Goal: Task Accomplishment & Management: Manage account settings

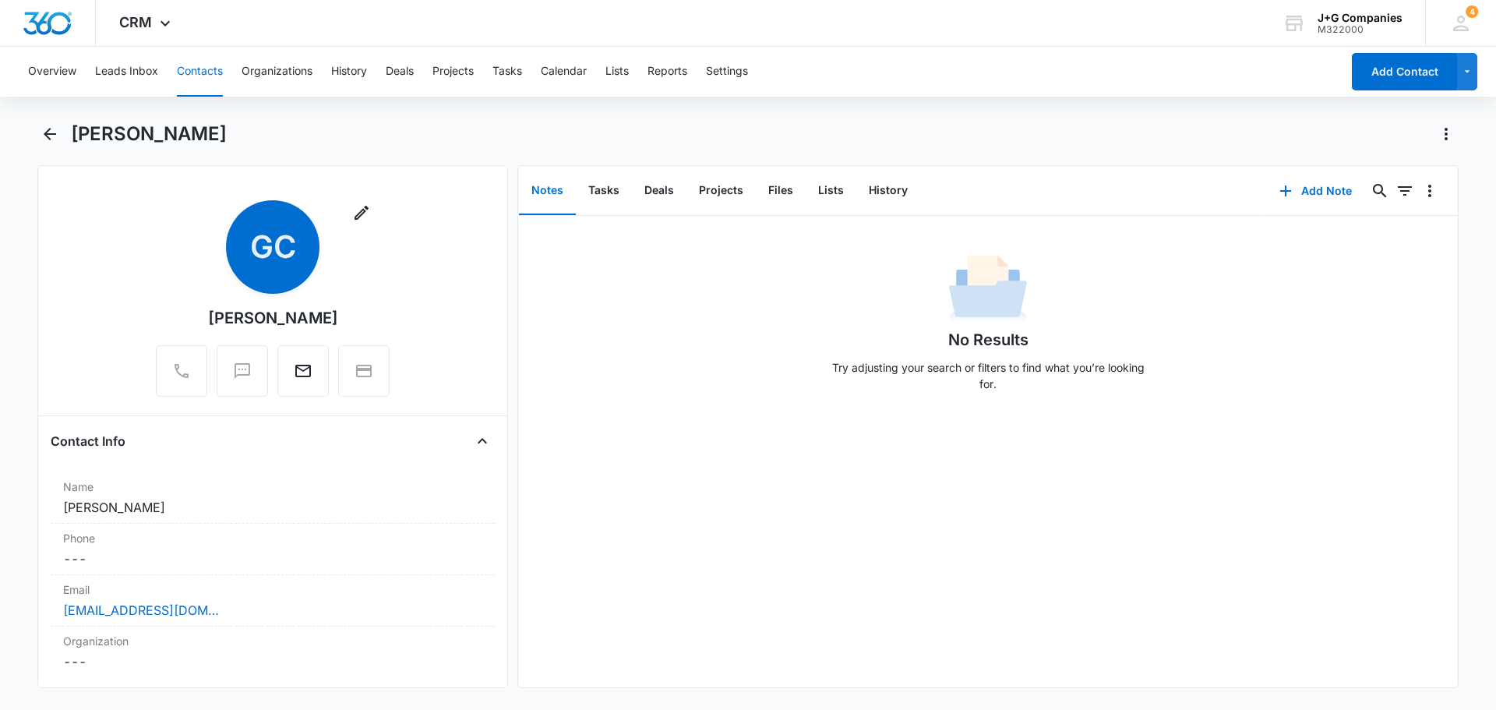
scroll to position [1091, 0]
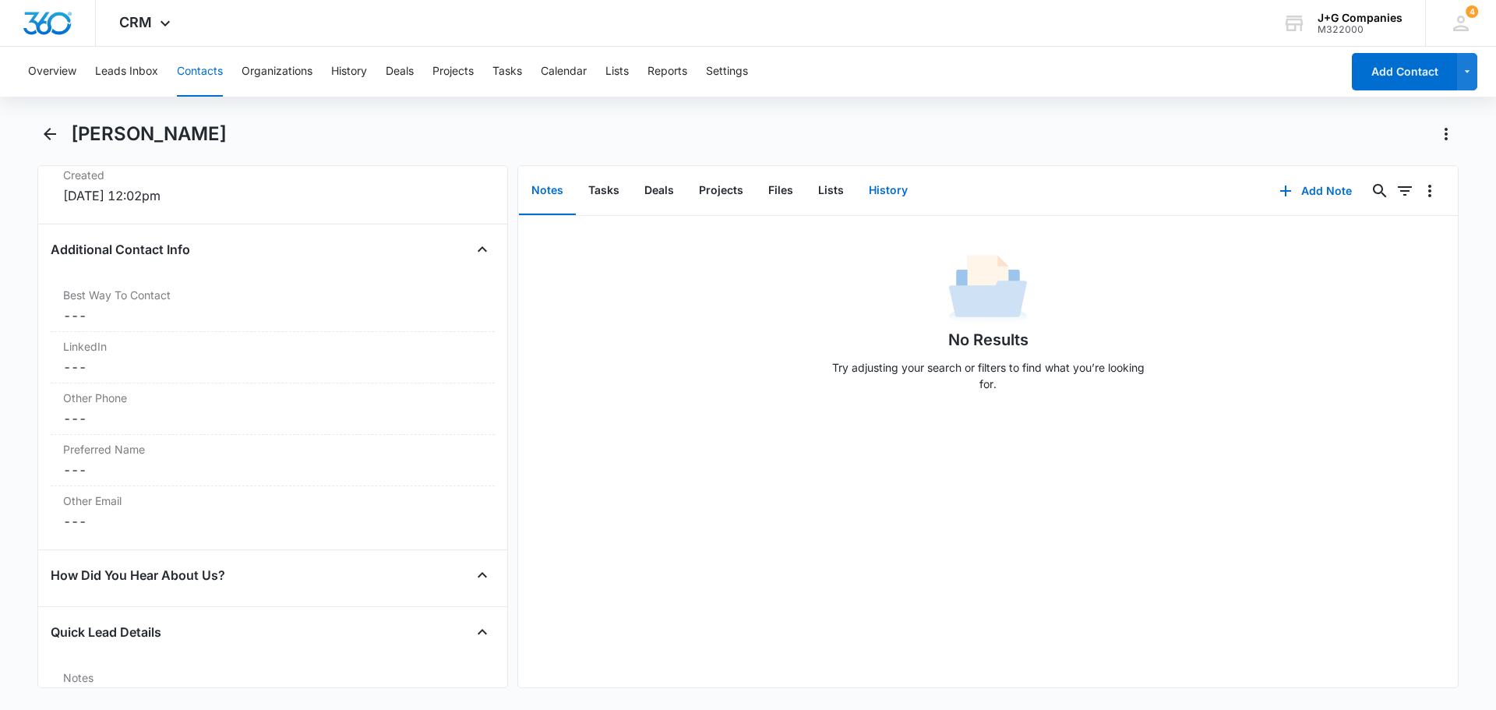
click at [894, 192] on button "History" at bounding box center [888, 191] width 64 height 48
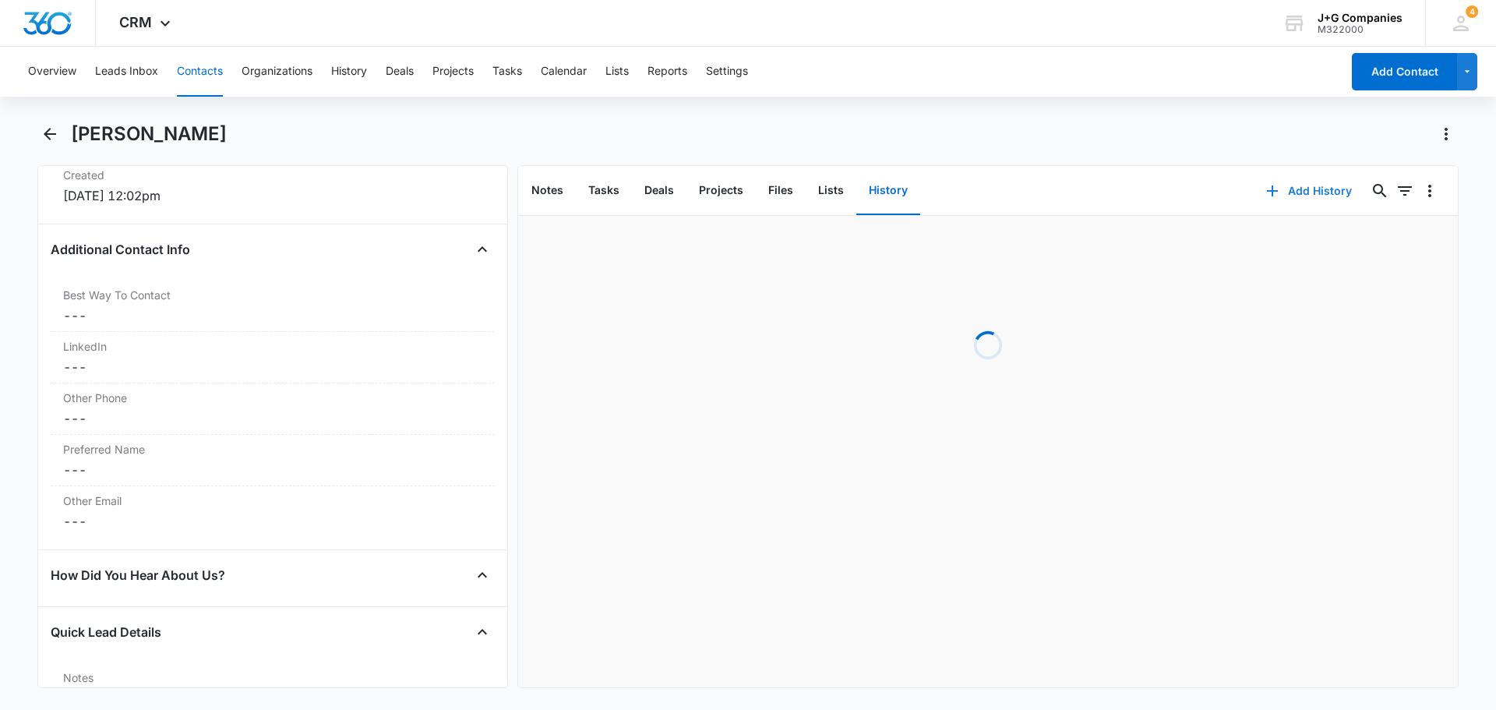
click at [1298, 186] on button "Add History" at bounding box center [1308, 190] width 117 height 37
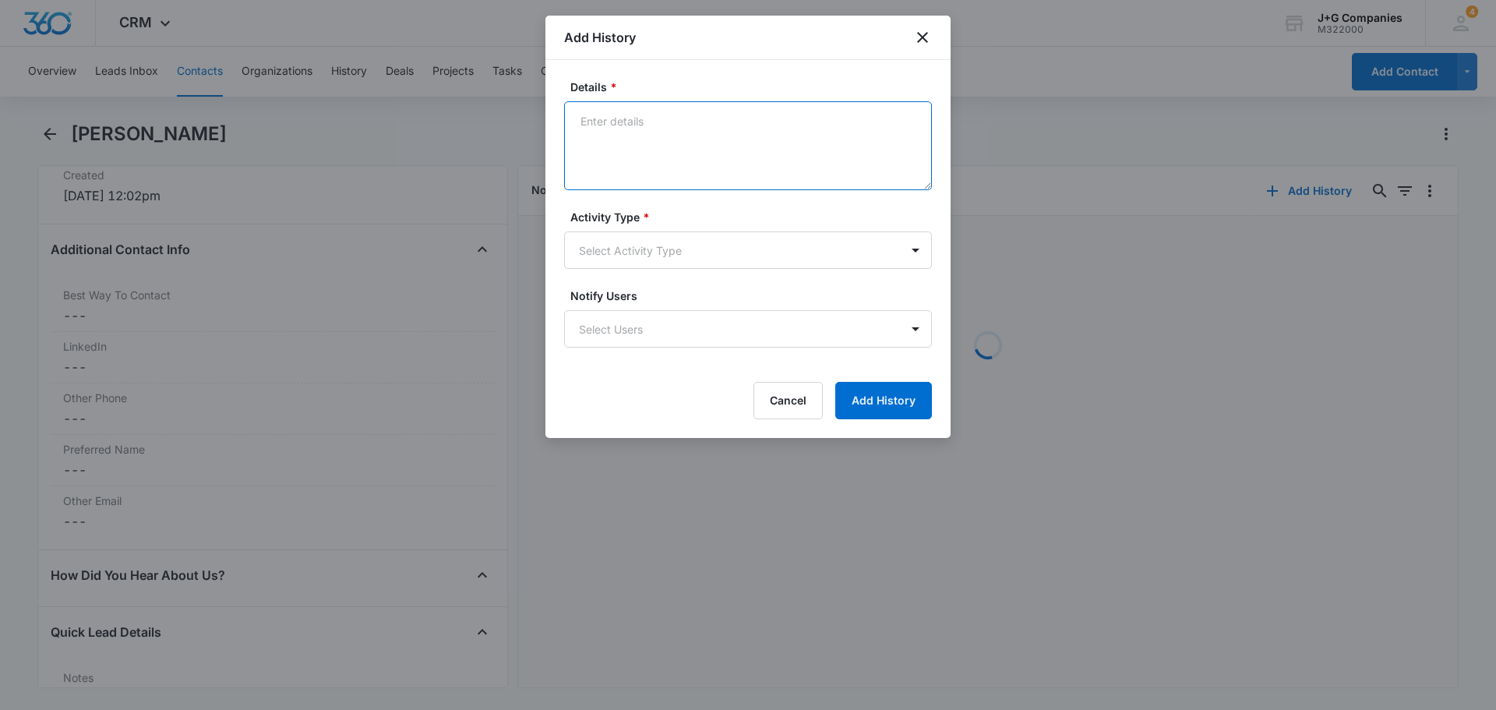
click at [631, 121] on textarea "Details *" at bounding box center [748, 145] width 368 height 89
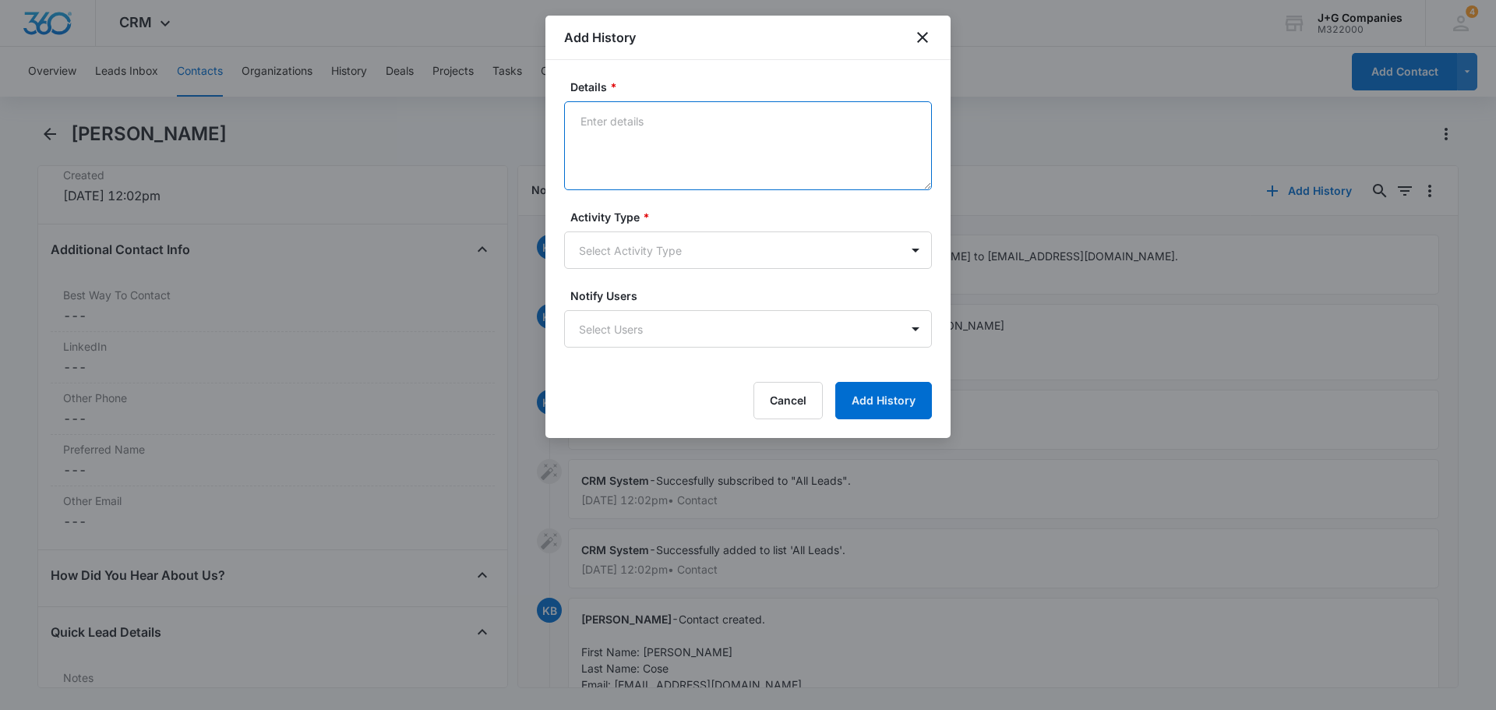
paste textarea "[PERSON_NAME], [PERSON_NAME] and [PERSON_NAME] met [PERSON_NAME] and [PERSON_NA…"
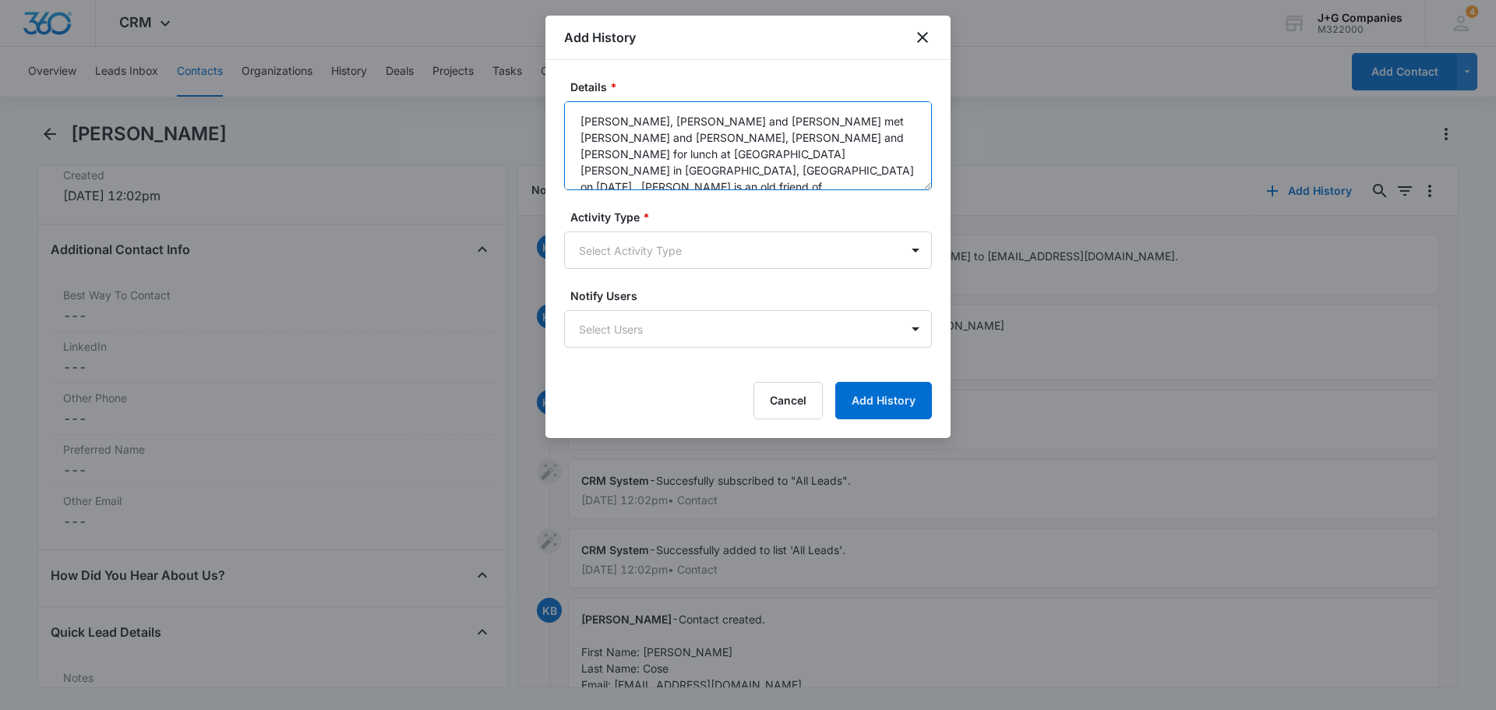
scroll to position [37, 0]
type textarea "[PERSON_NAME], [PERSON_NAME] and [PERSON_NAME] met [PERSON_NAME] and [PERSON_NA…"
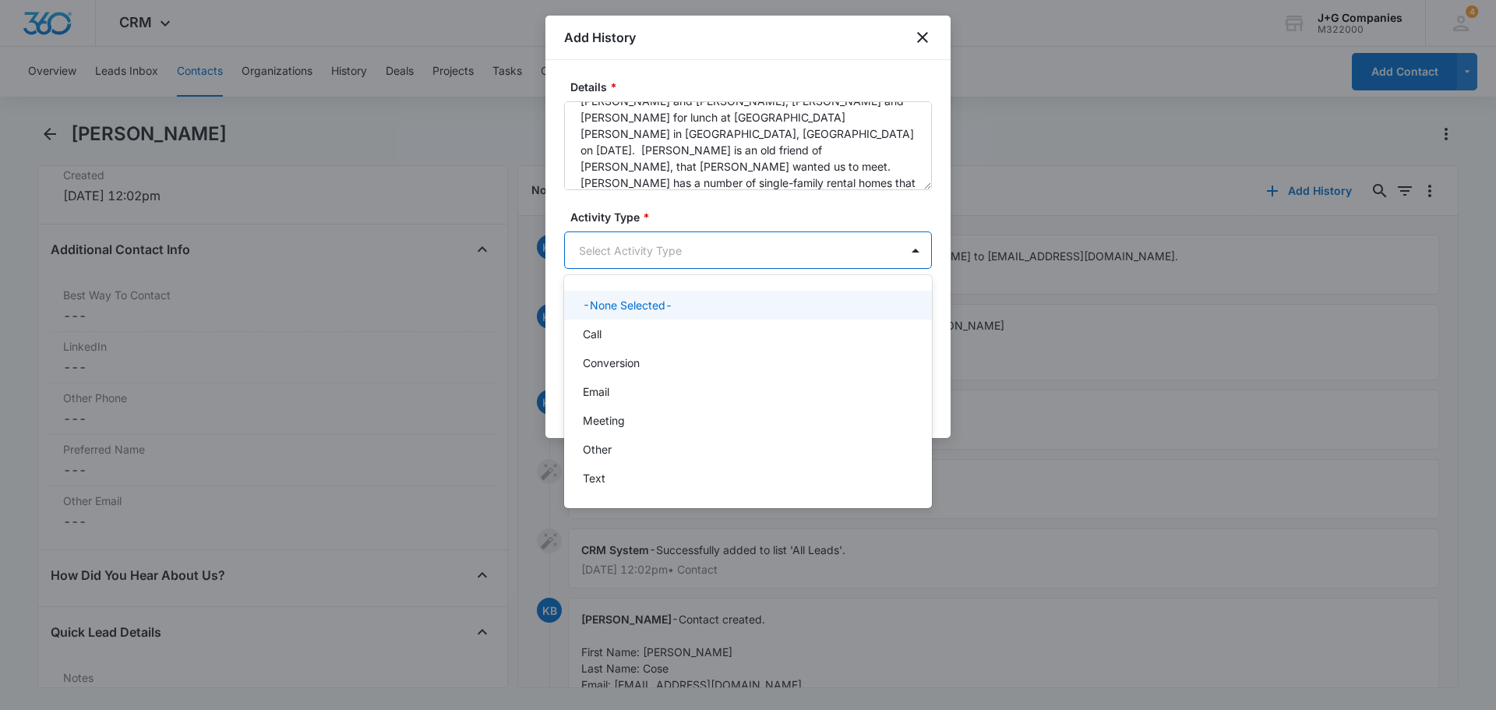
click at [650, 250] on body "CRM Apps Reputation Forms CRM Email Social Content Intelligence Files Brand Set…" at bounding box center [748, 355] width 1496 height 710
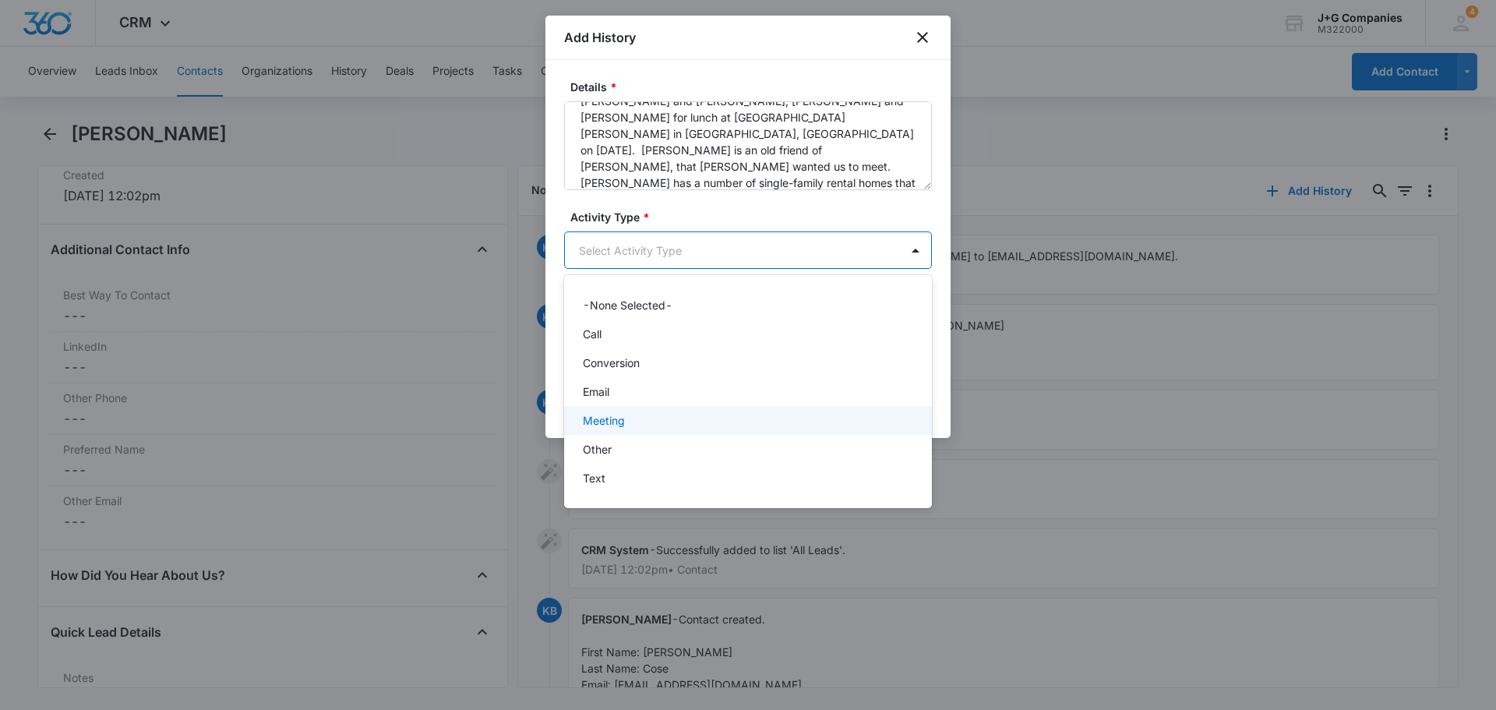
click at [611, 420] on p "Meeting" at bounding box center [604, 420] width 42 height 16
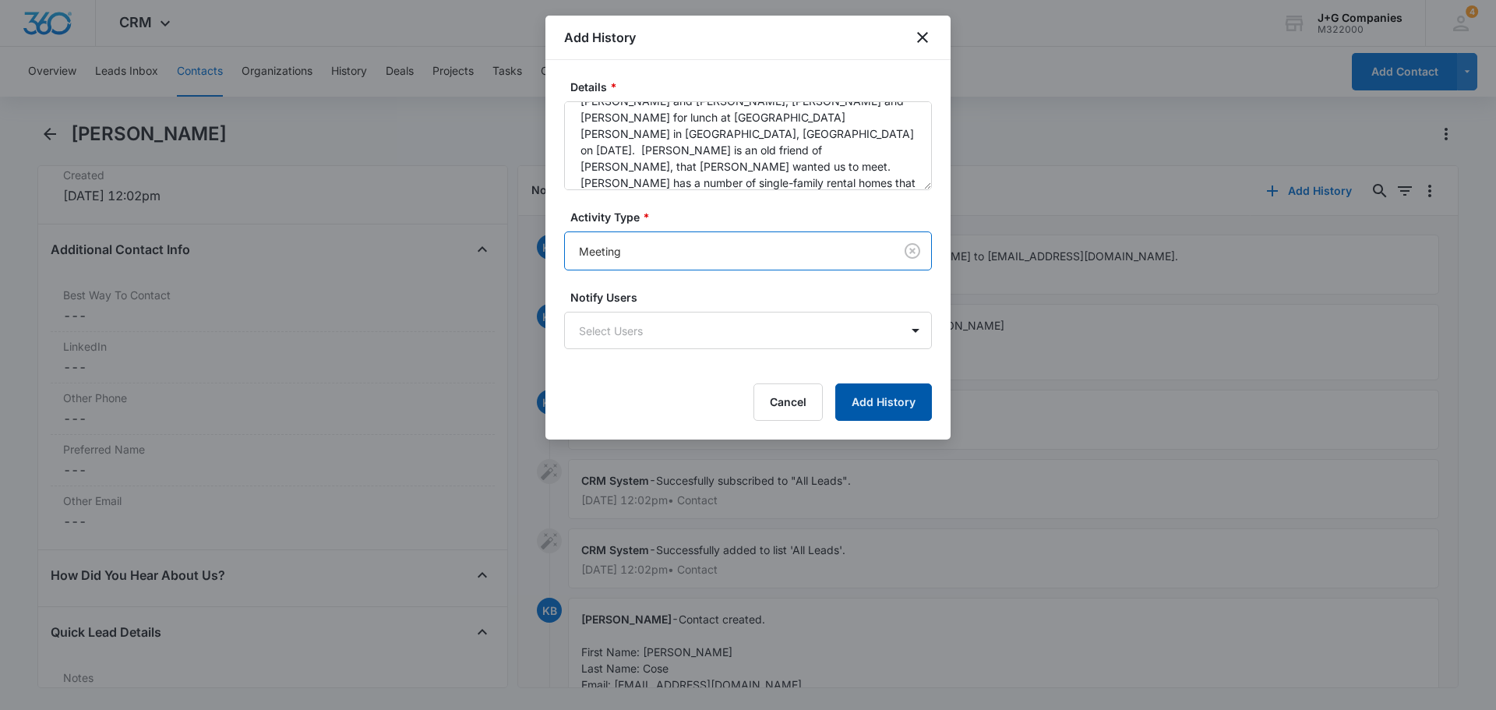
click at [887, 400] on button "Add History" at bounding box center [883, 401] width 97 height 37
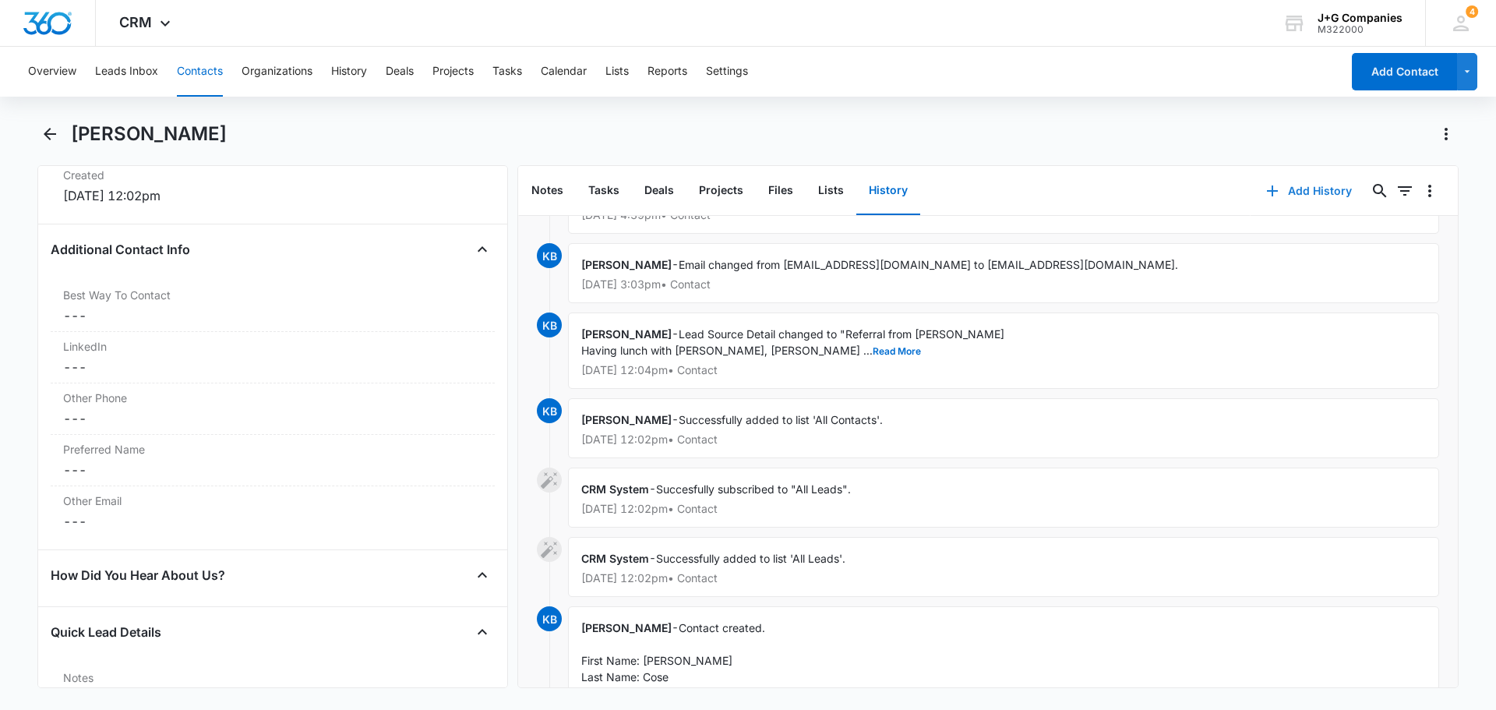
scroll to position [171, 0]
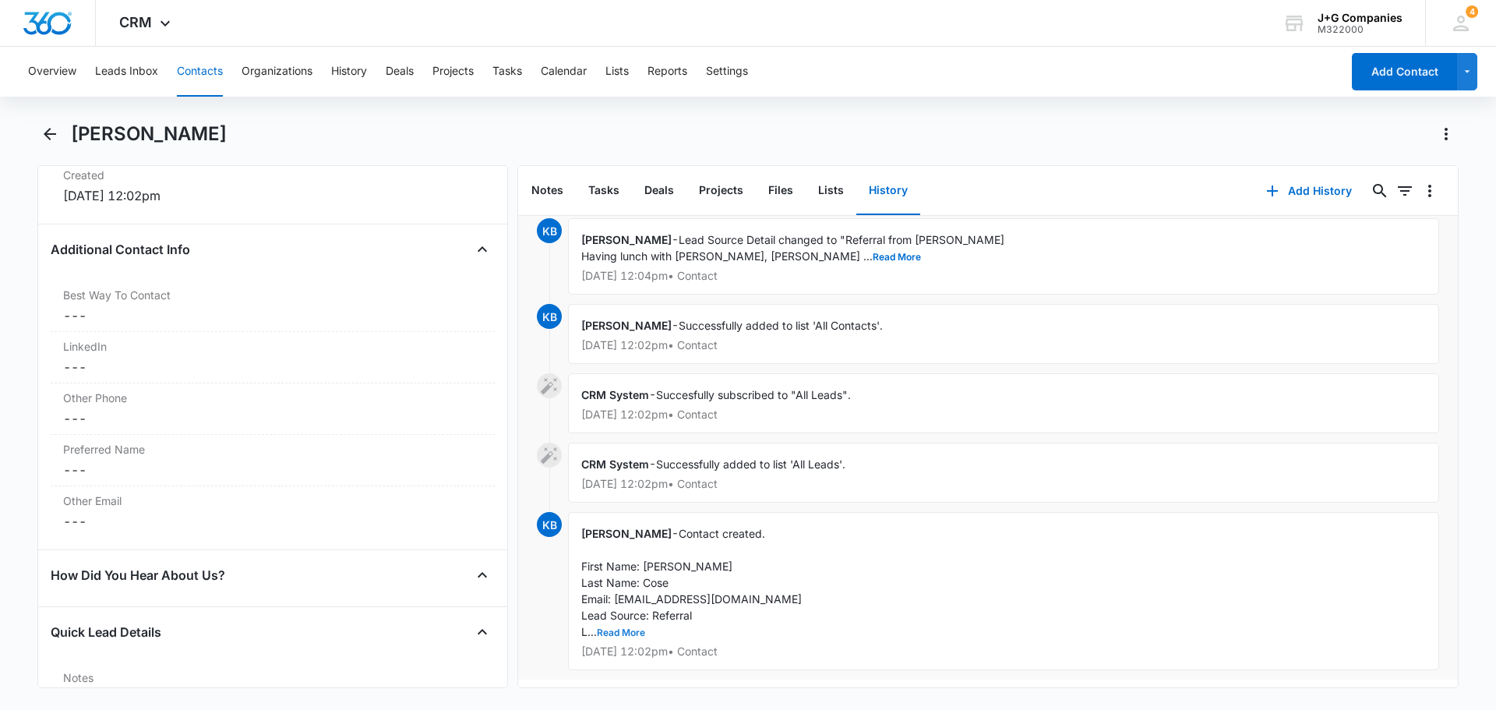
click at [623, 628] on button "Read More" at bounding box center [621, 632] width 48 height 9
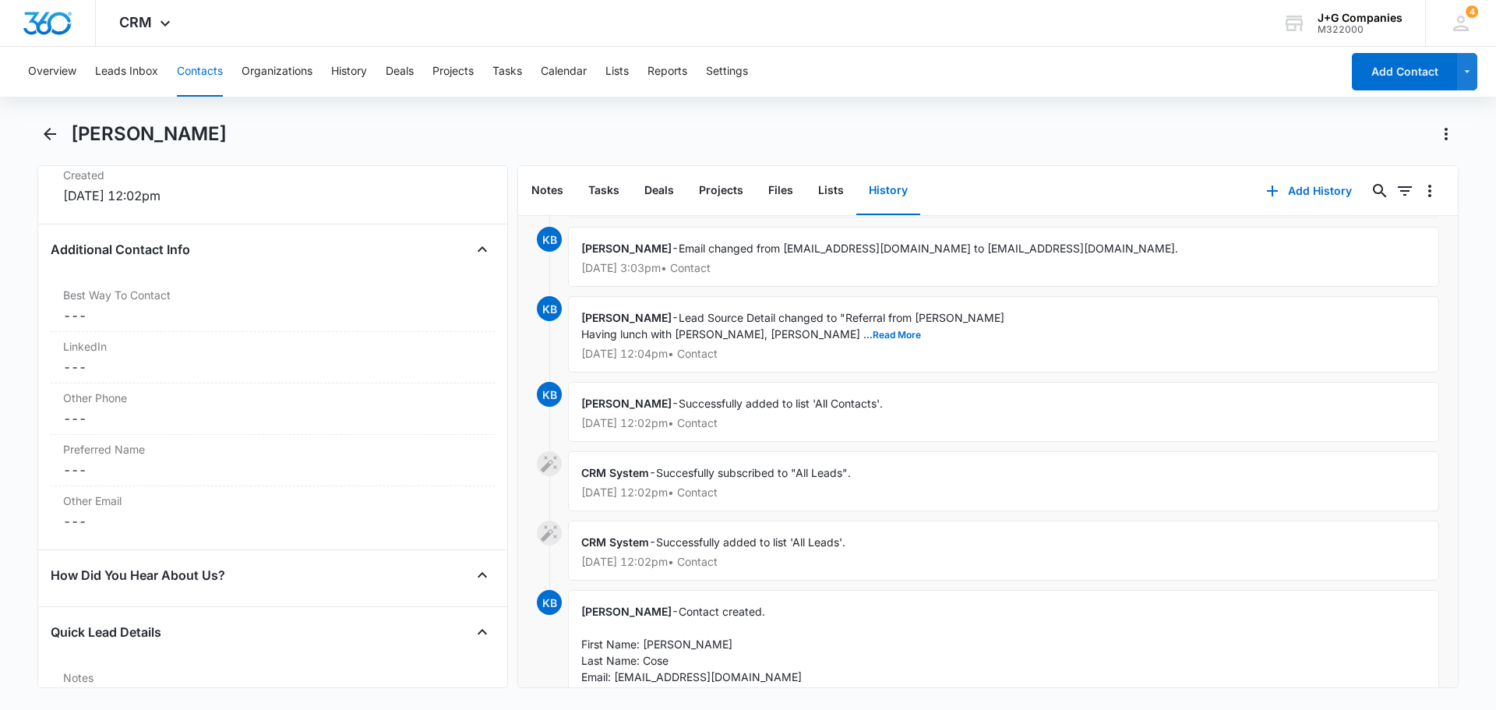
scroll to position [16, 0]
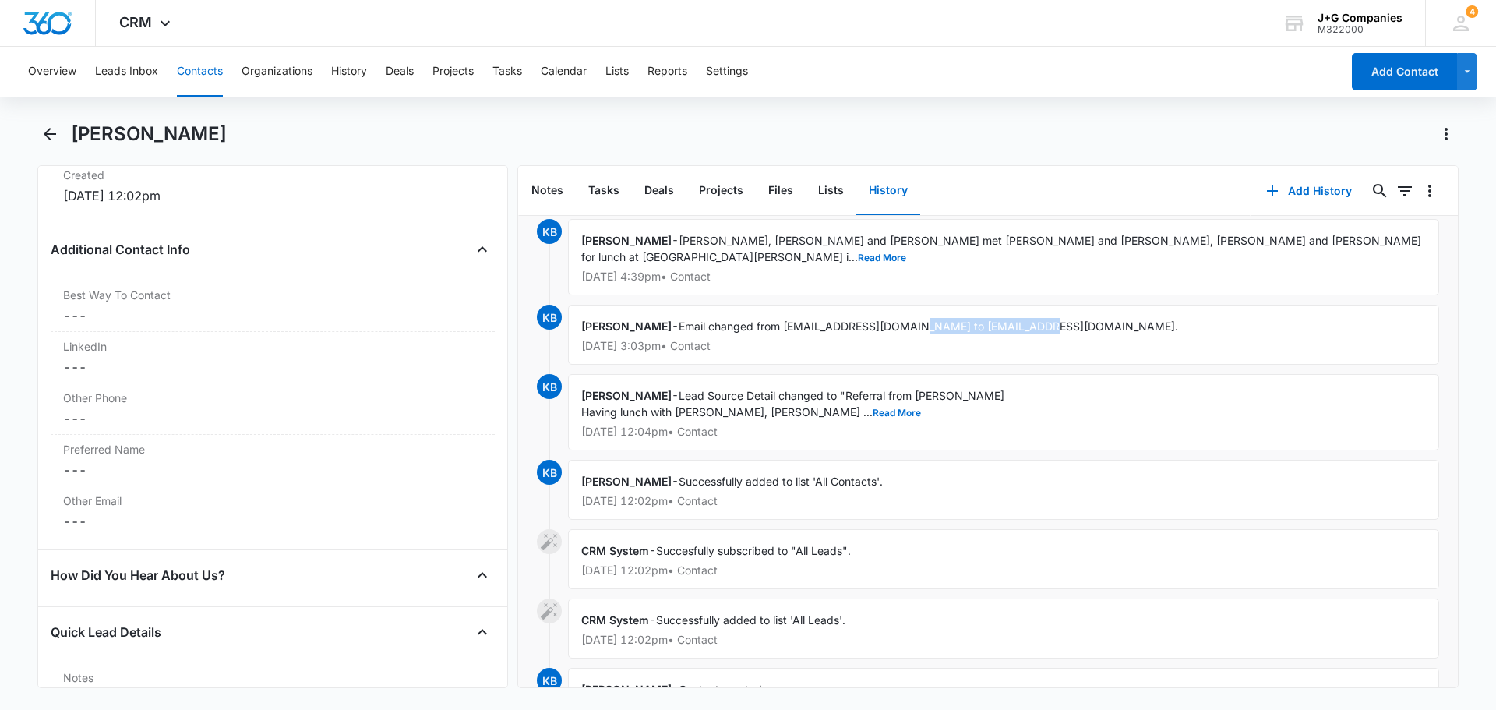
drag, startPoint x: 1023, startPoint y: 308, endPoint x: 893, endPoint y: 316, distance: 130.3
click at [893, 319] on span "Email changed from [EMAIL_ADDRESS][DOMAIN_NAME] to [EMAIL_ADDRESS][DOMAIN_NAME]." at bounding box center [928, 325] width 499 height 13
copy span "[EMAIL_ADDRESS][DOMAIN_NAME]"
click at [1294, 190] on button "Add History" at bounding box center [1308, 190] width 117 height 37
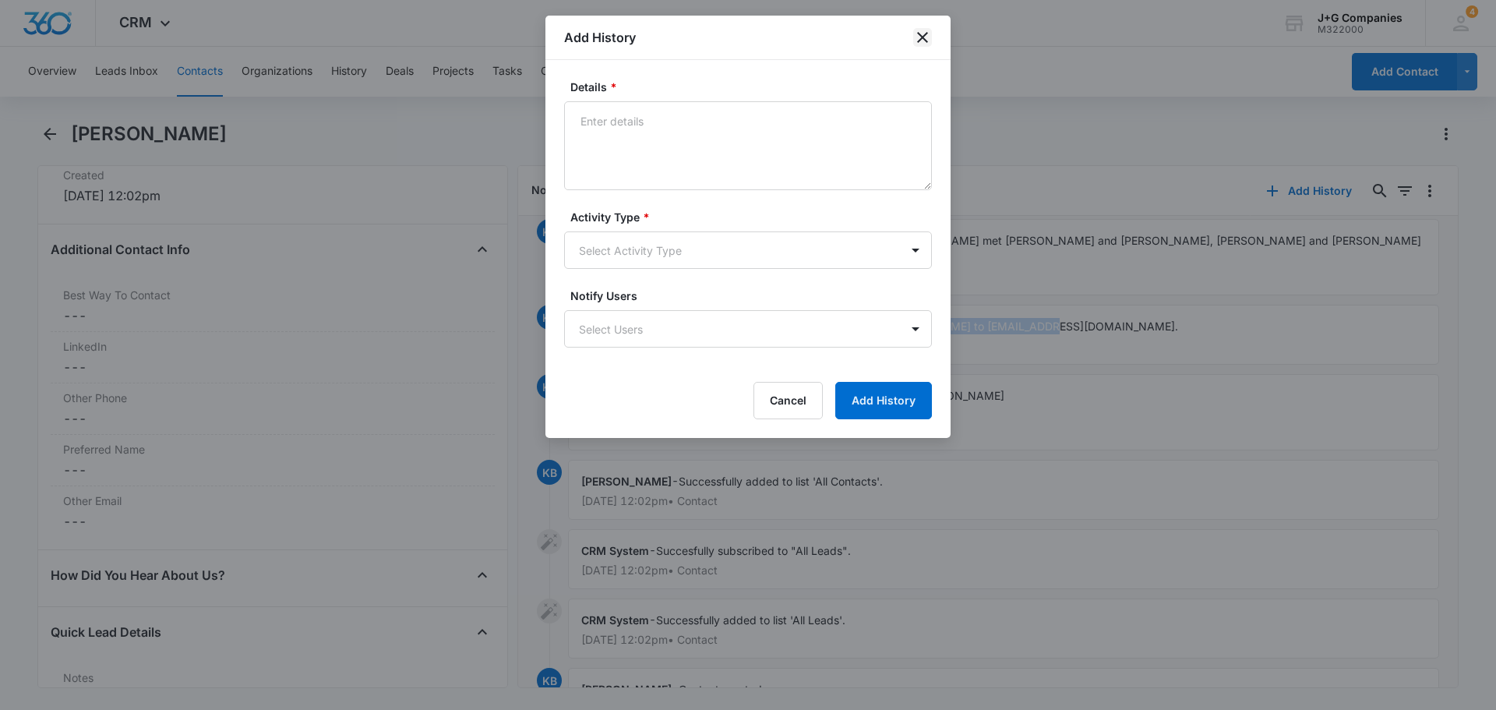
click at [927, 40] on icon "close" at bounding box center [922, 37] width 19 height 19
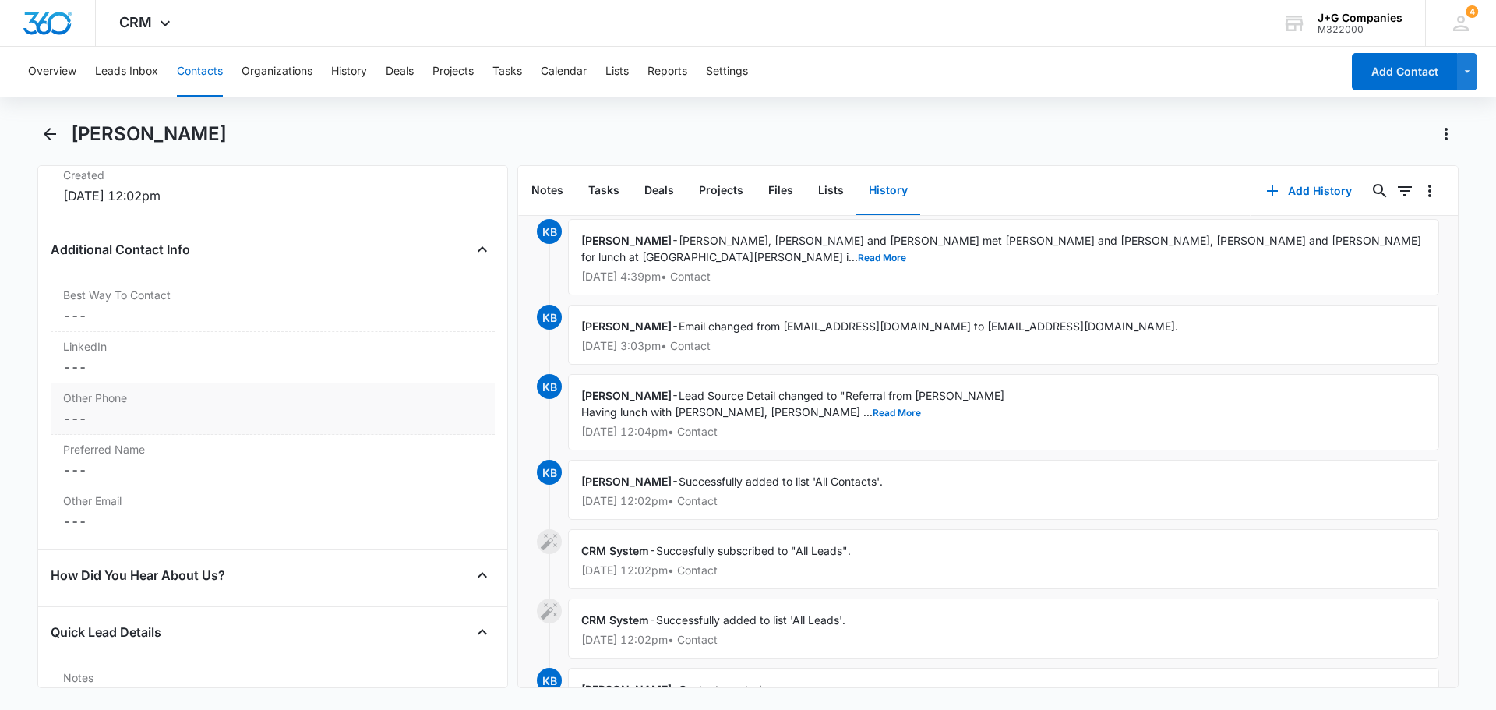
click at [209, 403] on label "Other Phone" at bounding box center [272, 398] width 419 height 16
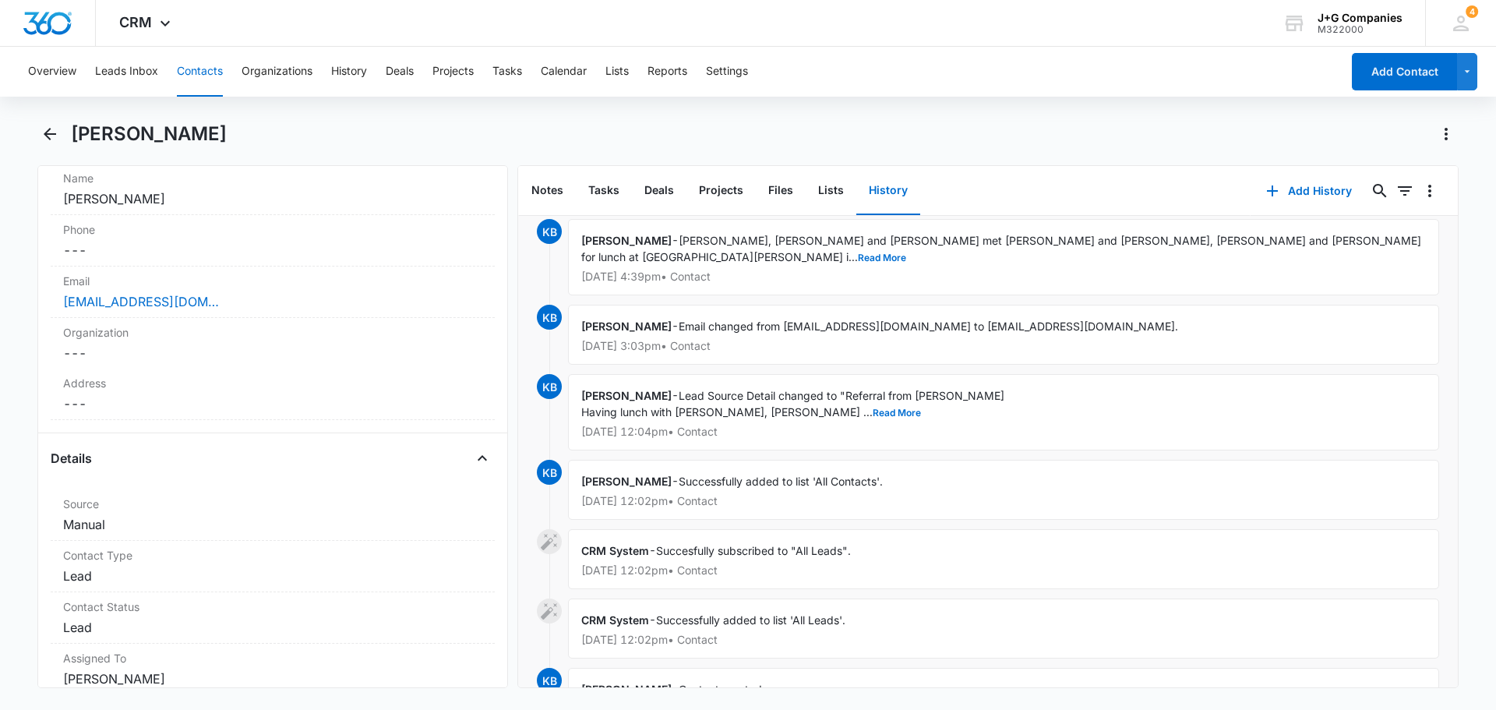
scroll to position [312, 0]
click at [179, 227] on label "Phone" at bounding box center [272, 226] width 419 height 16
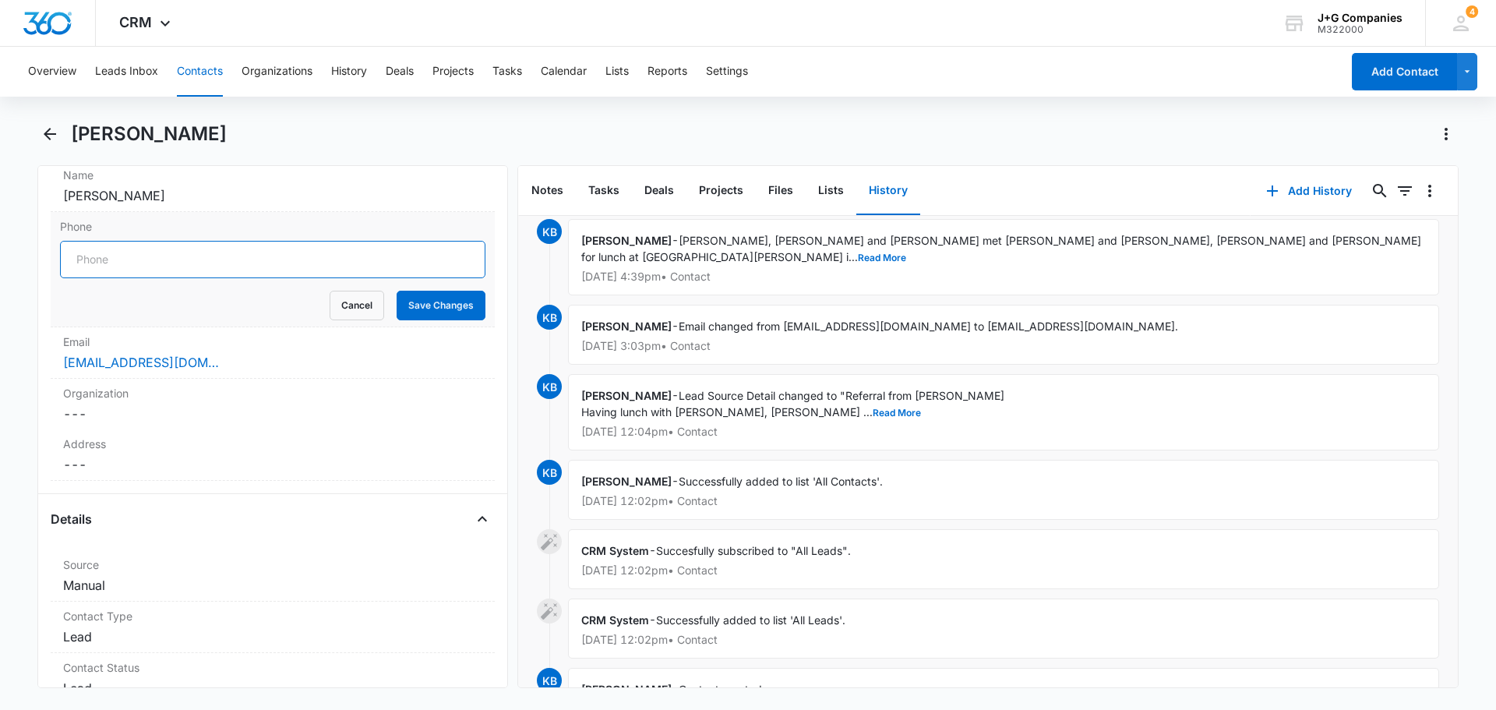
paste input "[PHONE_NUMBER]"
type input "[PHONE_NUMBER]"
click at [435, 305] on button "Save Changes" at bounding box center [441, 306] width 89 height 30
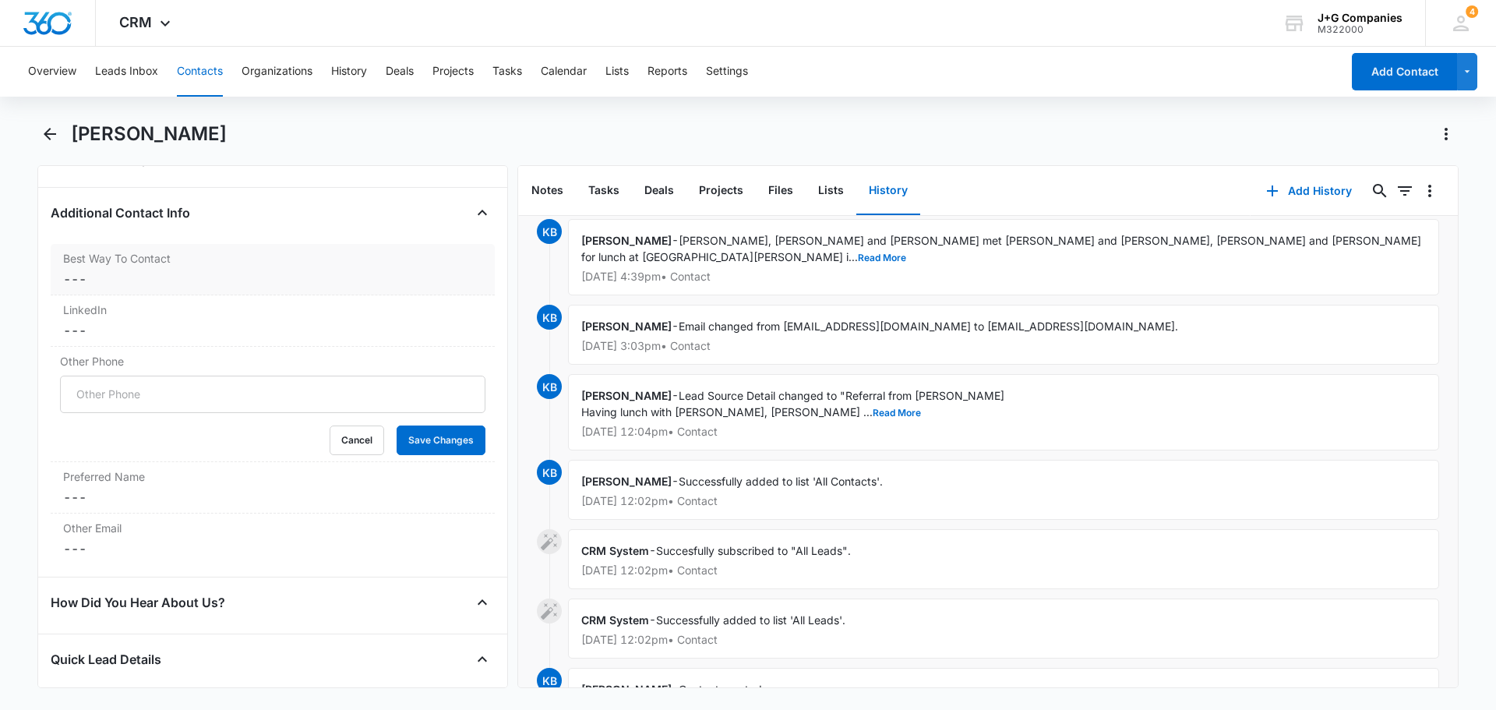
scroll to position [1169, 0]
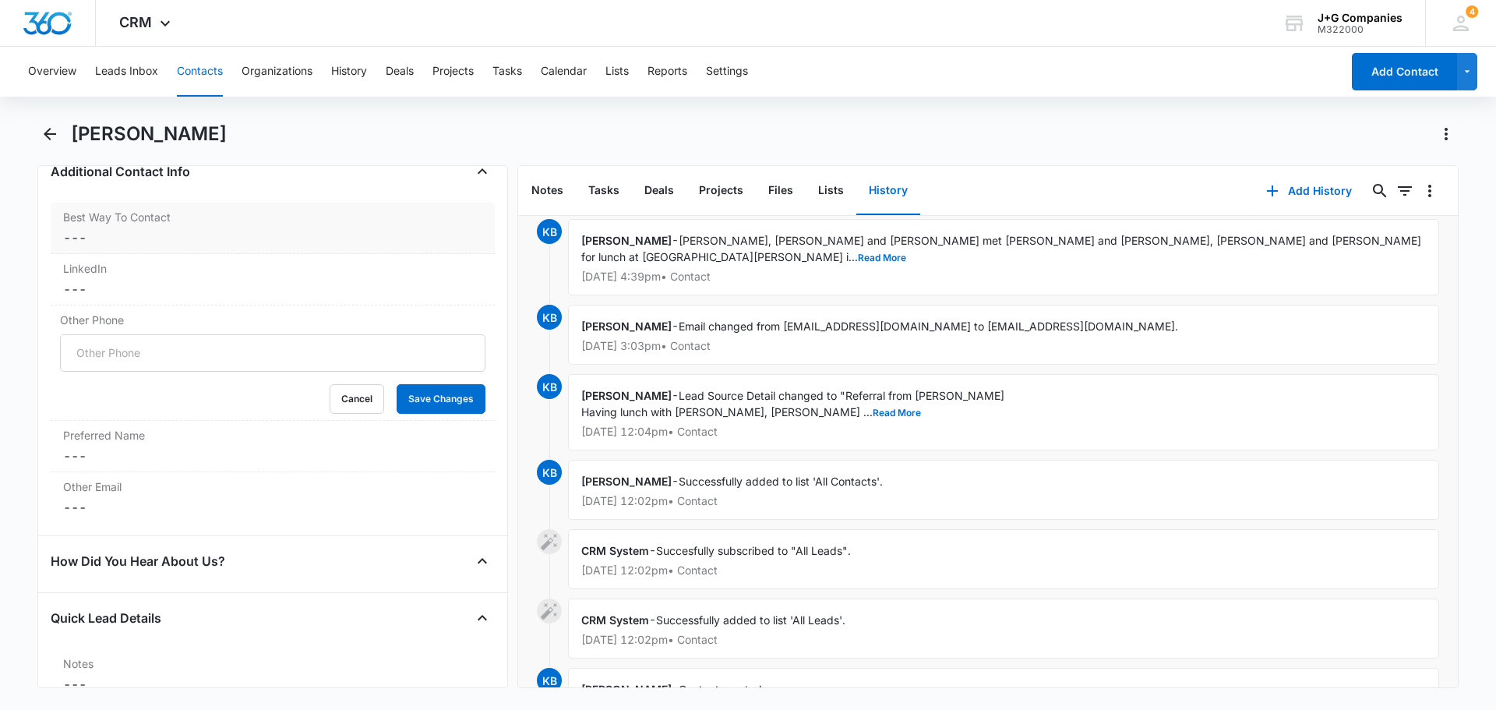
click at [316, 484] on label "Other Email" at bounding box center [272, 486] width 419 height 16
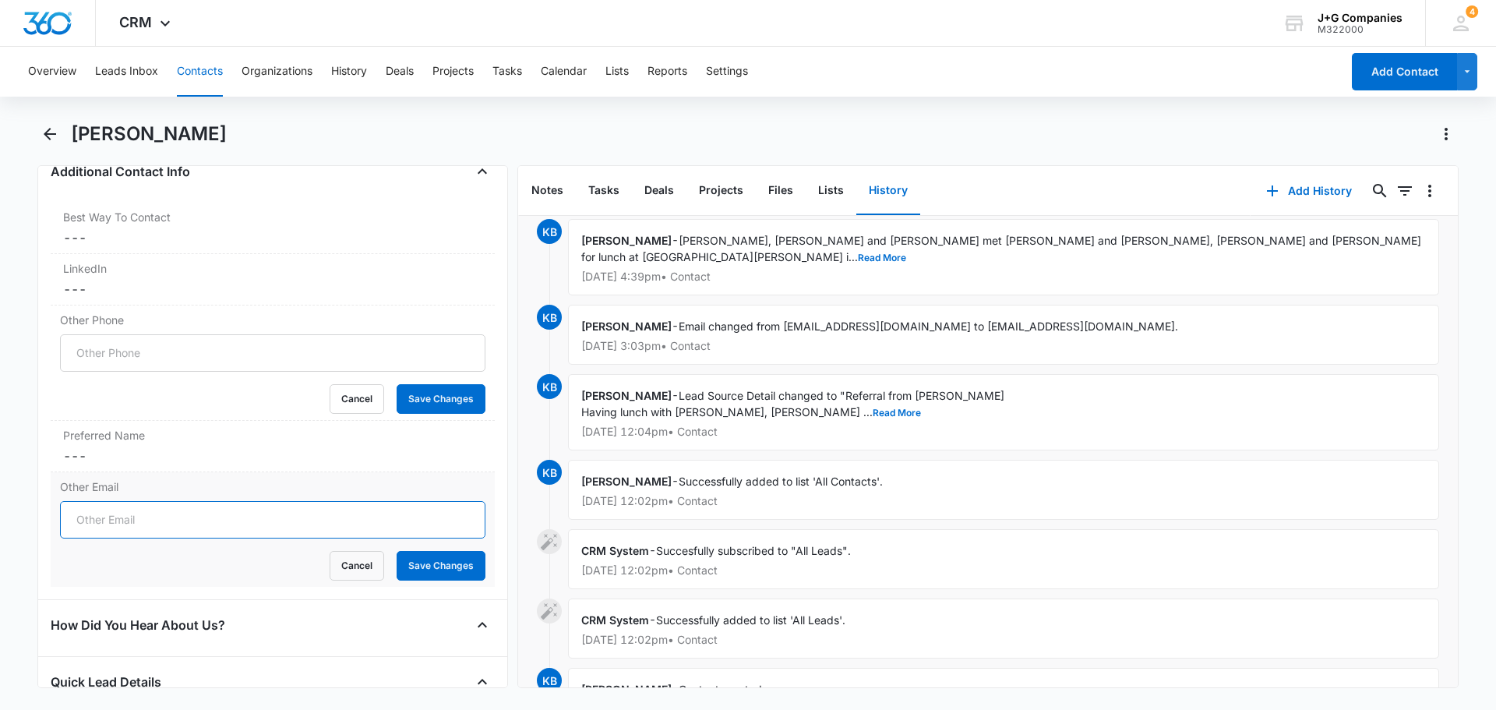
paste input "[EMAIL_ADDRESS][DOMAIN_NAME]"
type input "[EMAIL_ADDRESS][DOMAIN_NAME]"
click at [414, 562] on button "Save Changes" at bounding box center [441, 566] width 89 height 30
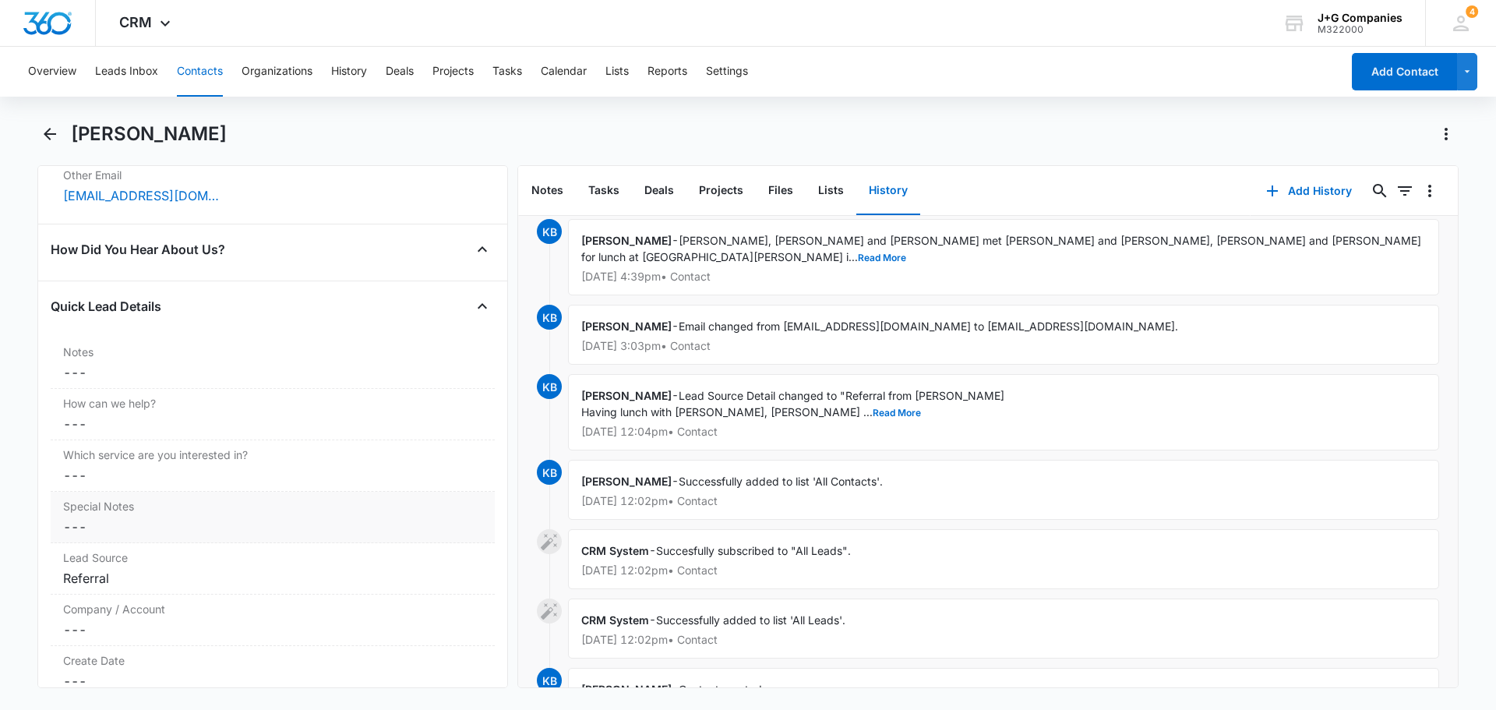
scroll to position [1558, 0]
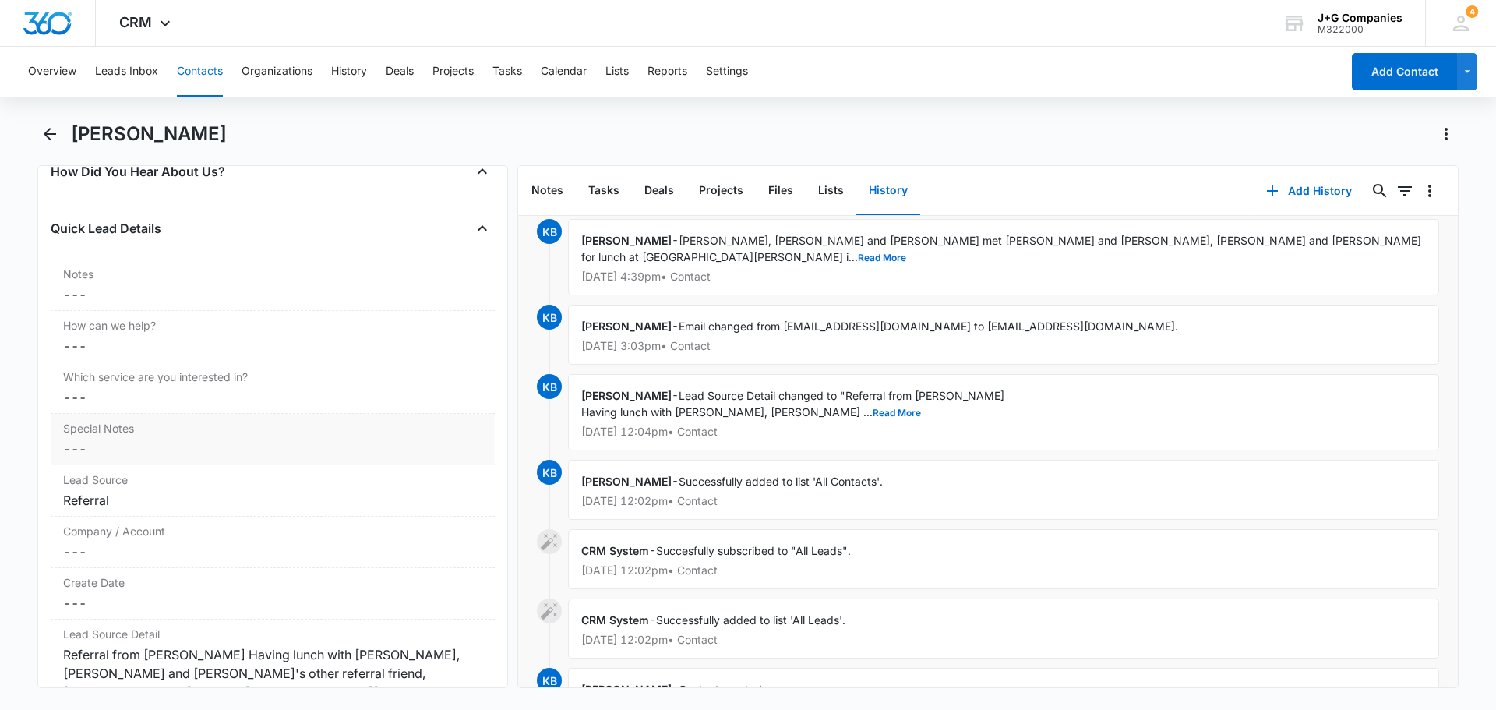
click at [218, 450] on dd "Cancel Save Changes ---" at bounding box center [272, 448] width 419 height 19
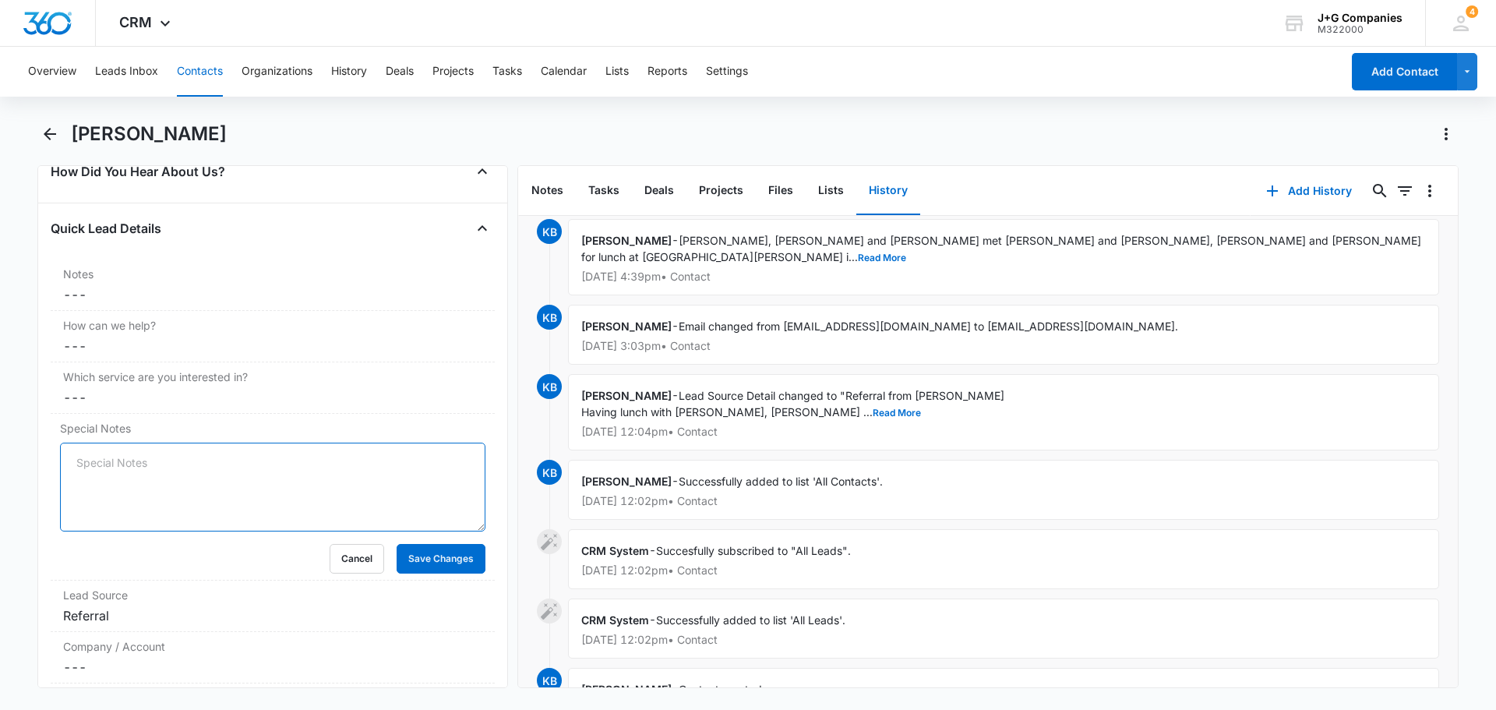
click at [160, 464] on textarea "Special Notes" at bounding box center [272, 486] width 425 height 89
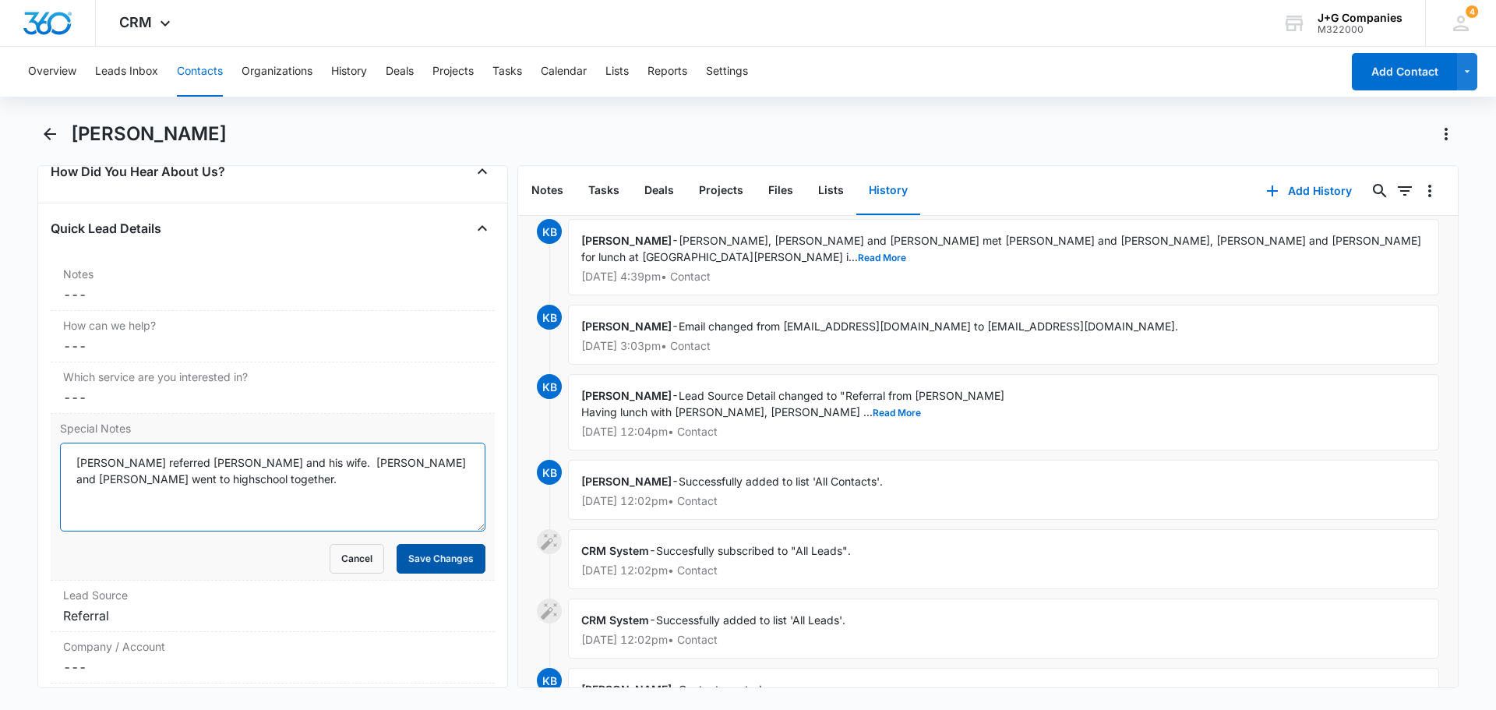
type textarea "[PERSON_NAME] referred [PERSON_NAME] and his wife. [PERSON_NAME] and [PERSON_NA…"
click at [418, 552] on button "Save Changes" at bounding box center [441, 559] width 89 height 30
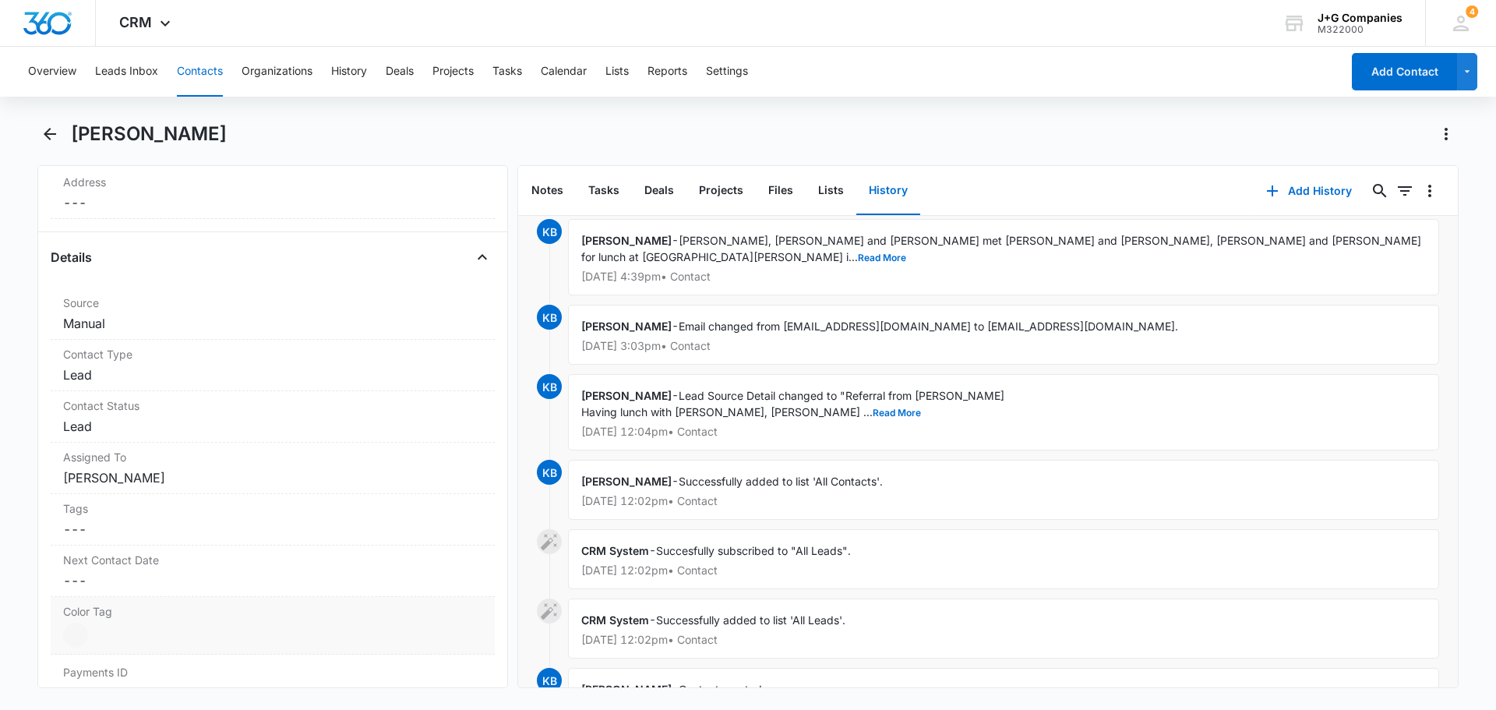
scroll to position [196, 0]
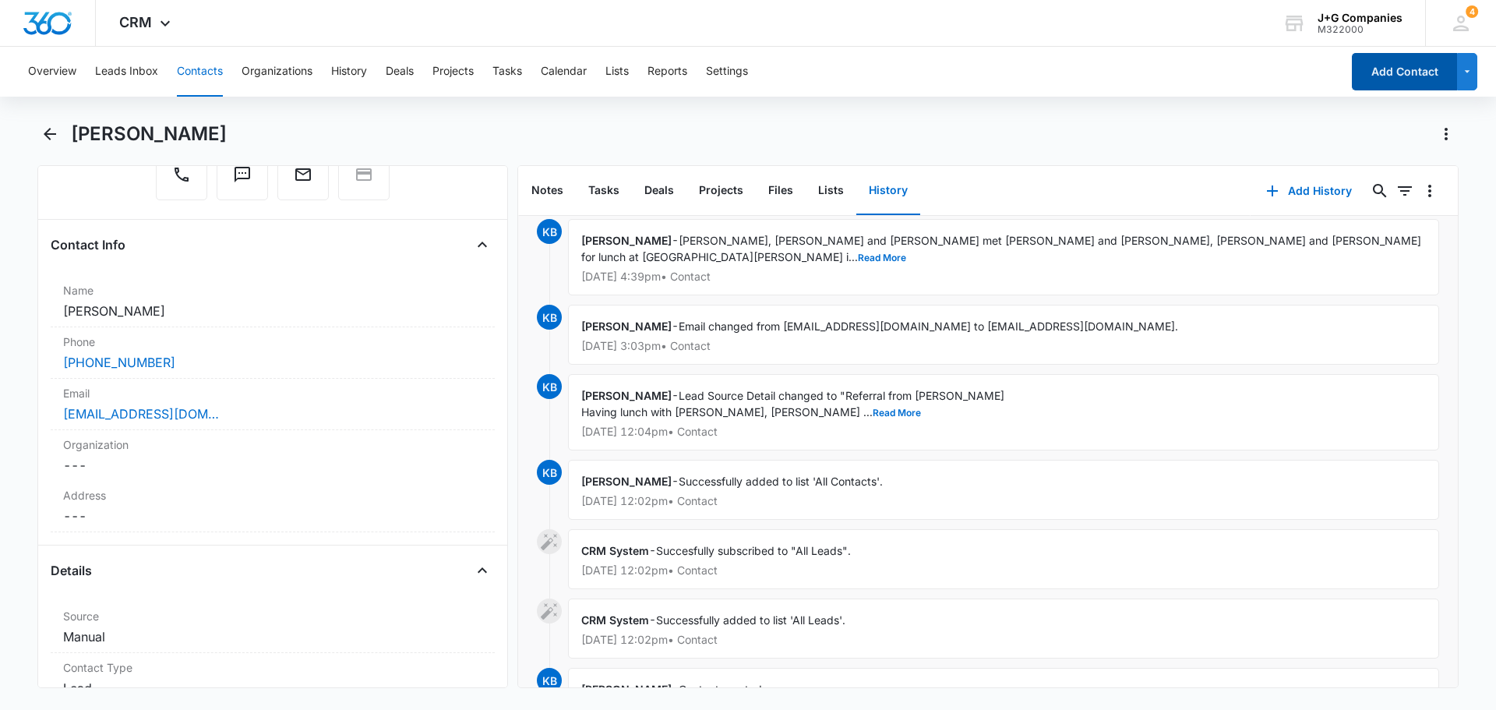
click at [1399, 62] on button "Add Contact" at bounding box center [1404, 71] width 105 height 37
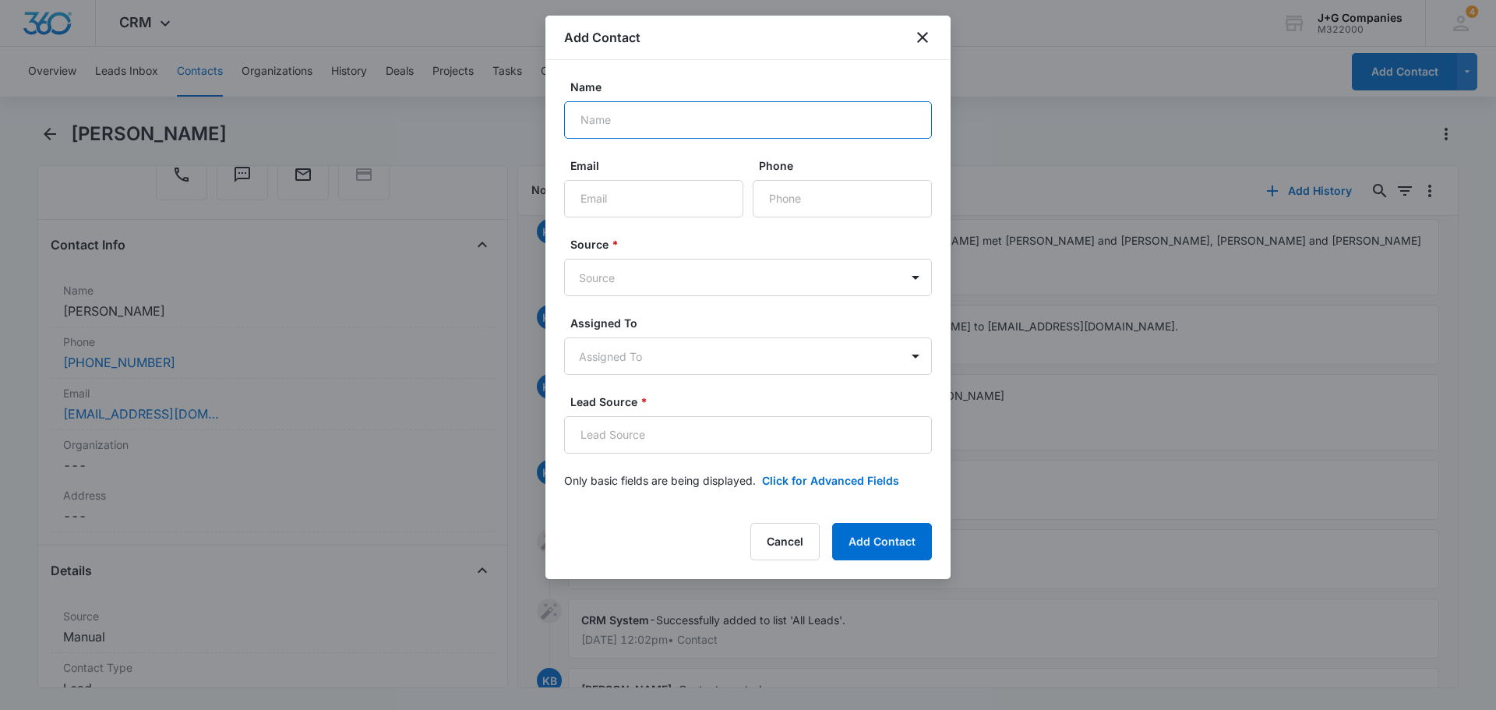
click at [673, 122] on input "Name" at bounding box center [748, 119] width 368 height 37
type input "[PERSON_NAME]"
click at [646, 197] on input "Email" at bounding box center [653, 198] width 179 height 37
paste input "[EMAIL_ADDRESS][DOMAIN_NAME]"
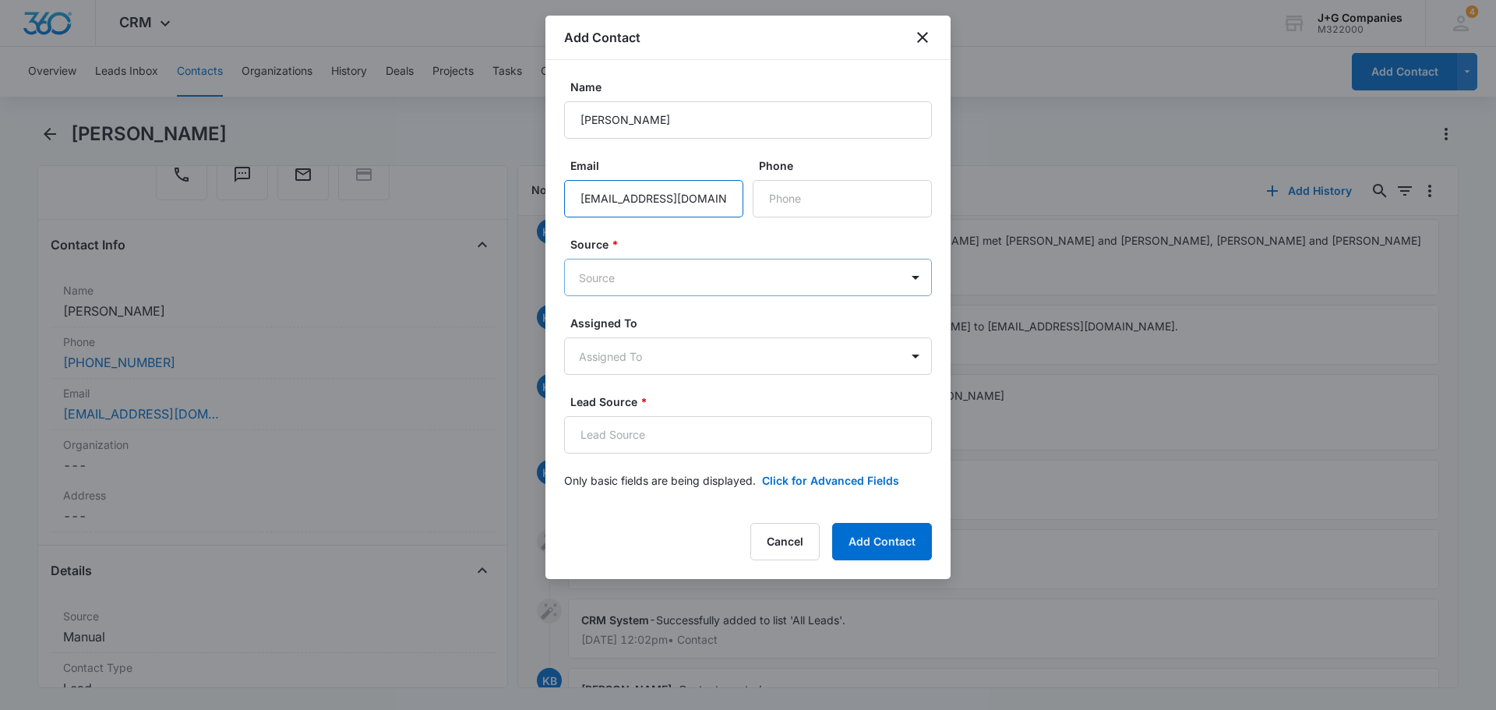
type input "[EMAIL_ADDRESS][DOMAIN_NAME]"
click at [621, 270] on body "CRM Apps Reputation Forms CRM Email Social Content Intelligence Files Brand Set…" at bounding box center [748, 355] width 1496 height 710
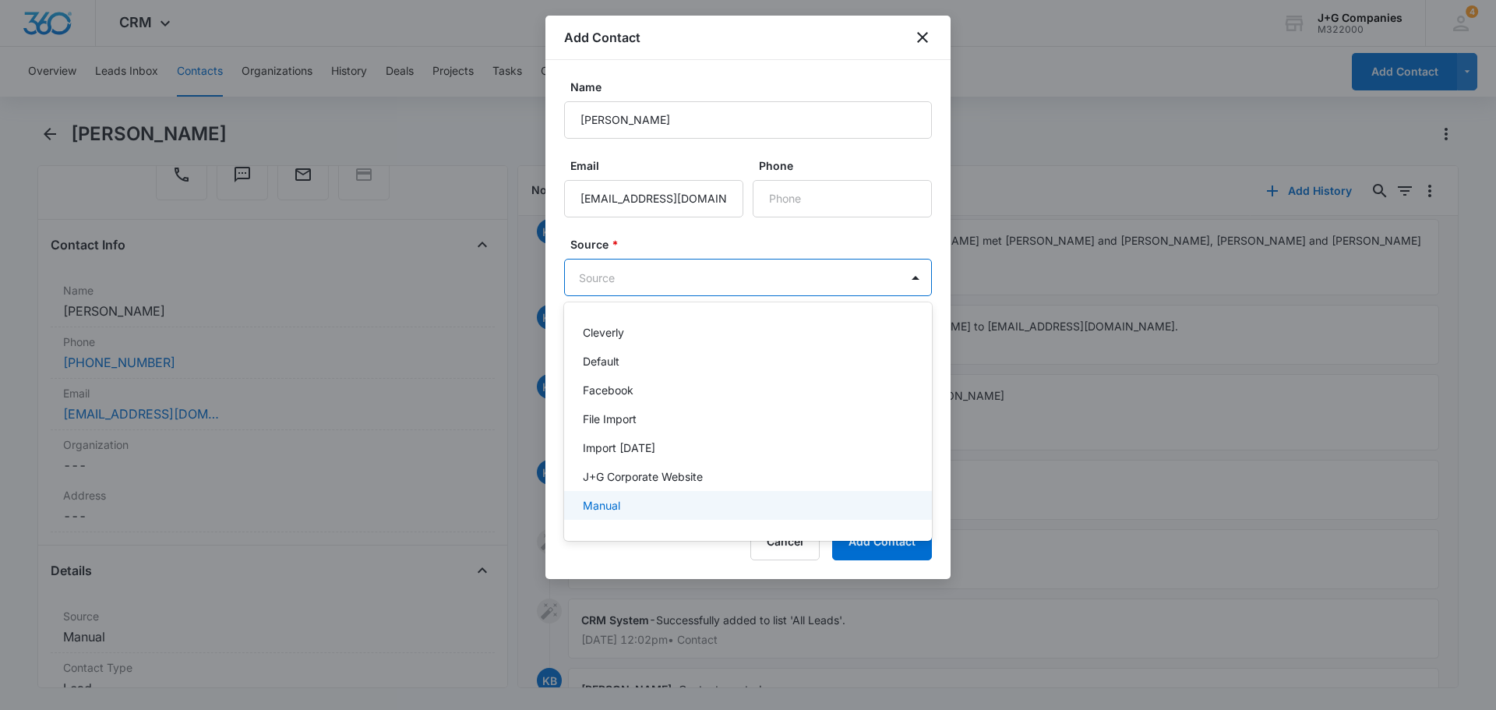
click at [602, 499] on p "Manual" at bounding box center [601, 505] width 37 height 16
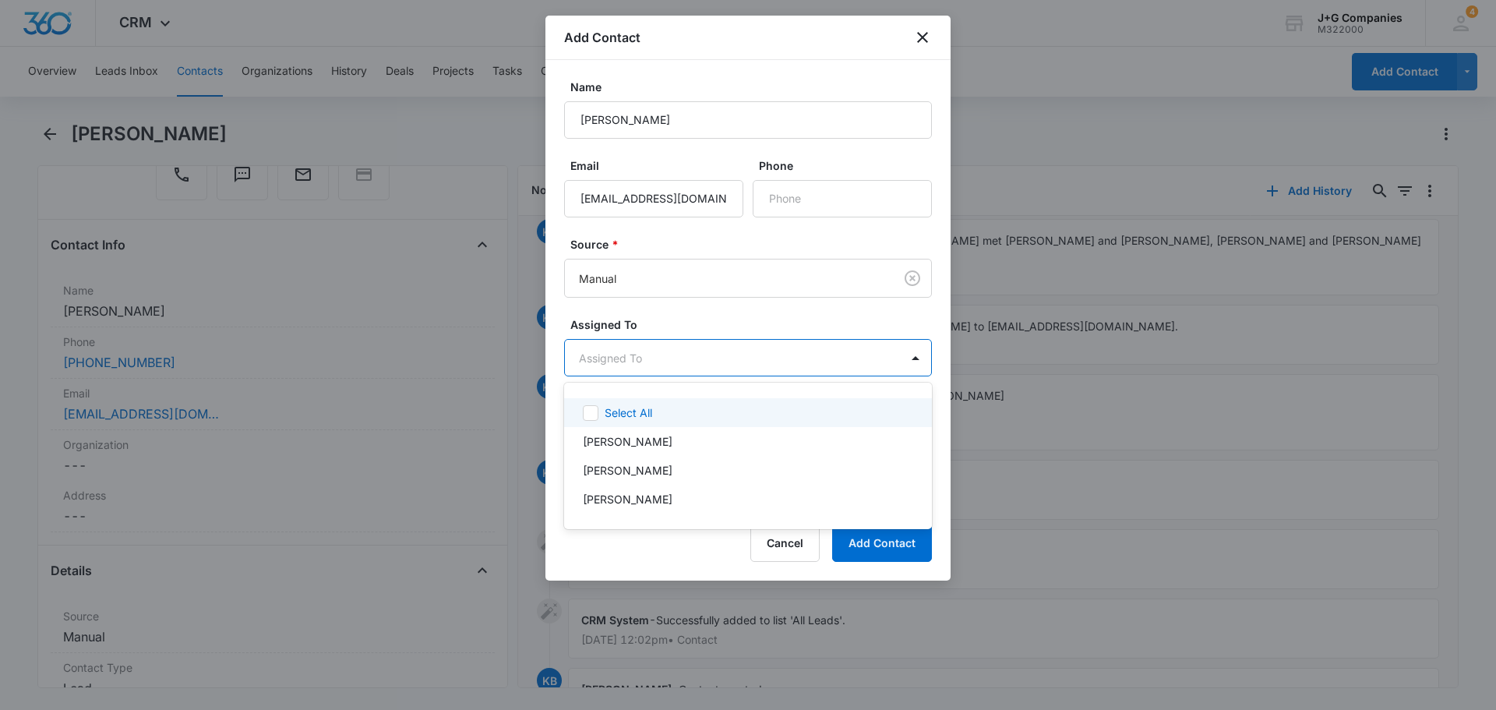
click at [645, 354] on body "CRM Apps Reputation Forms CRM Email Social Content Intelligence Files Brand Set…" at bounding box center [748, 355] width 1496 height 710
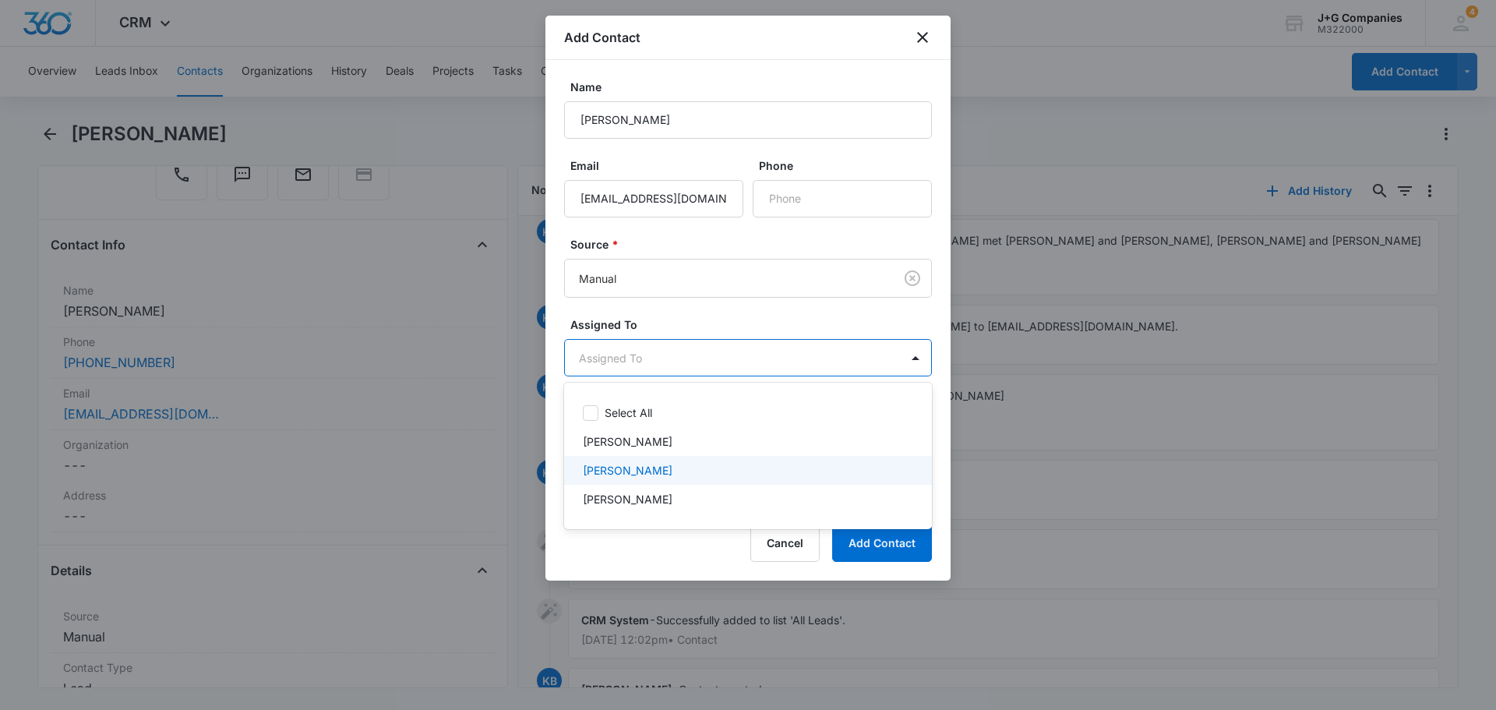
click at [636, 473] on p "[PERSON_NAME]" at bounding box center [628, 470] width 90 height 16
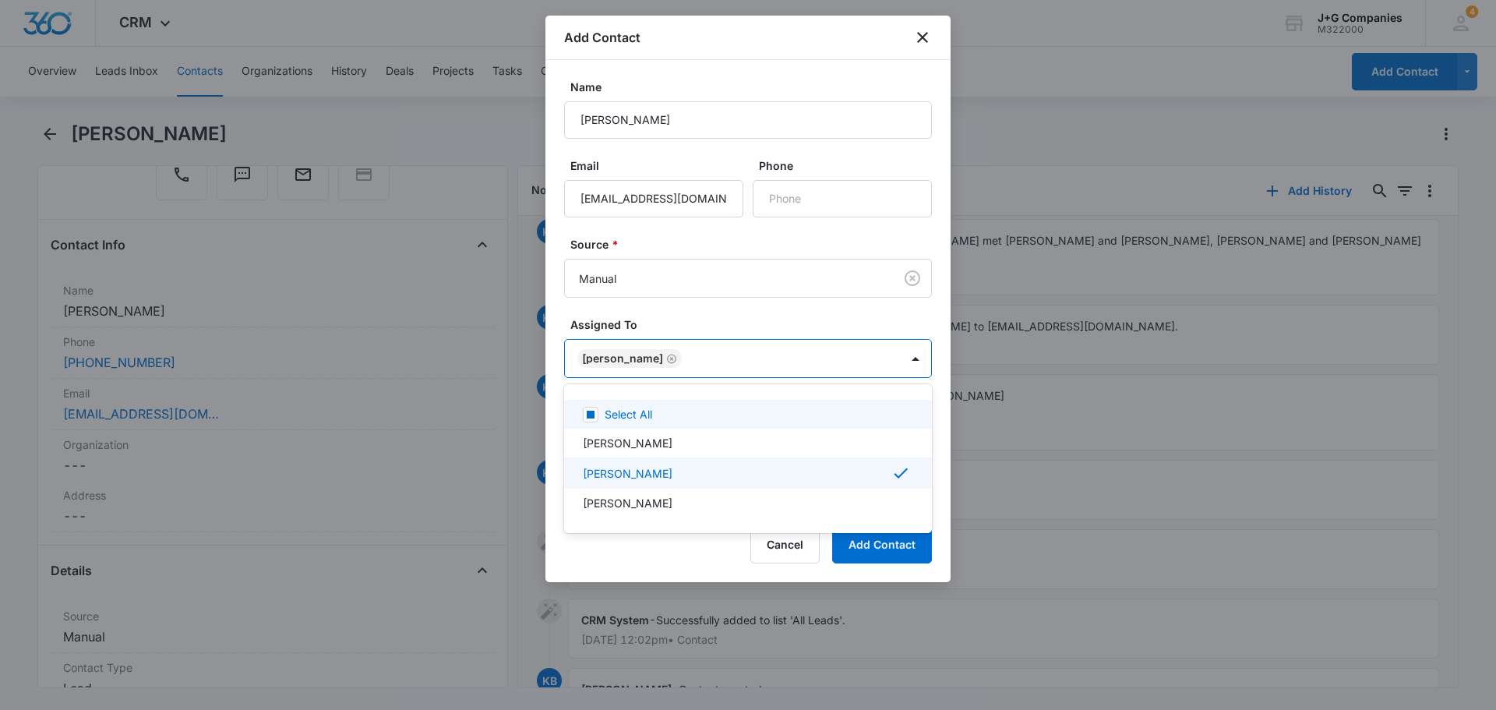
click at [728, 314] on div at bounding box center [748, 355] width 1496 height 710
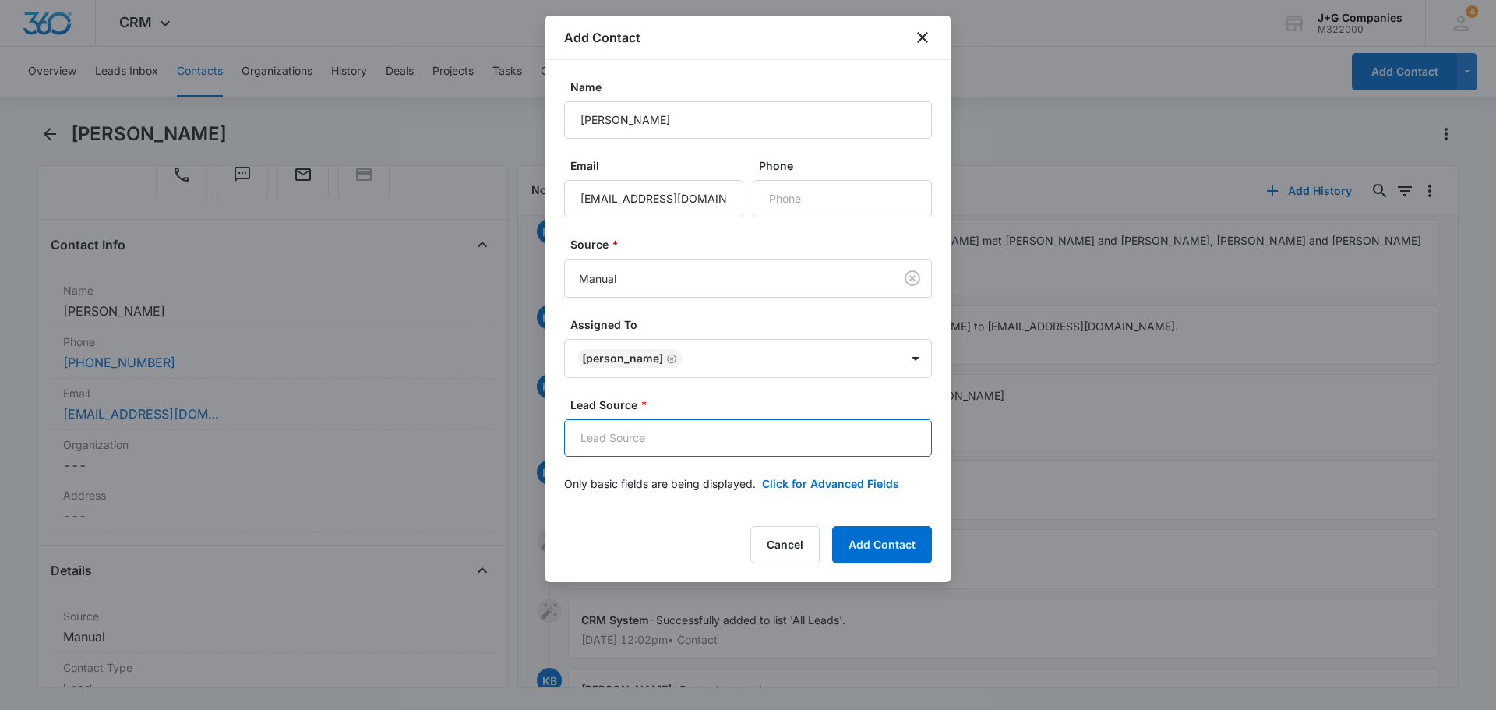
click at [646, 443] on input "Lead Source *" at bounding box center [748, 437] width 368 height 37
type input "Referral"
click at [857, 472] on form "Name [PERSON_NAME] Email [EMAIL_ADDRESS][DOMAIN_NAME] Phone Source * Manual Ass…" at bounding box center [748, 295] width 368 height 432
click at [848, 479] on button "Click for Advanced Fields" at bounding box center [830, 483] width 137 height 16
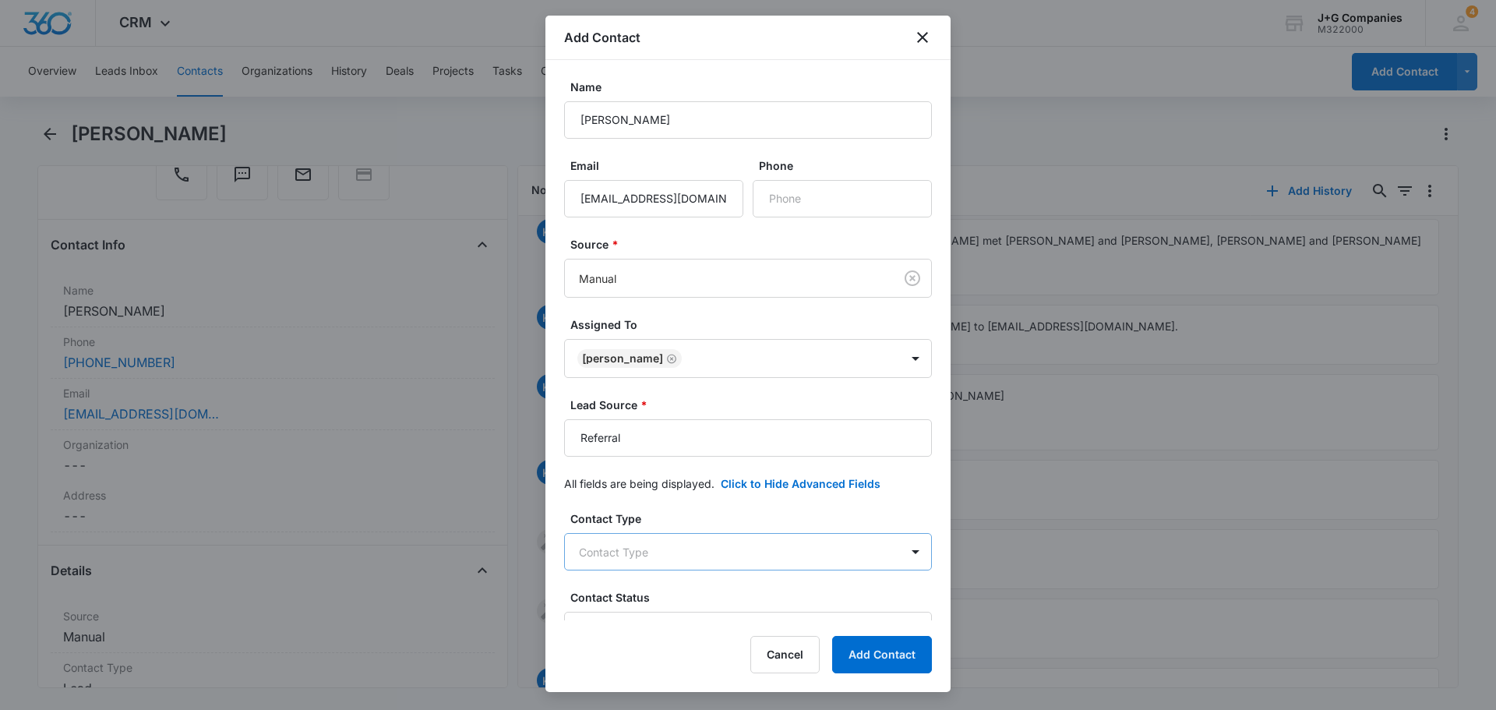
click at [619, 541] on body "CRM Apps Reputation Forms CRM Email Social Content Intelligence Files Brand Set…" at bounding box center [748, 355] width 1496 height 710
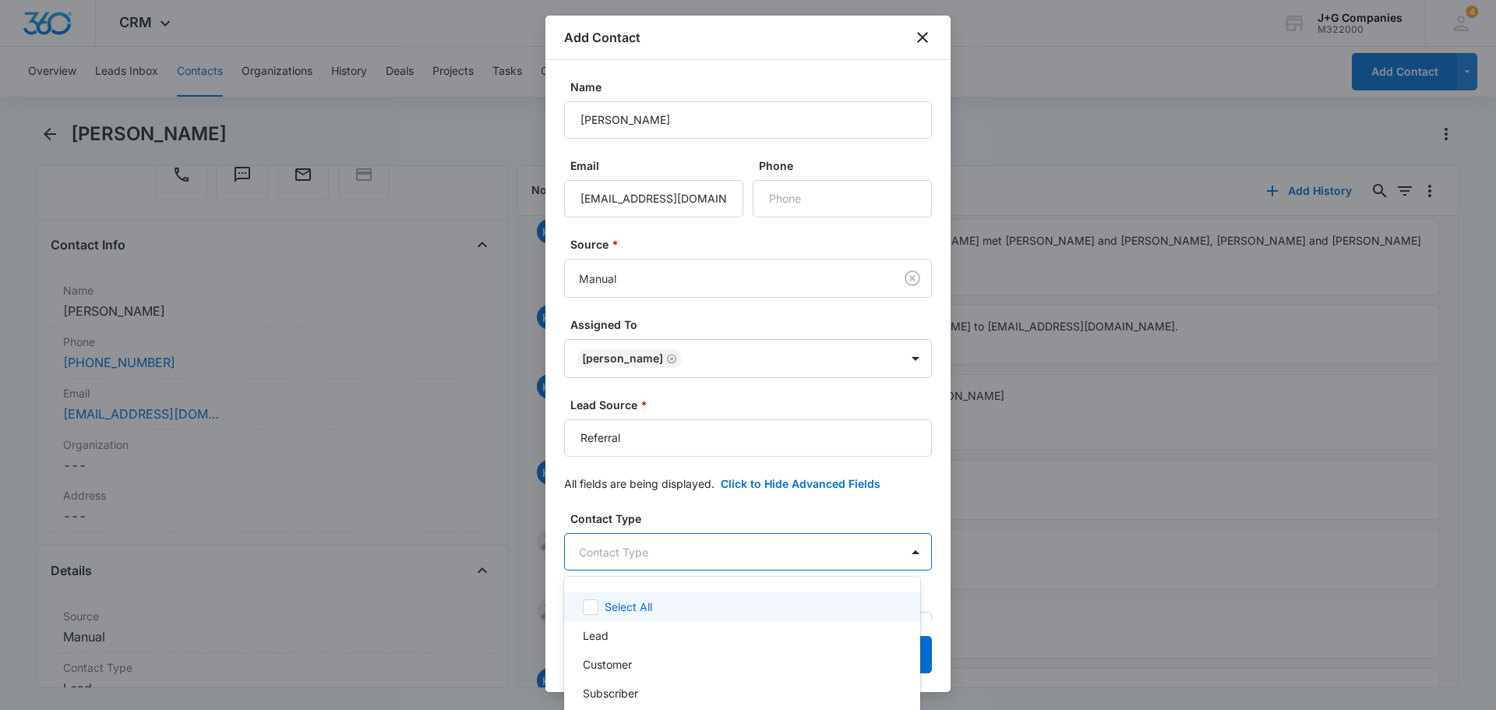
drag, startPoint x: 943, startPoint y: 314, endPoint x: 944, endPoint y: 402, distance: 88.0
click at [944, 402] on div at bounding box center [748, 355] width 1496 height 710
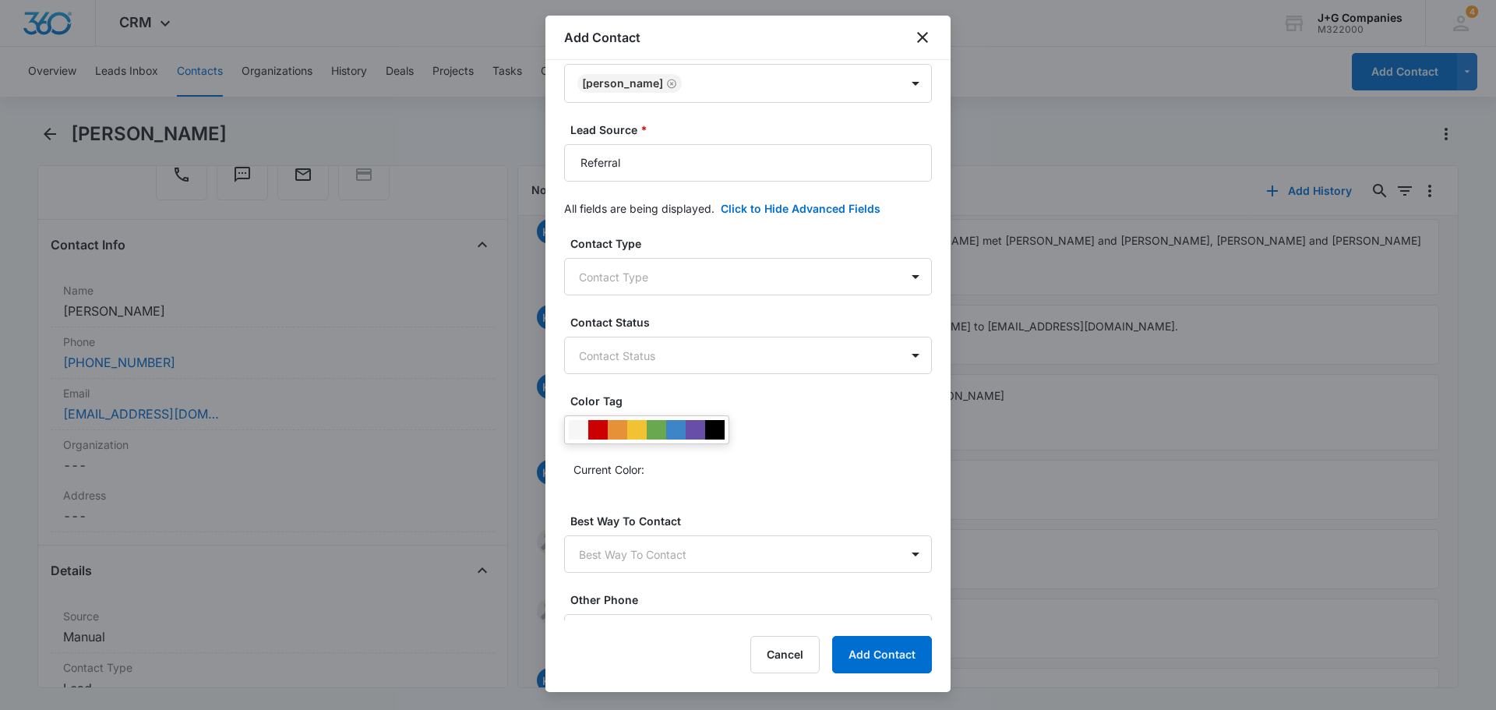
scroll to position [187, 0]
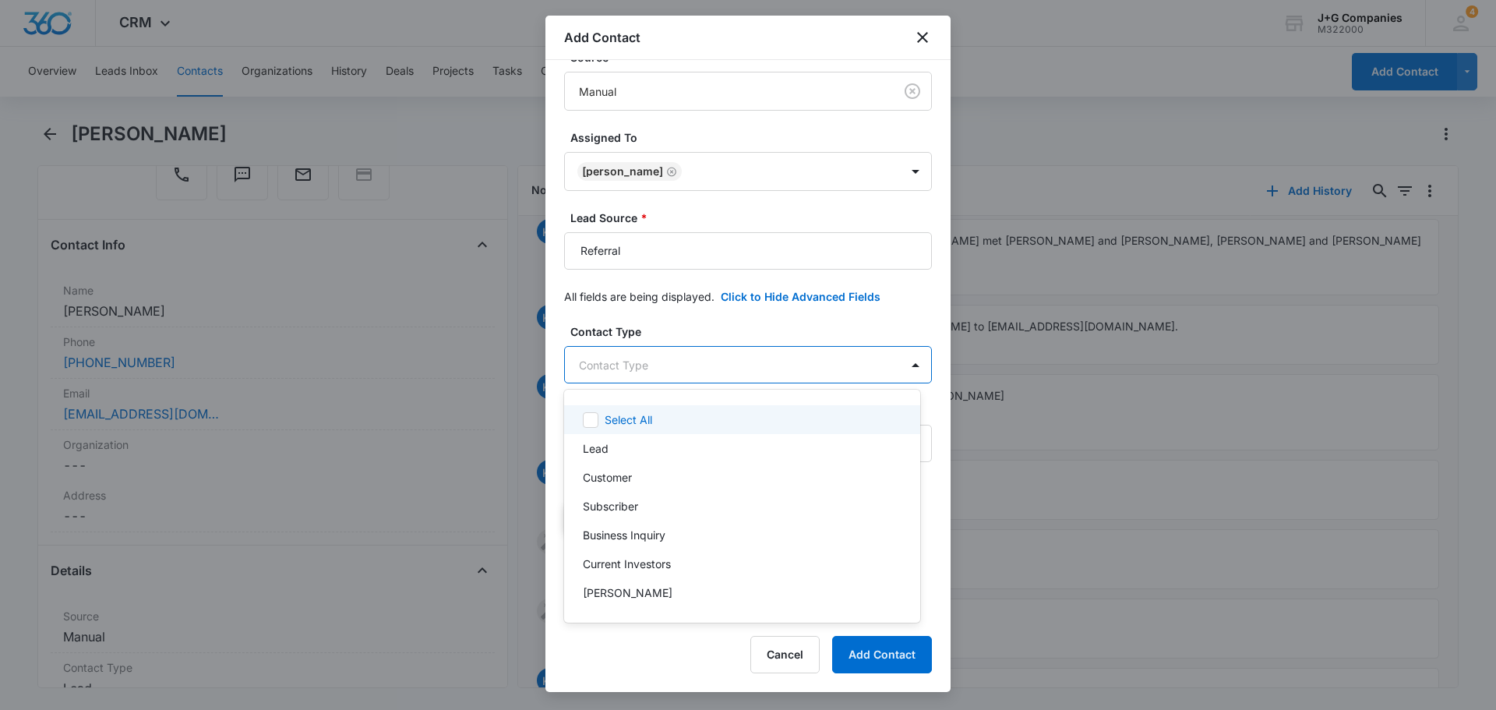
click at [642, 367] on body "CRM Apps Reputation Forms CRM Email Social Content Intelligence Files Brand Set…" at bounding box center [748, 355] width 1496 height 710
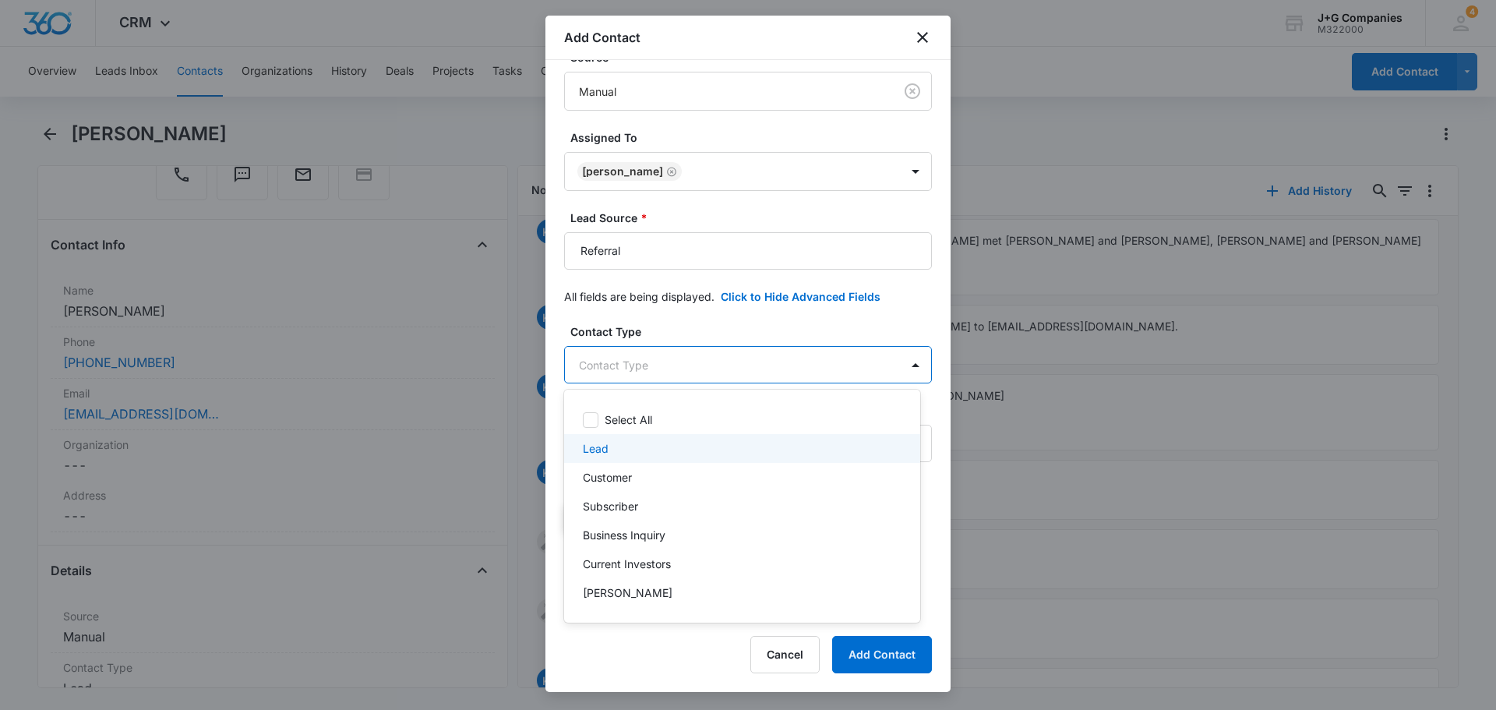
click at [602, 450] on p "Lead" at bounding box center [596, 448] width 26 height 16
click at [772, 315] on div at bounding box center [748, 355] width 1496 height 710
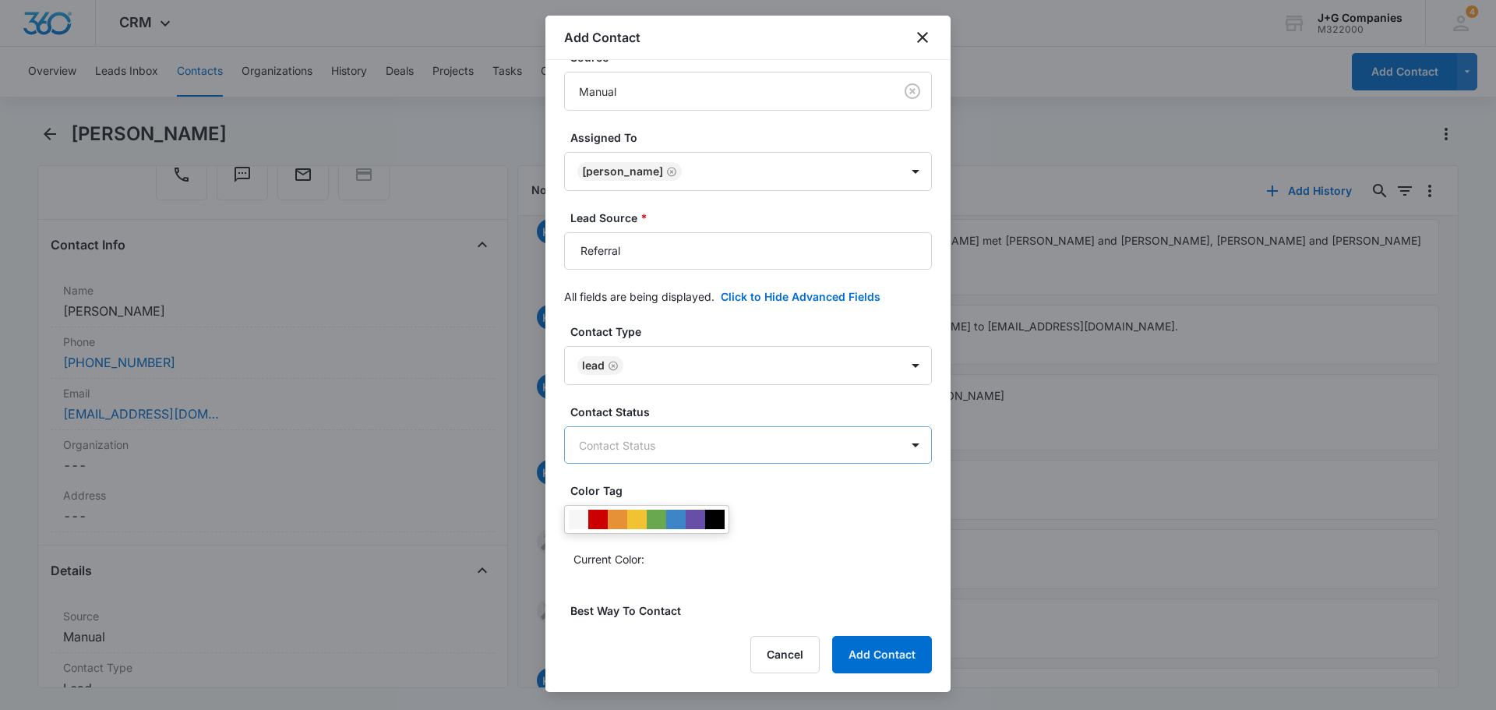
click at [654, 440] on body "CRM Apps Reputation Forms CRM Email Social Content Intelligence Files Brand Set…" at bounding box center [748, 355] width 1496 height 710
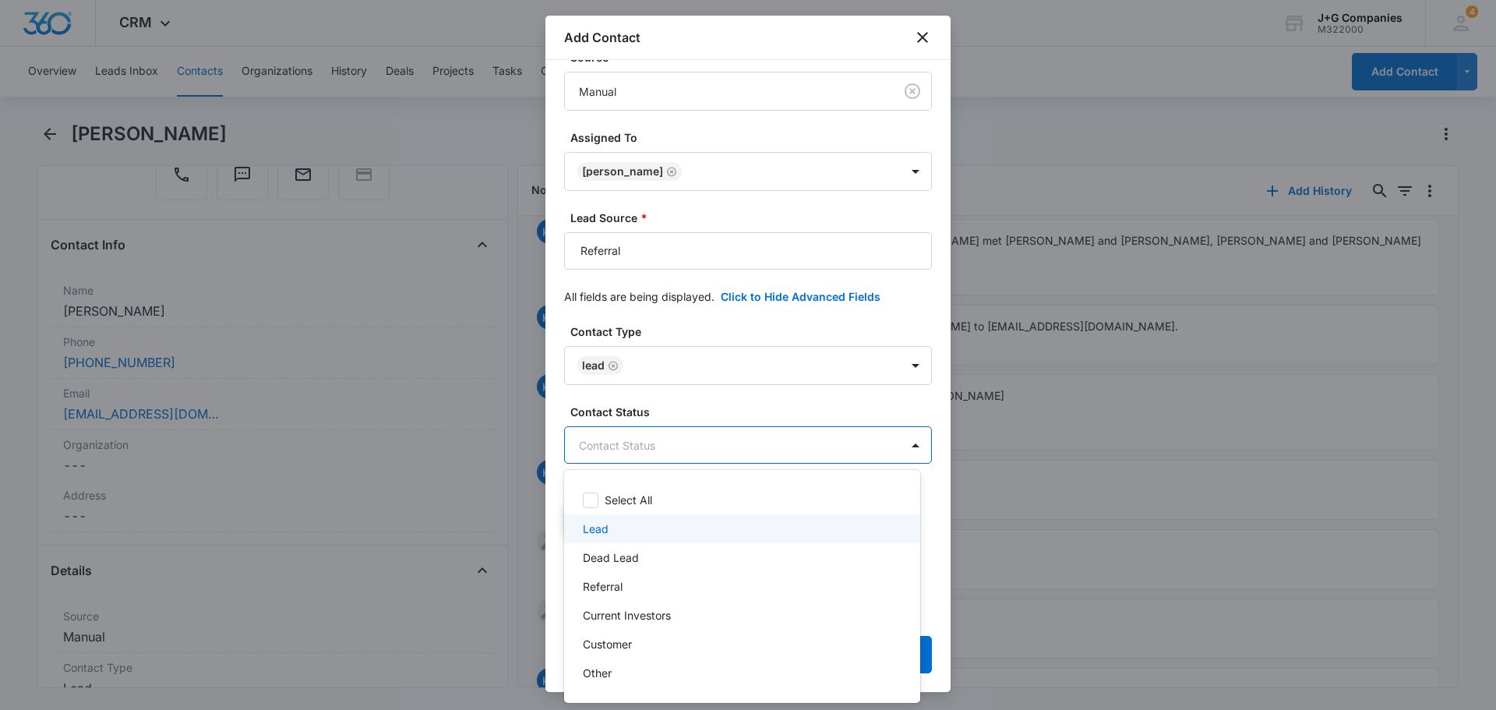
click at [601, 525] on p "Lead" at bounding box center [596, 528] width 26 height 16
click at [724, 406] on div at bounding box center [748, 355] width 1496 height 710
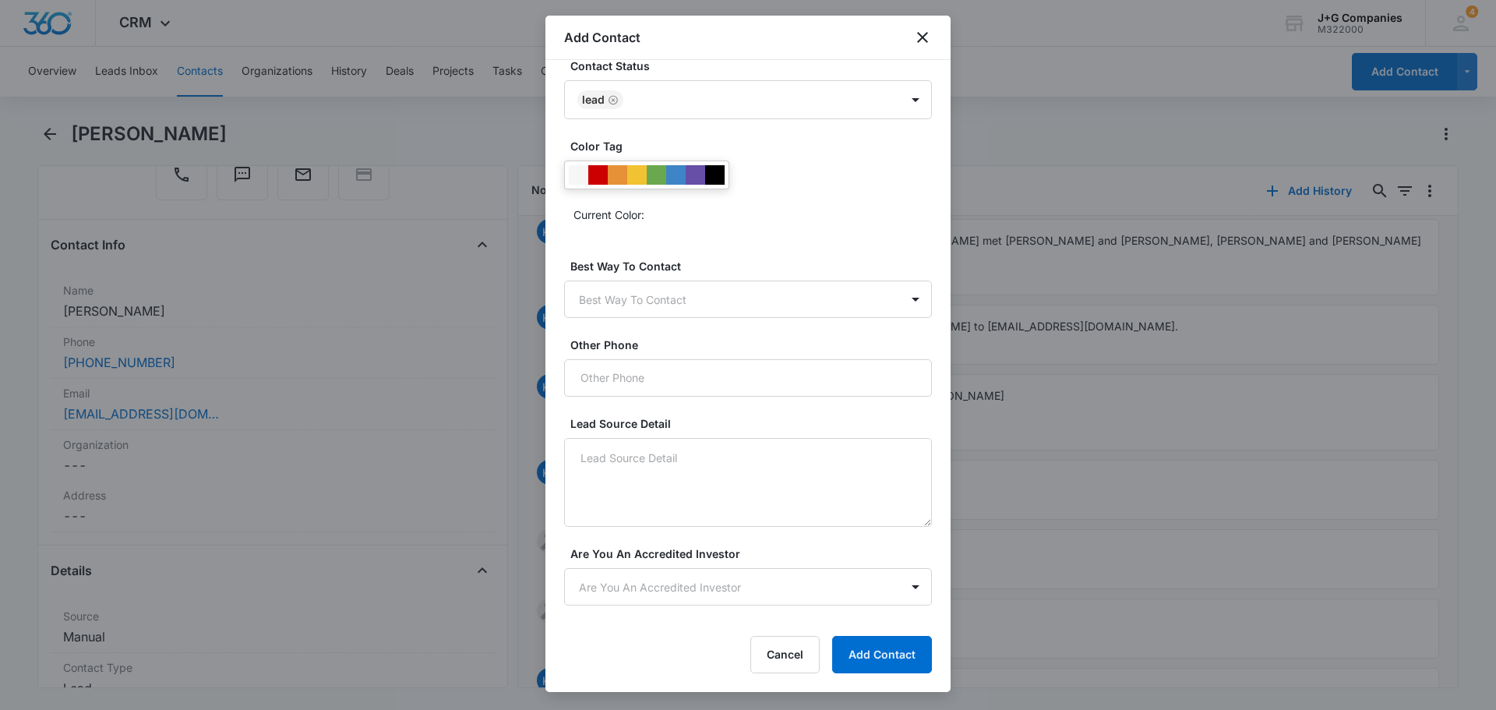
scroll to position [576, 0]
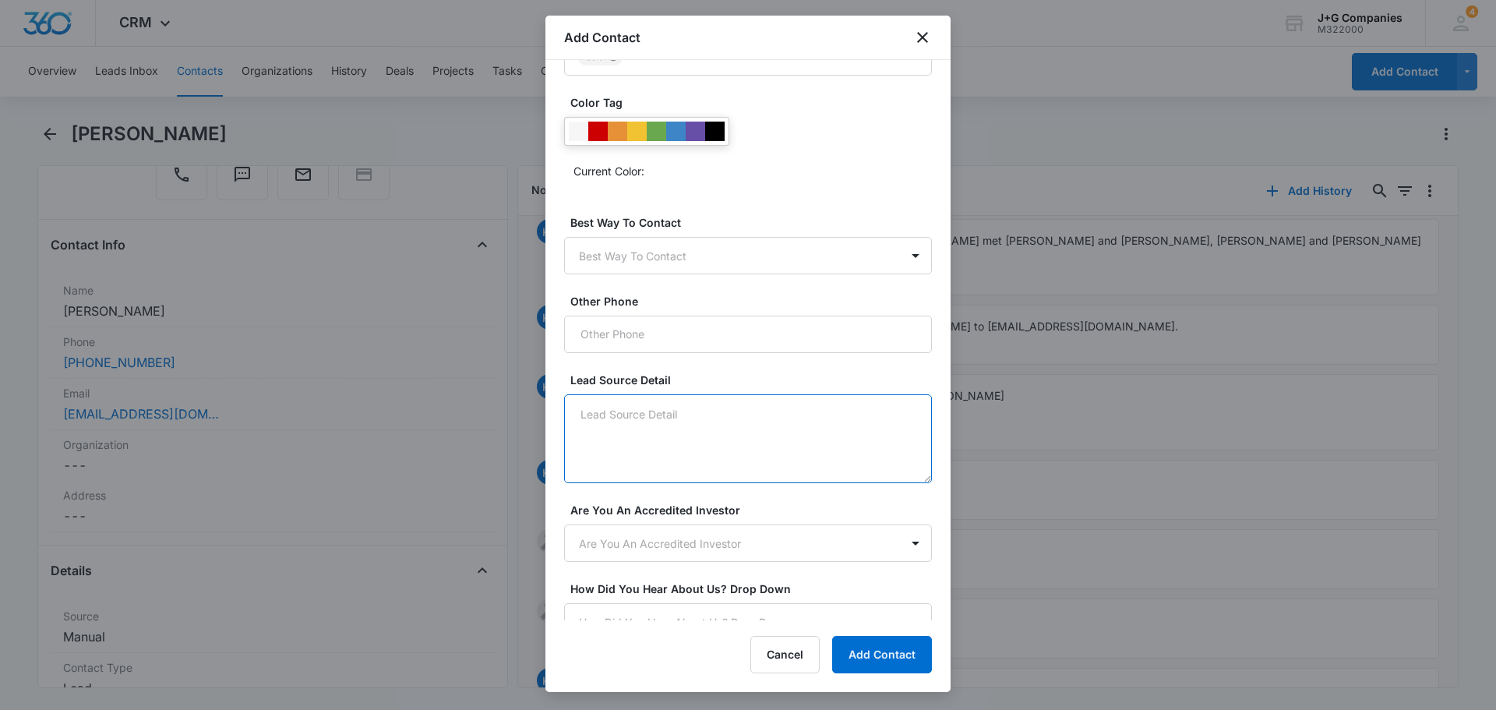
click at [623, 398] on textarea "Lead Source Detail" at bounding box center [748, 438] width 368 height 89
paste textarea "- [PERSON_NAME] lives in [GEOGRAPHIC_DATA] and retired after many years as a co…"
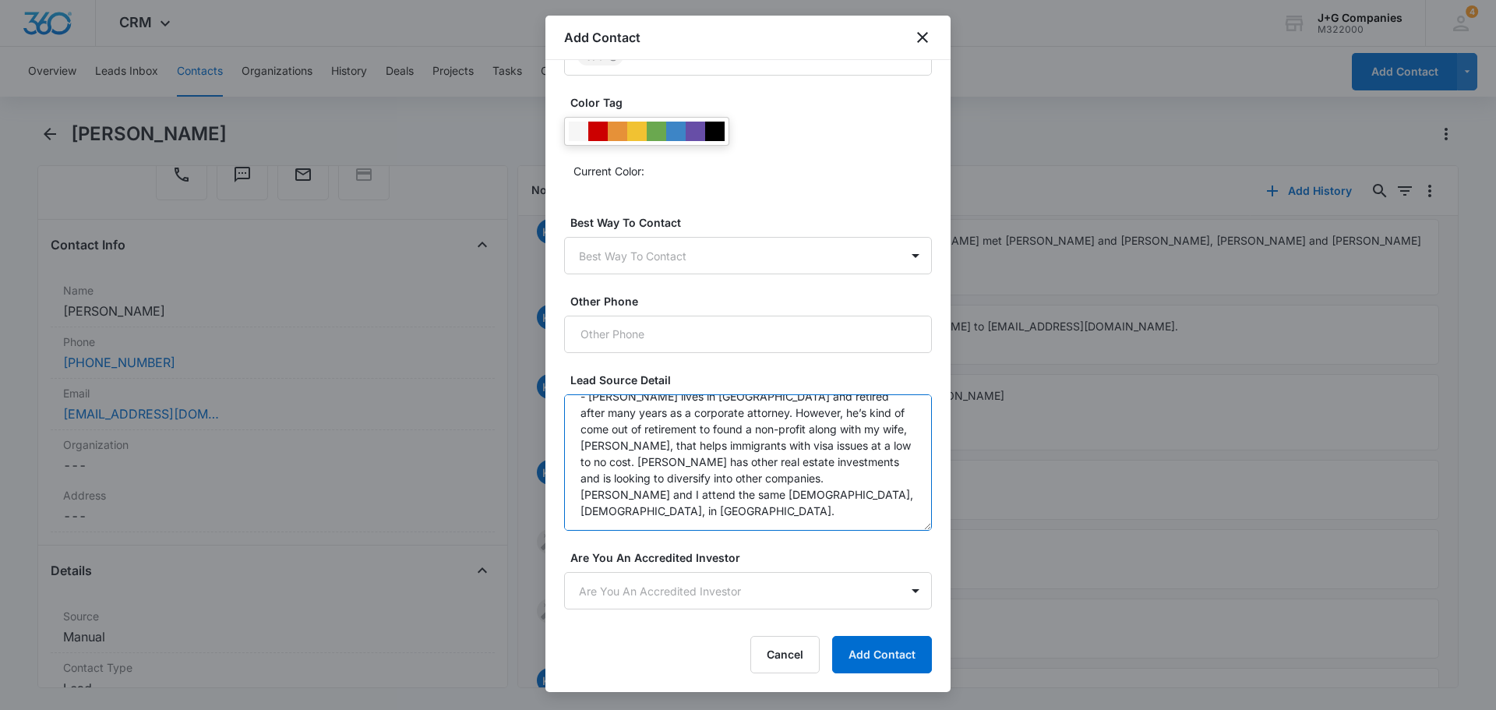
scroll to position [0, 0]
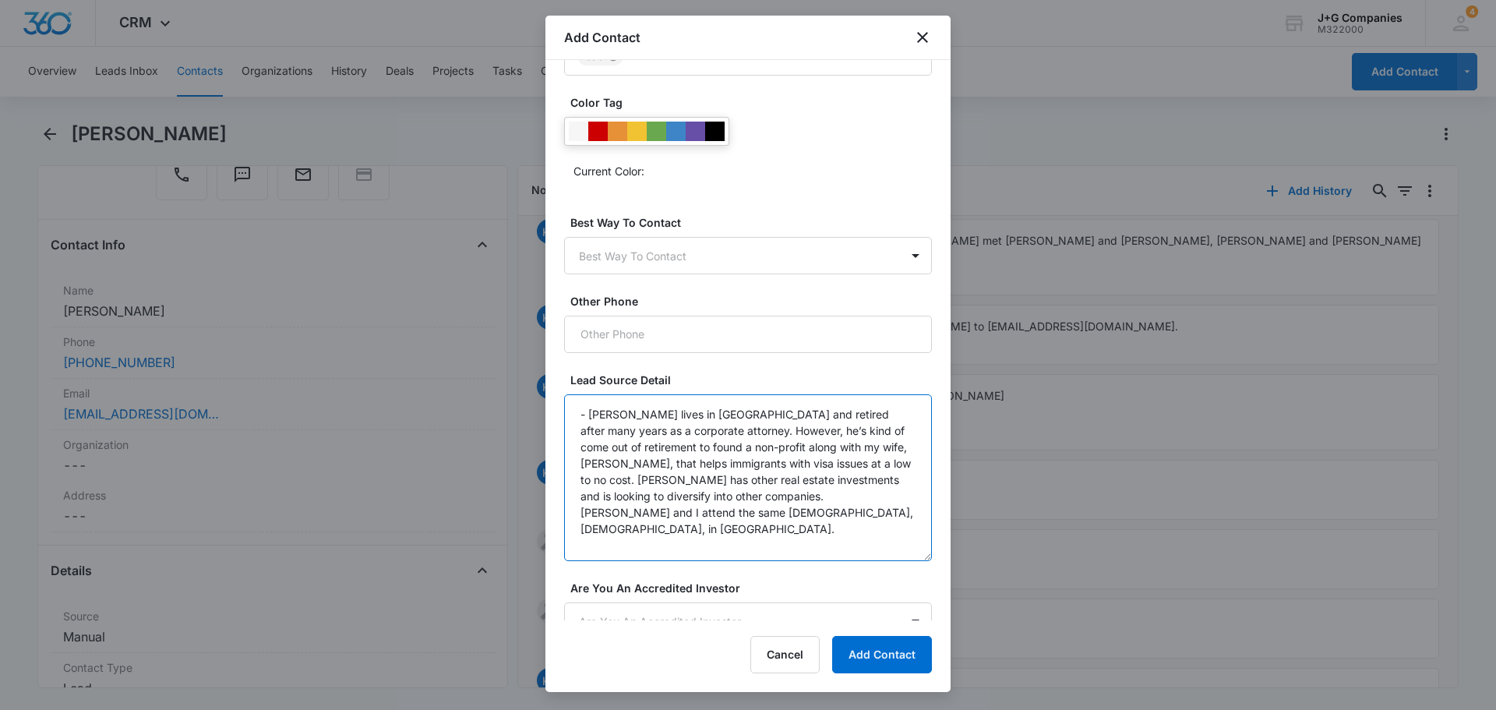
drag, startPoint x: 913, startPoint y: 478, endPoint x: 906, endPoint y: 561, distance: 82.9
click at [906, 561] on textarea "- [PERSON_NAME] lives in [GEOGRAPHIC_DATA] and retired after many years as a co…" at bounding box center [748, 477] width 368 height 167
click at [696, 432] on textarea "- [PERSON_NAME] lives in [GEOGRAPHIC_DATA] and retired after many years as a co…" at bounding box center [748, 479] width 368 height 171
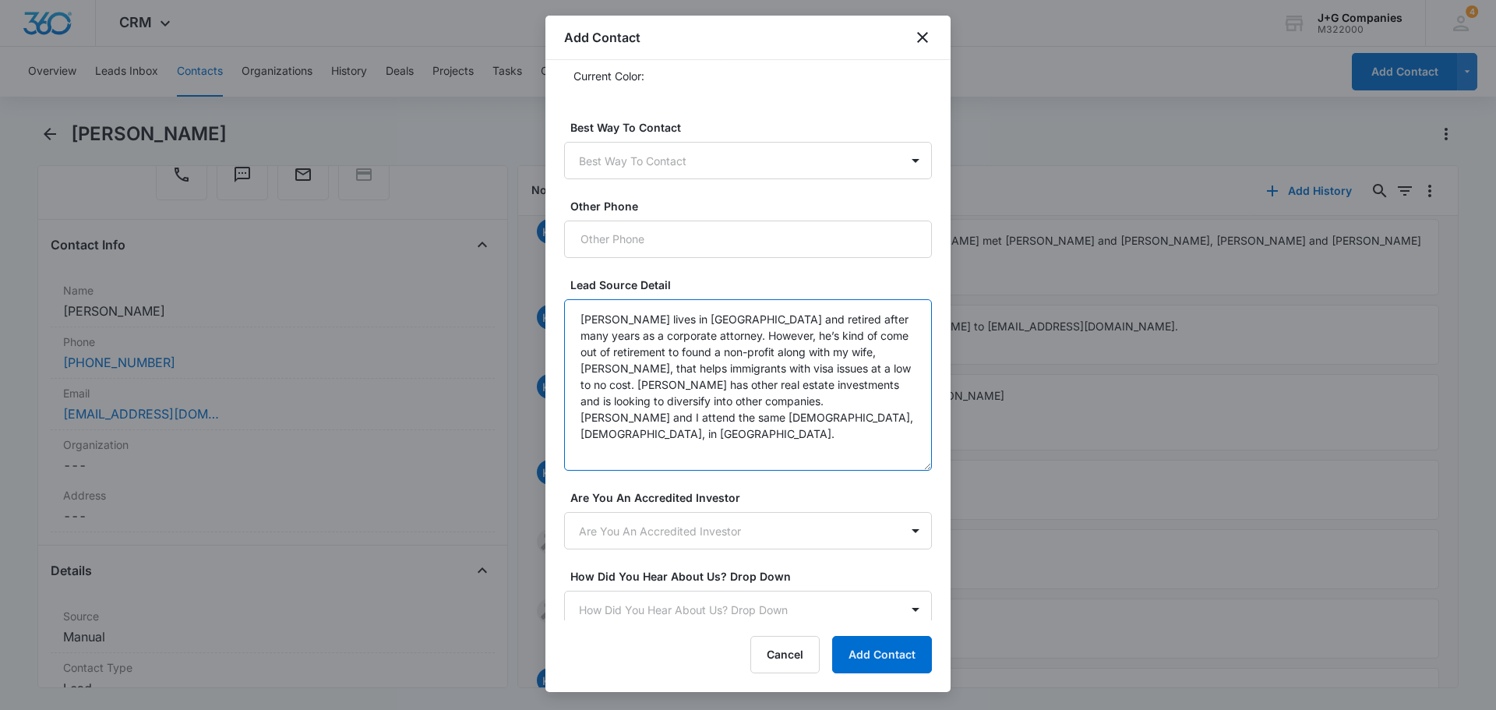
scroll to position [679, 0]
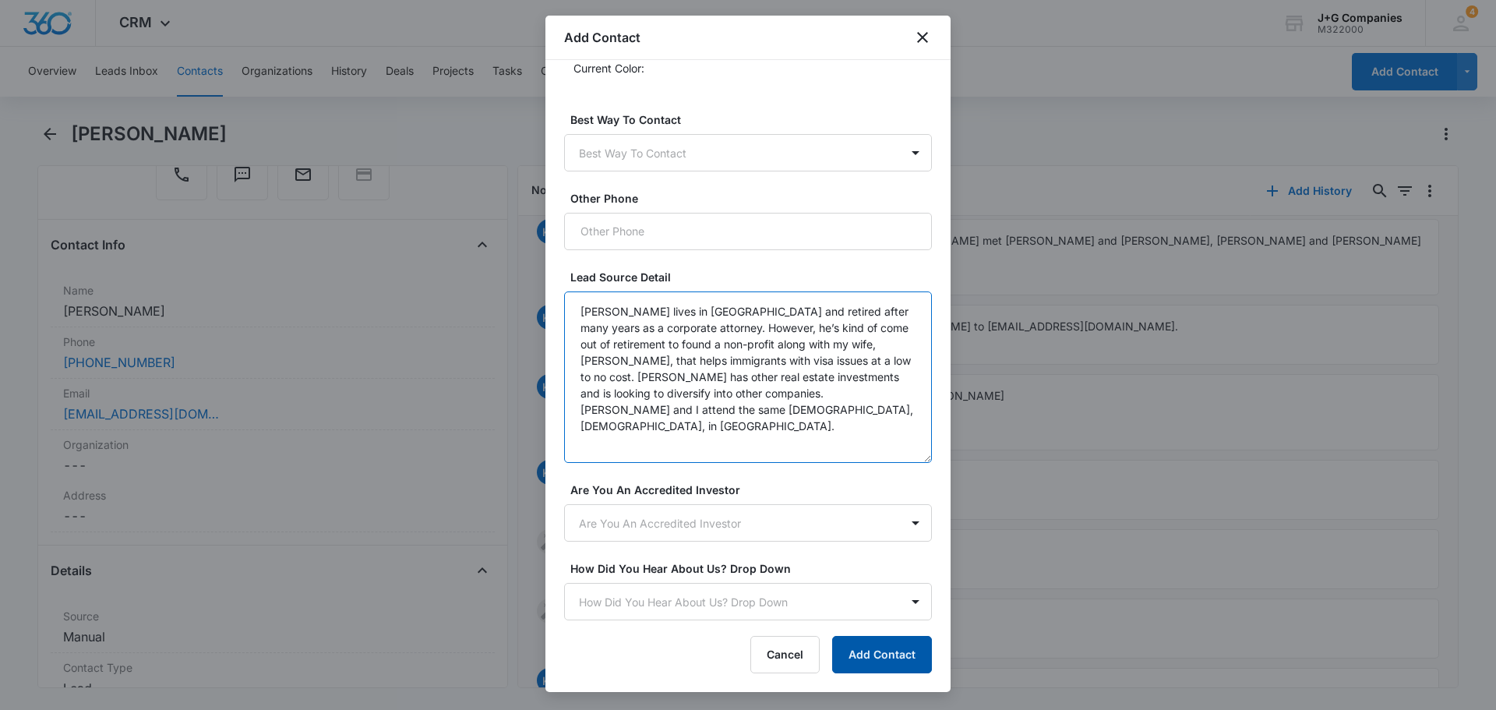
type textarea "[PERSON_NAME] lives in [GEOGRAPHIC_DATA] and retired after many years as a corp…"
click at [868, 654] on button "Add Contact" at bounding box center [882, 654] width 100 height 37
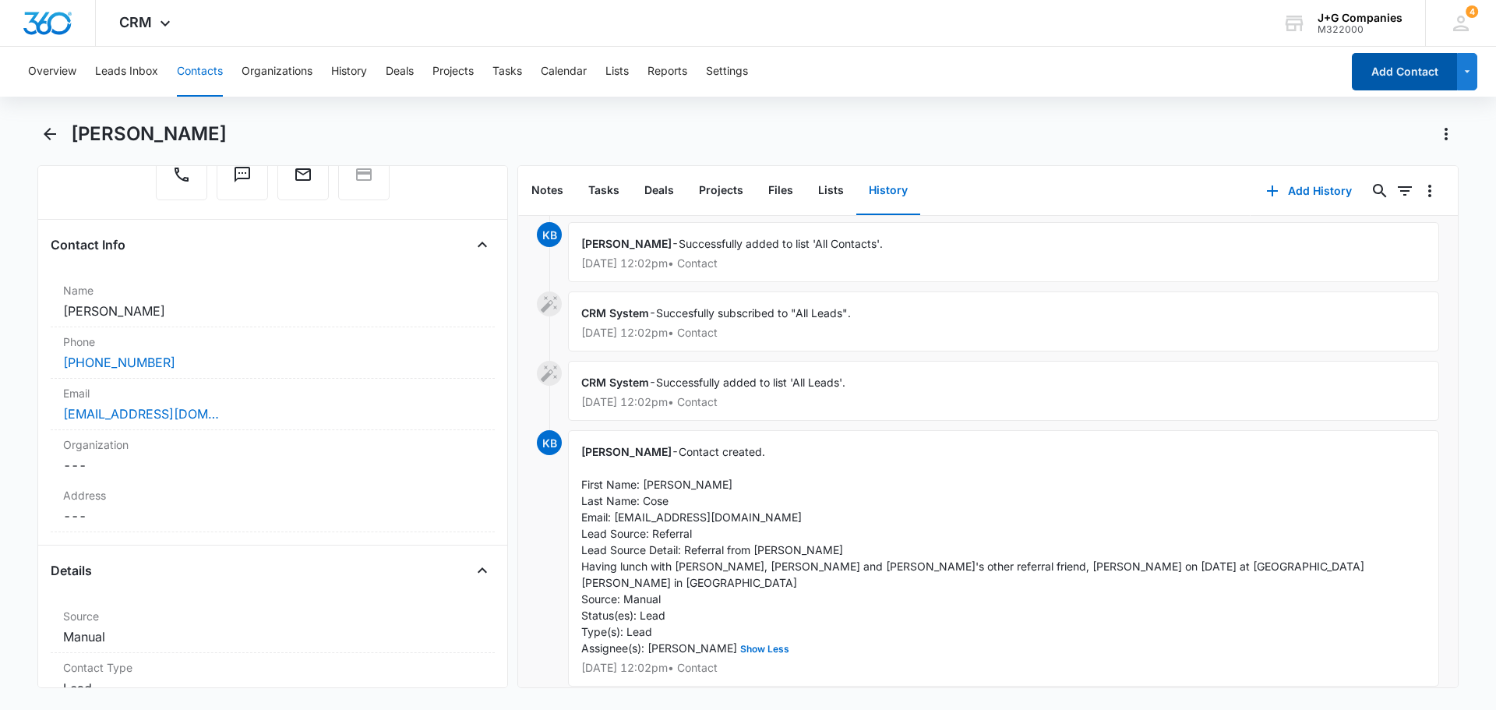
scroll to position [0, 0]
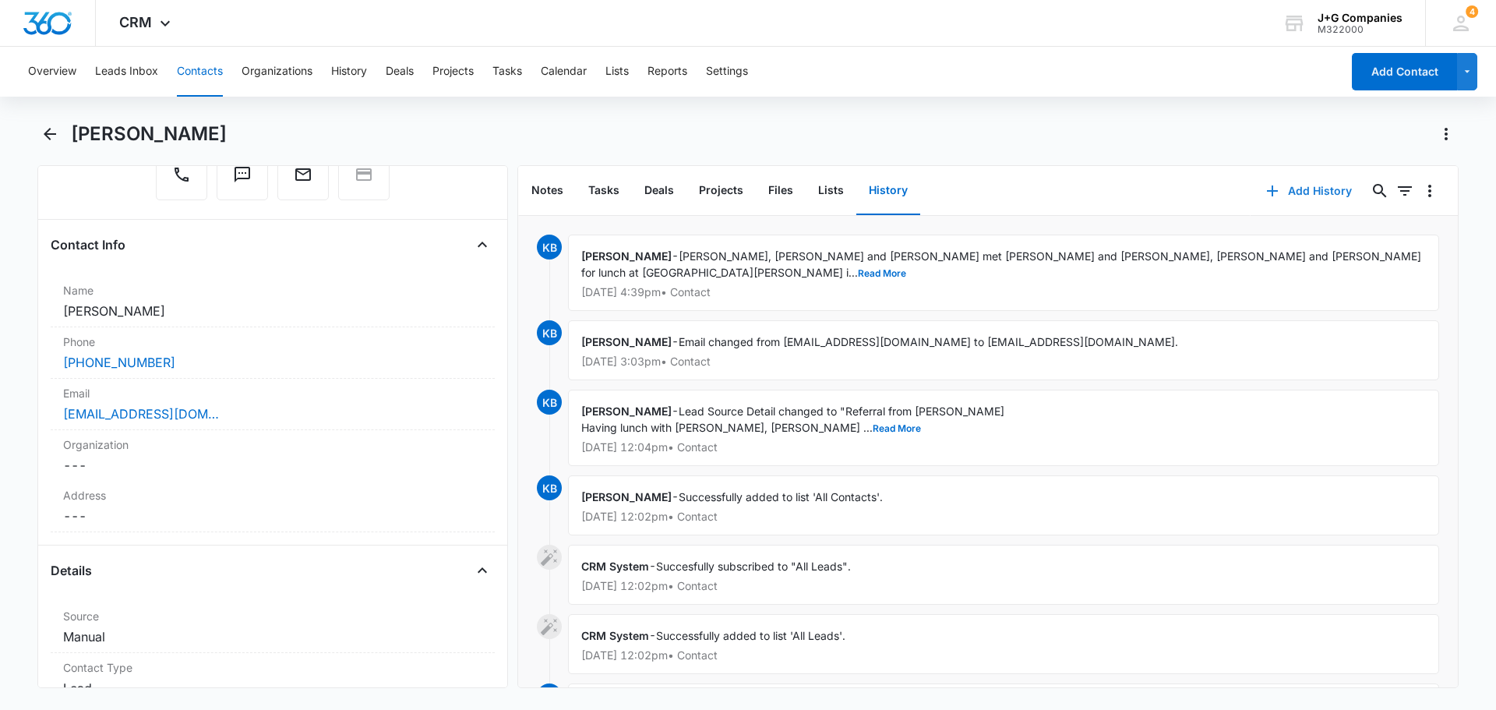
click at [1292, 189] on button "Add History" at bounding box center [1308, 190] width 117 height 37
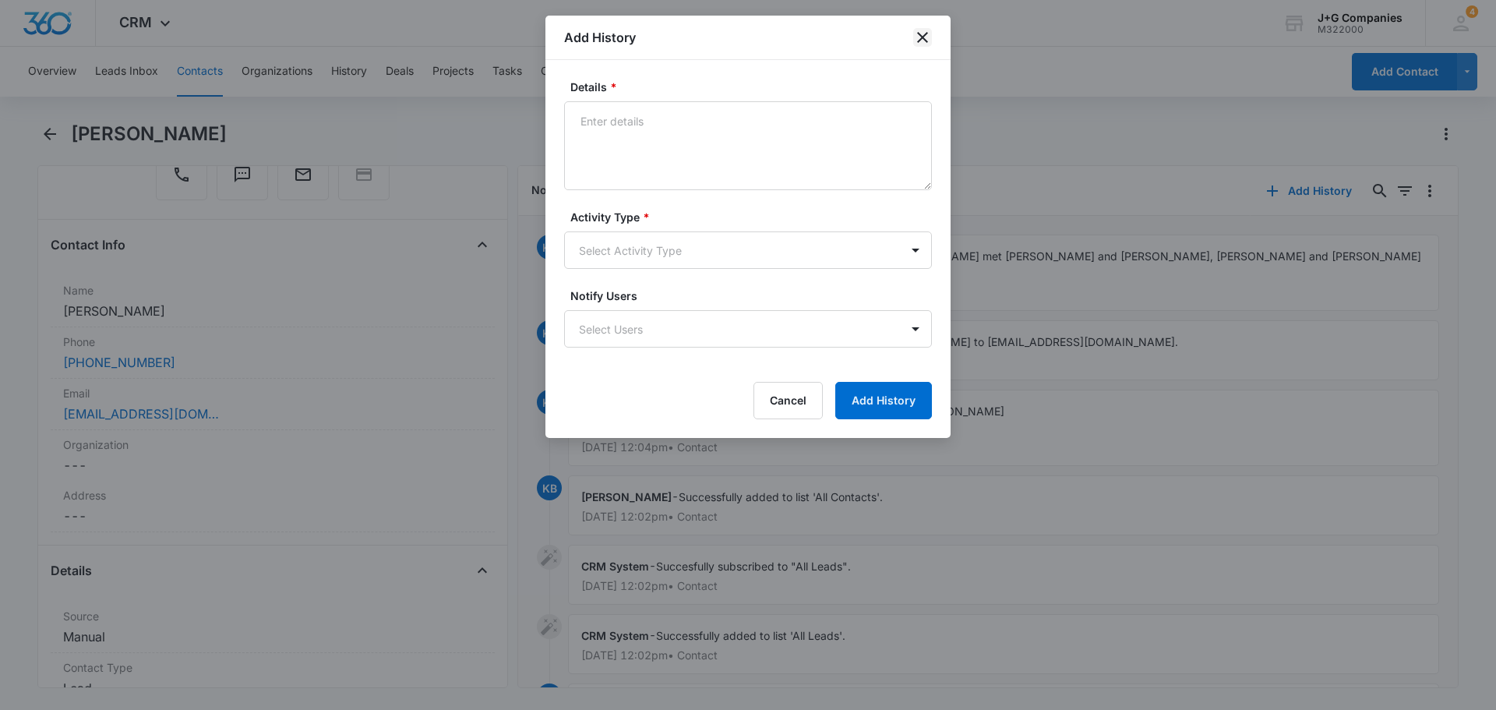
click at [927, 30] on icon "close" at bounding box center [922, 37] width 19 height 19
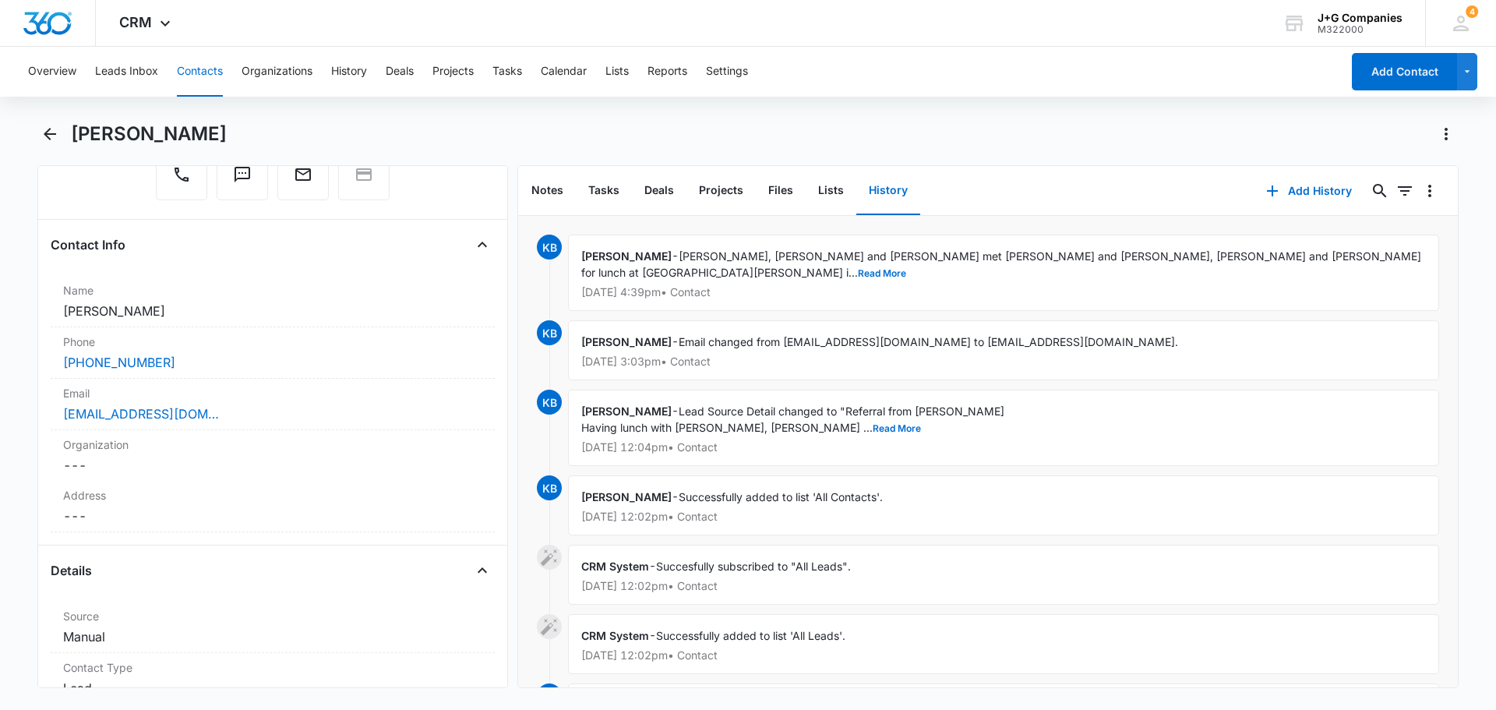
click at [196, 65] on button "Contacts" at bounding box center [200, 72] width 46 height 50
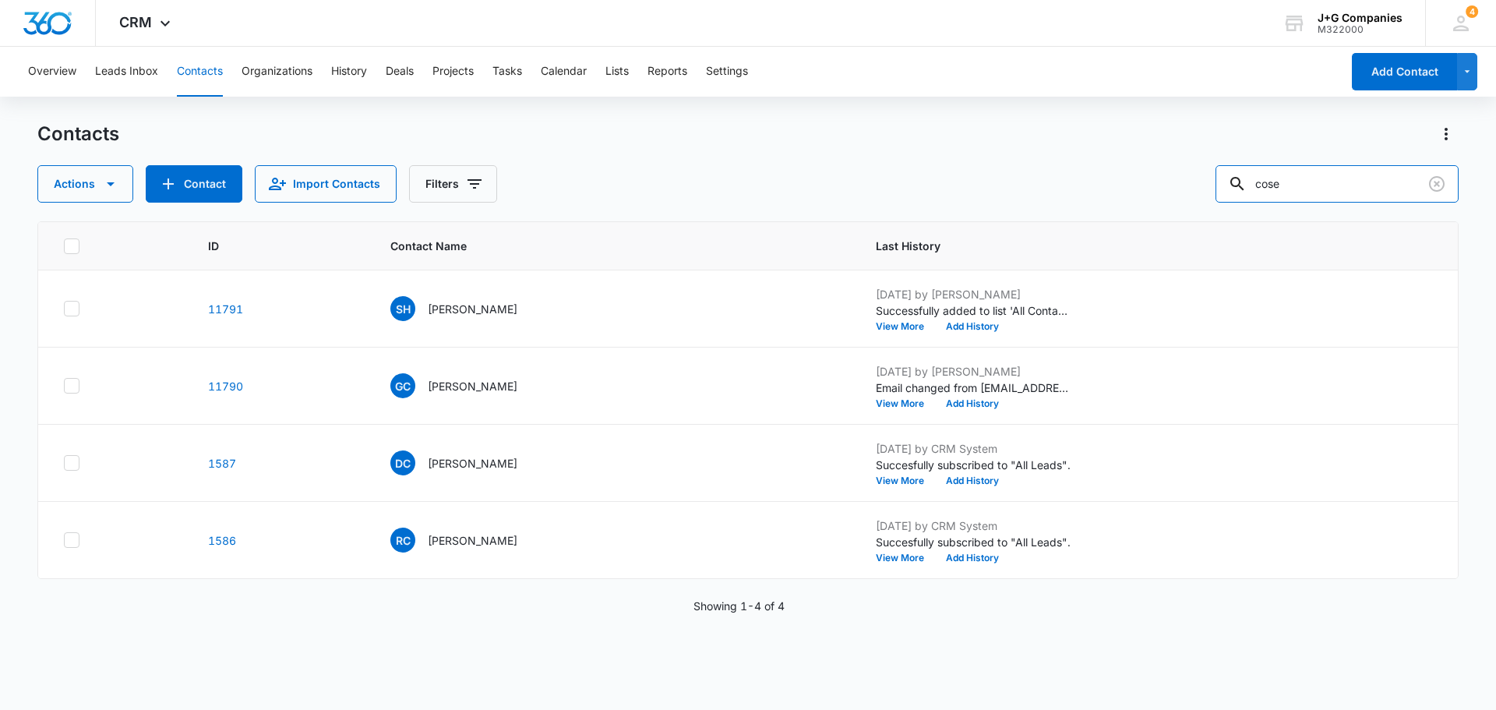
drag, startPoint x: 1320, startPoint y: 187, endPoint x: 1164, endPoint y: 182, distance: 156.7
click at [1174, 182] on div "Actions Contact Import Contacts Filters cose" at bounding box center [747, 183] width 1421 height 37
type input "[PERSON_NAME]"
click at [457, 541] on p "[PERSON_NAME]" at bounding box center [473, 540] width 90 height 16
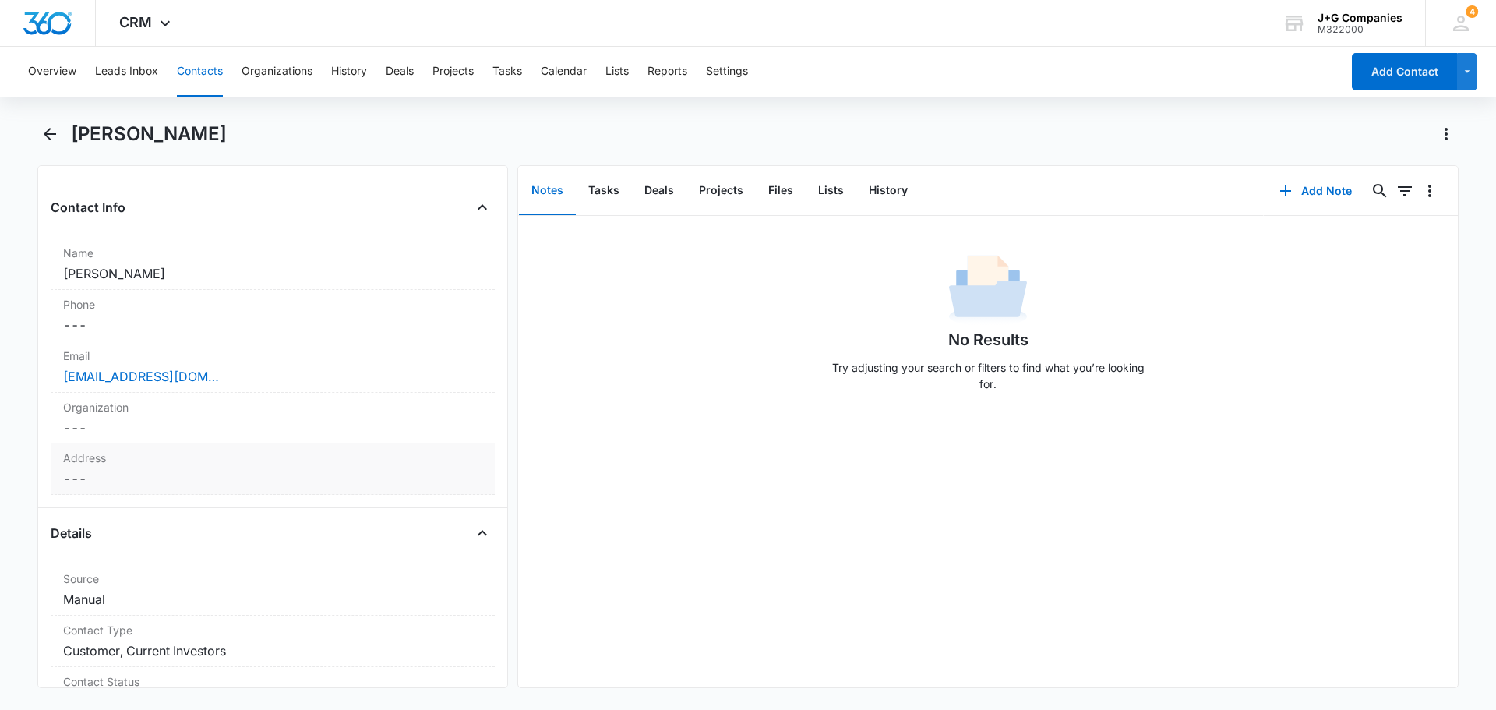
scroll to position [312, 0]
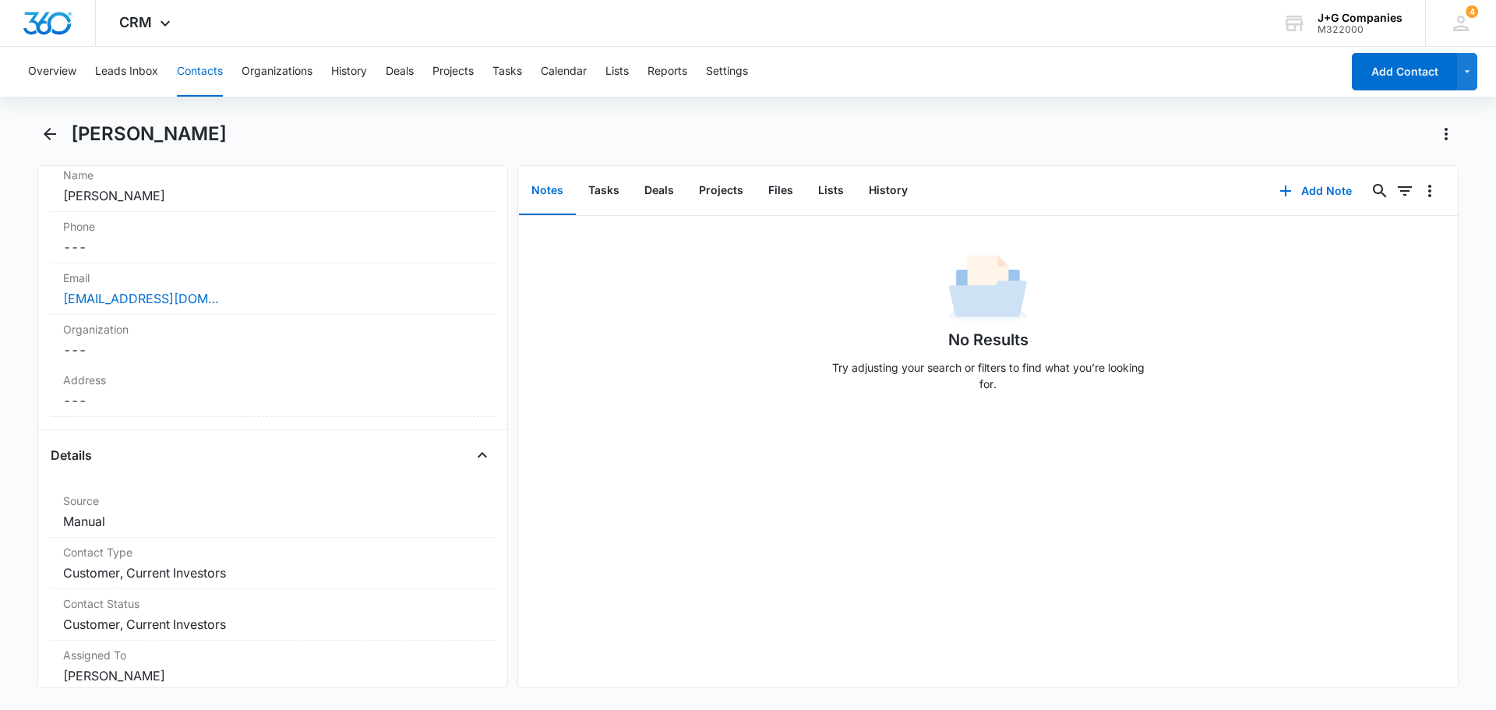
click at [203, 67] on button "Contacts" at bounding box center [200, 72] width 46 height 50
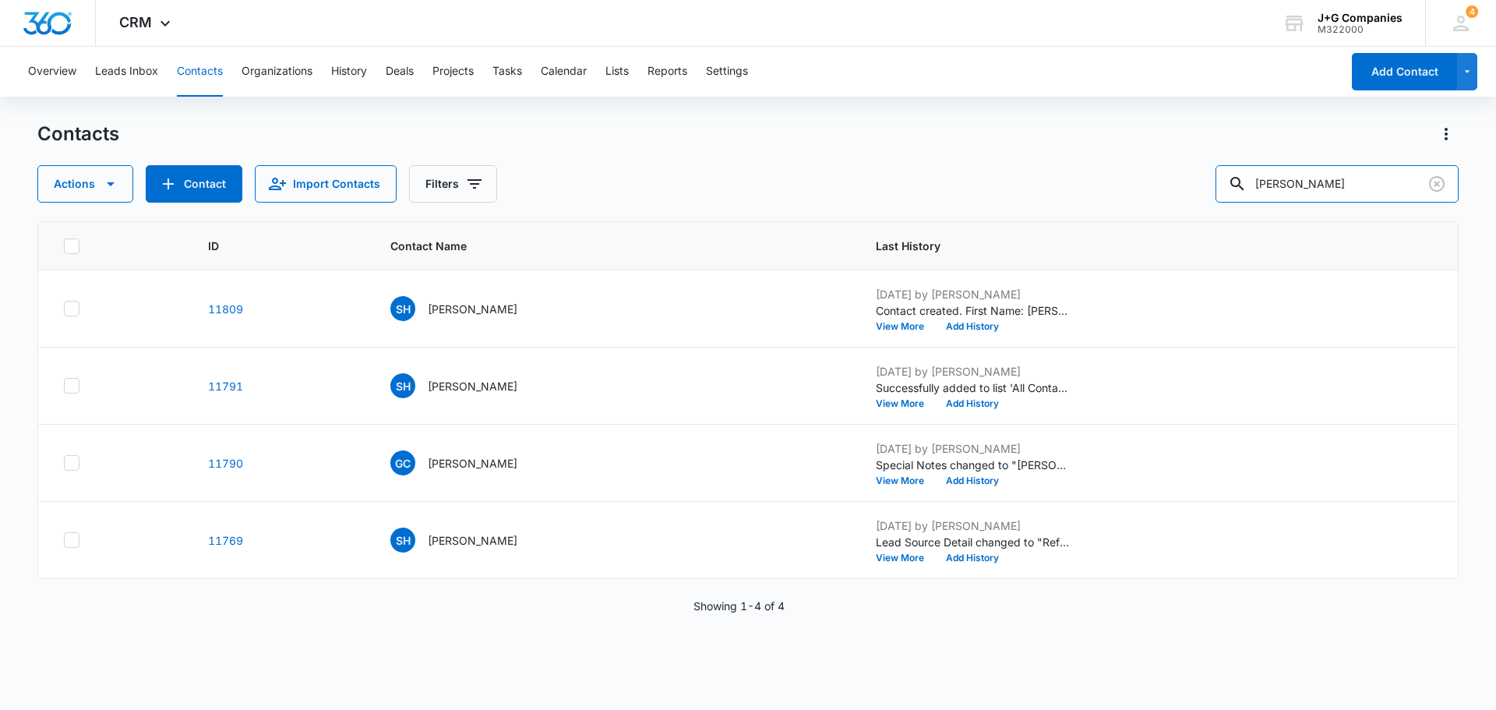
drag, startPoint x: 1381, startPoint y: 185, endPoint x: 1163, endPoint y: 189, distance: 218.2
click at [1172, 189] on div "Actions Contact Import Contacts Filters [PERSON_NAME]" at bounding box center [747, 183] width 1421 height 37
type input "cose"
click at [470, 386] on p "[PERSON_NAME]" at bounding box center [473, 386] width 90 height 16
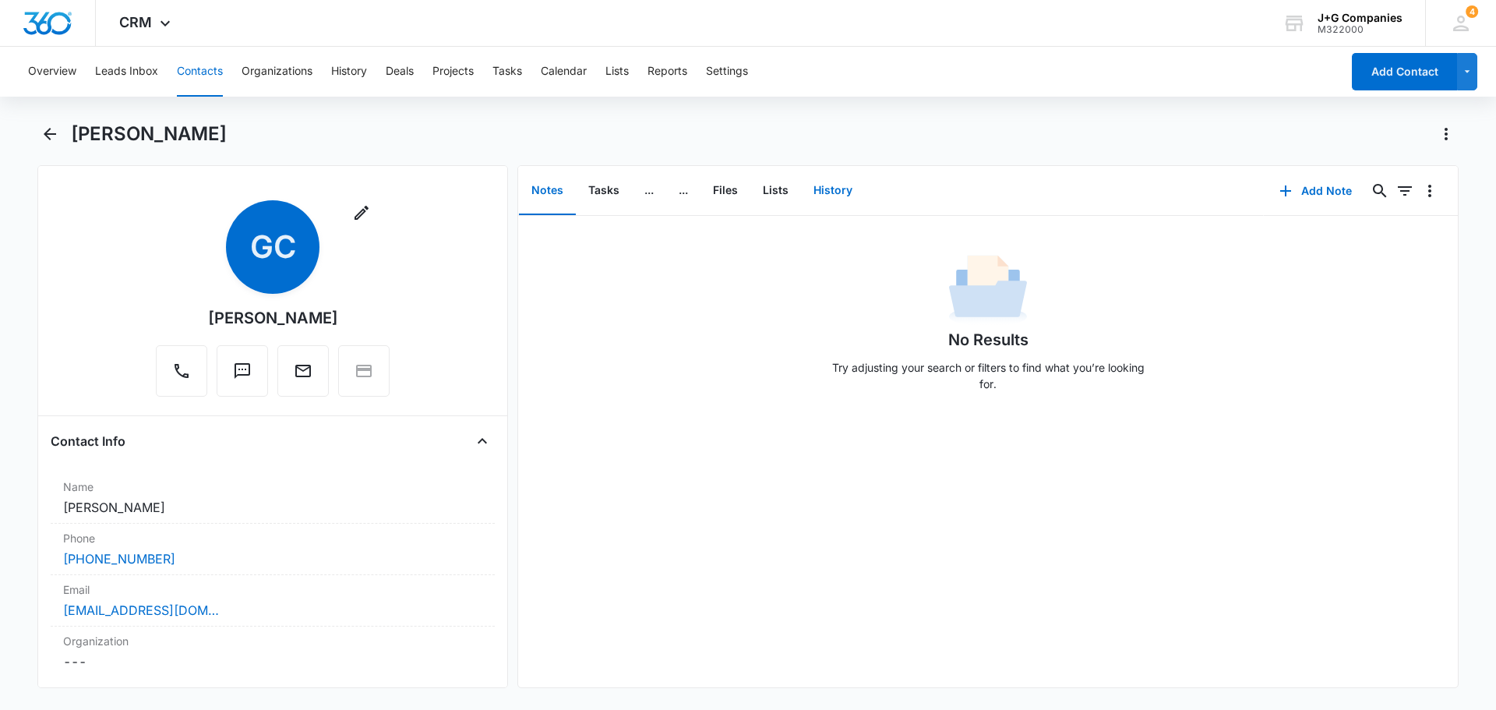
click at [834, 186] on button "History" at bounding box center [833, 191] width 64 height 48
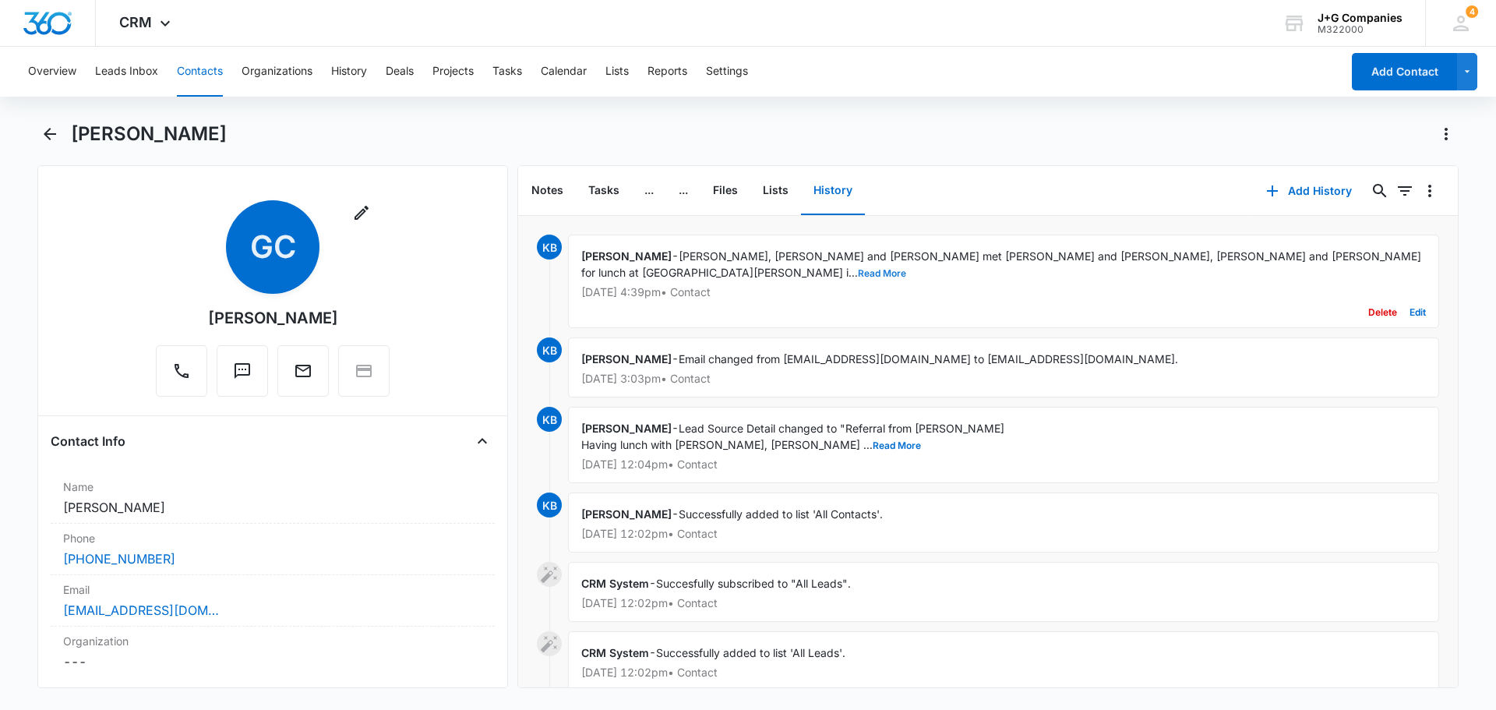
click at [906, 269] on button "Read More" at bounding box center [882, 273] width 48 height 9
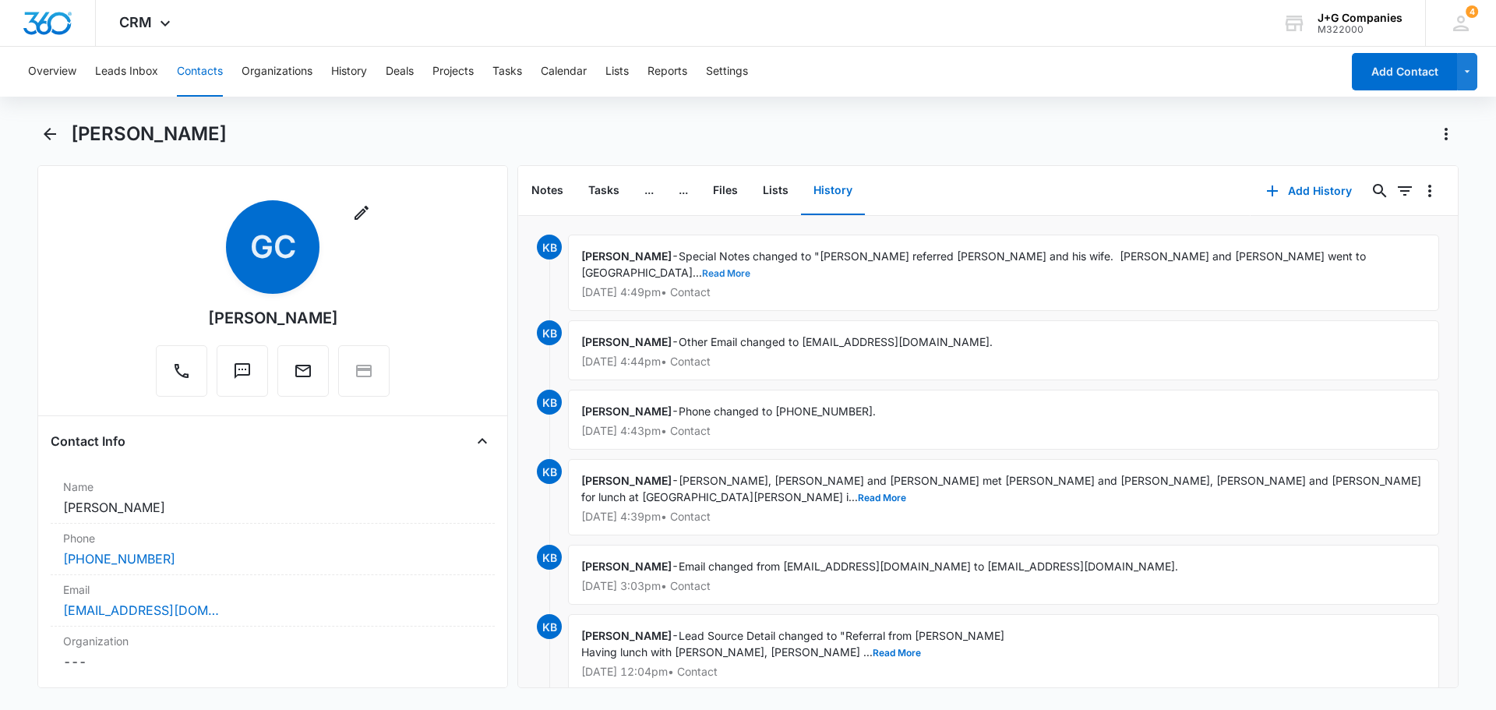
click at [750, 269] on button "Read More" at bounding box center [726, 273] width 48 height 9
click at [689, 269] on button "Show Less" at bounding box center [660, 273] width 55 height 9
click at [750, 269] on button "Read More" at bounding box center [726, 273] width 48 height 9
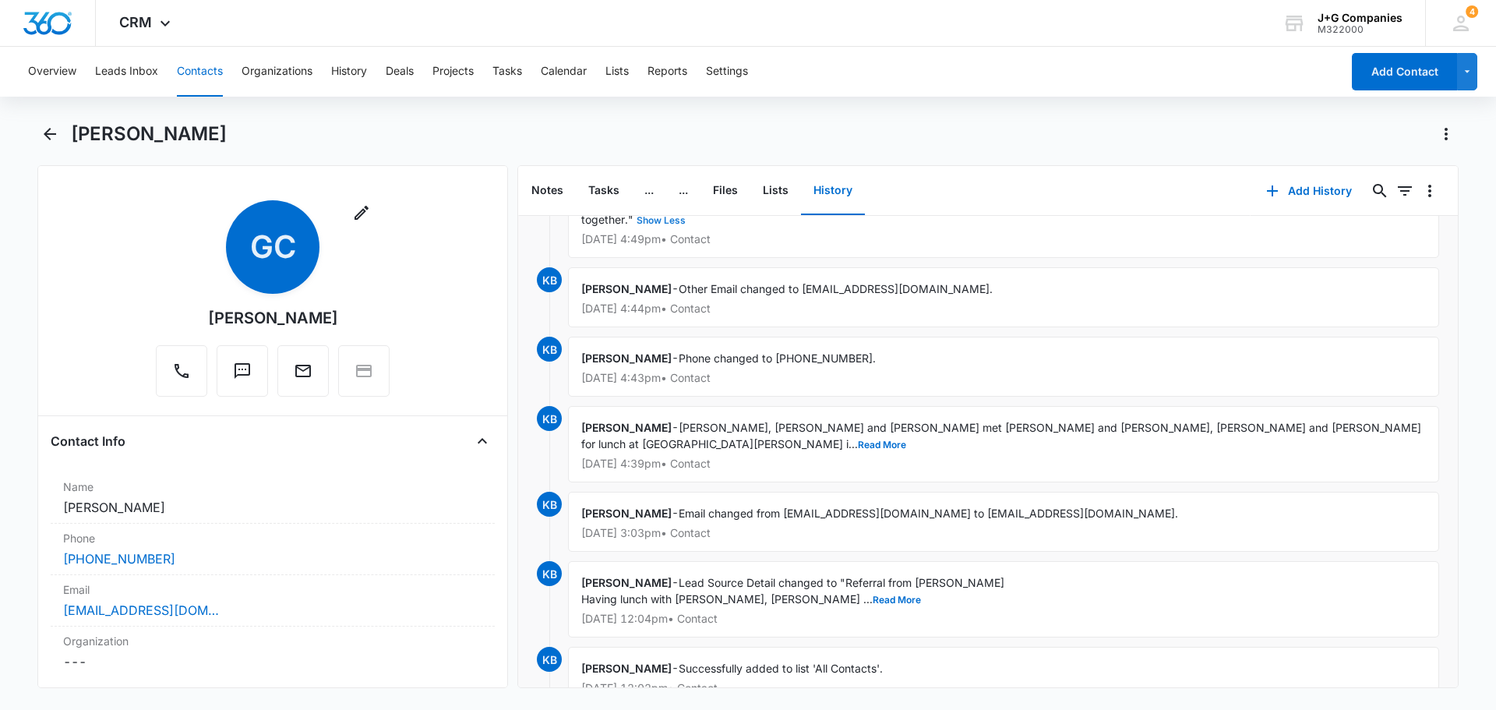
scroll to position [156, 0]
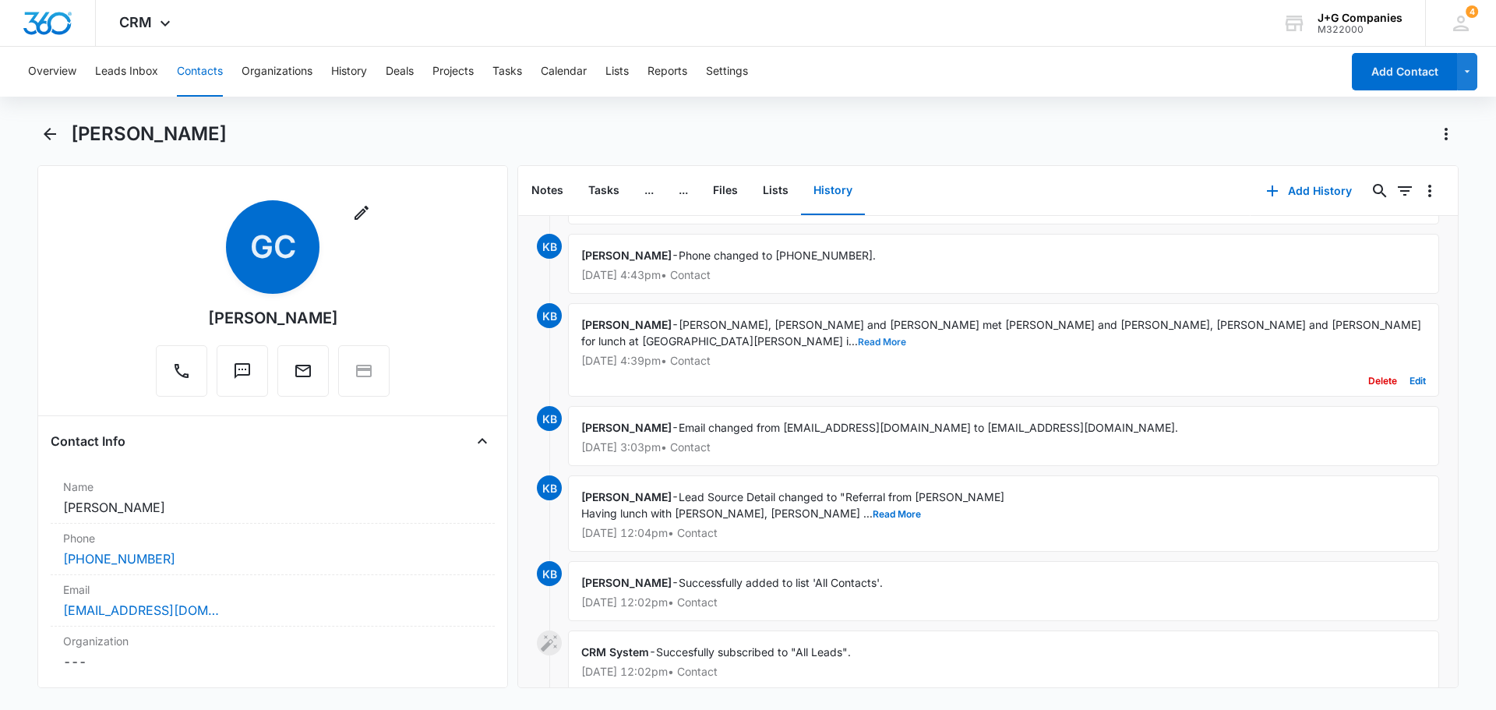
click at [906, 337] on button "Read More" at bounding box center [882, 341] width 48 height 9
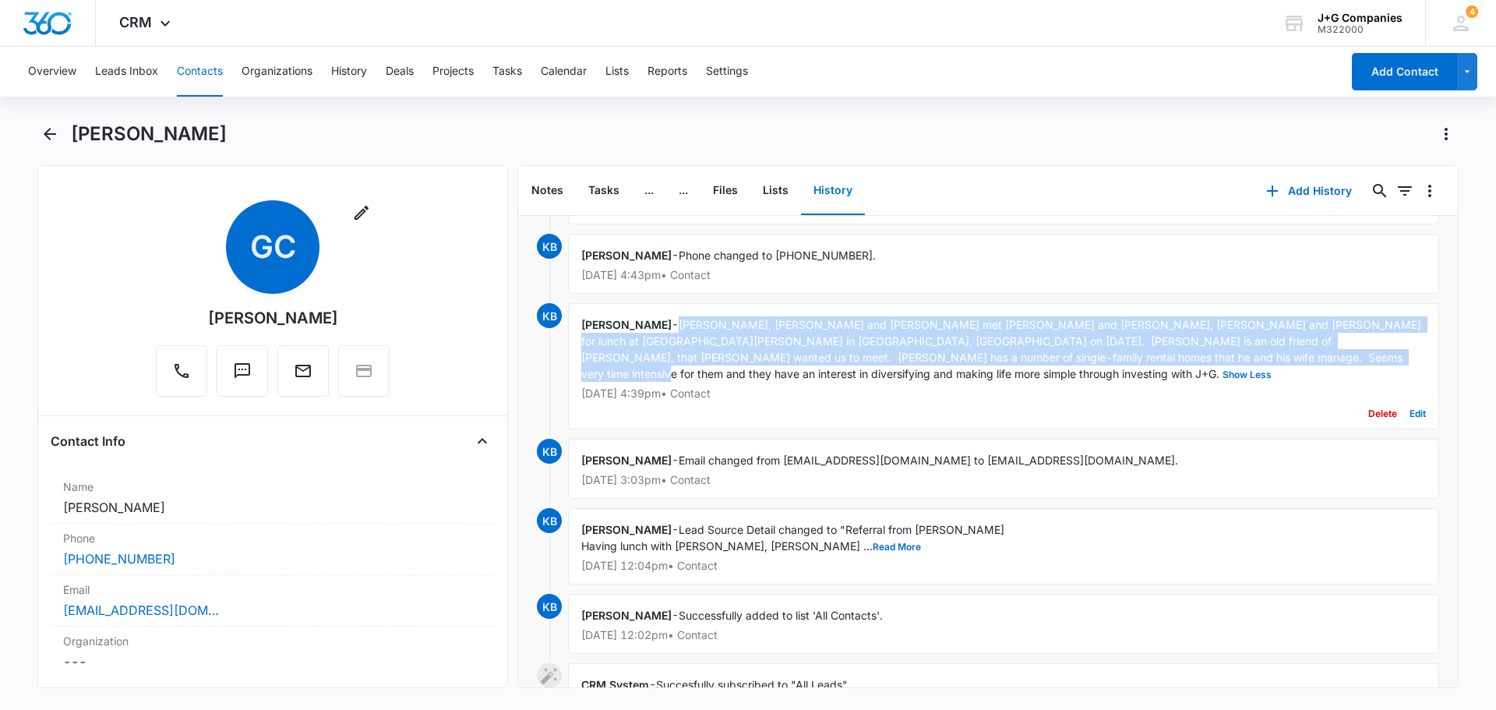
drag, startPoint x: 657, startPoint y: 308, endPoint x: 1167, endPoint y: 343, distance: 511.4
click at [1167, 343] on div "[PERSON_NAME] - [PERSON_NAME], [PERSON_NAME] and [PERSON_NAME] met [PERSON_NAME…" at bounding box center [1003, 366] width 871 height 126
copy span "[PERSON_NAME], [PERSON_NAME] and [PERSON_NAME] met [PERSON_NAME] and [PERSON_NA…"
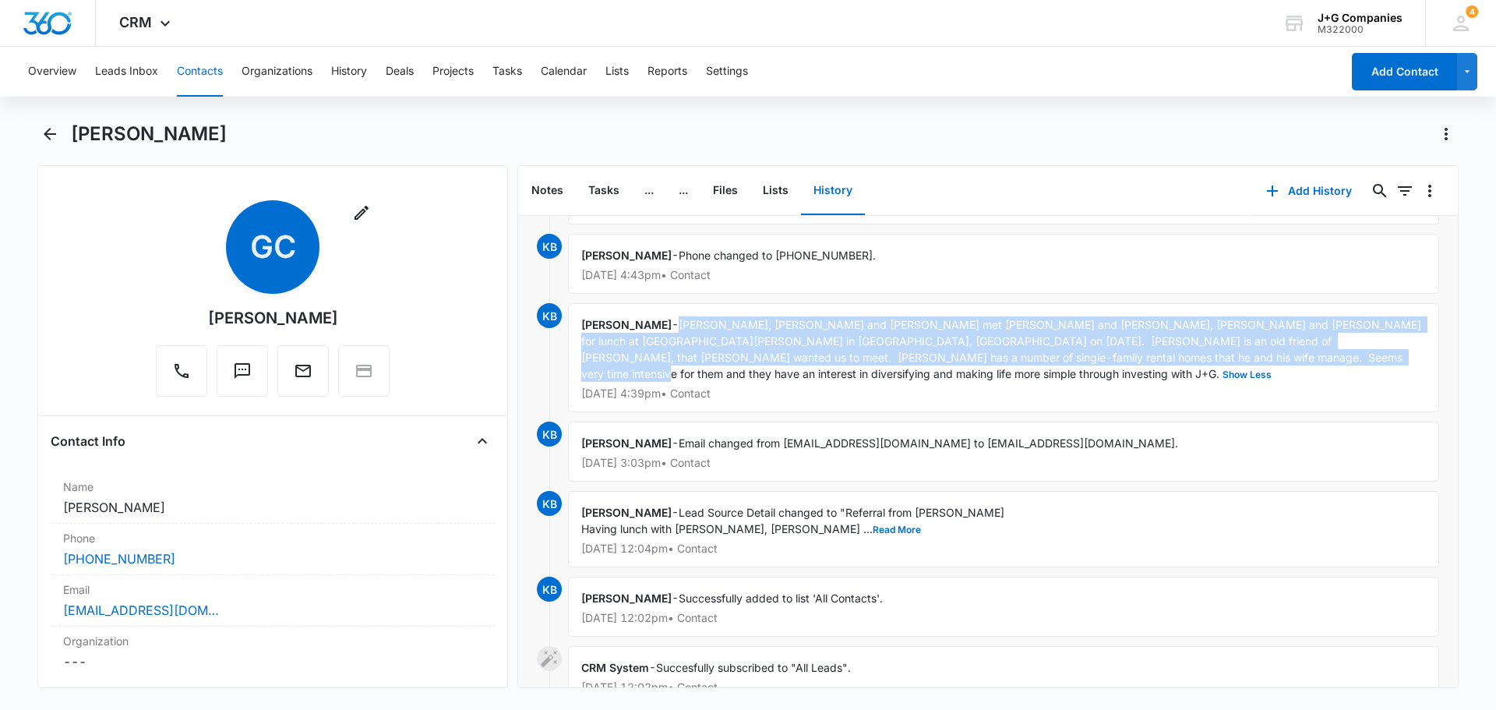
click at [199, 69] on button "Contacts" at bounding box center [200, 72] width 46 height 50
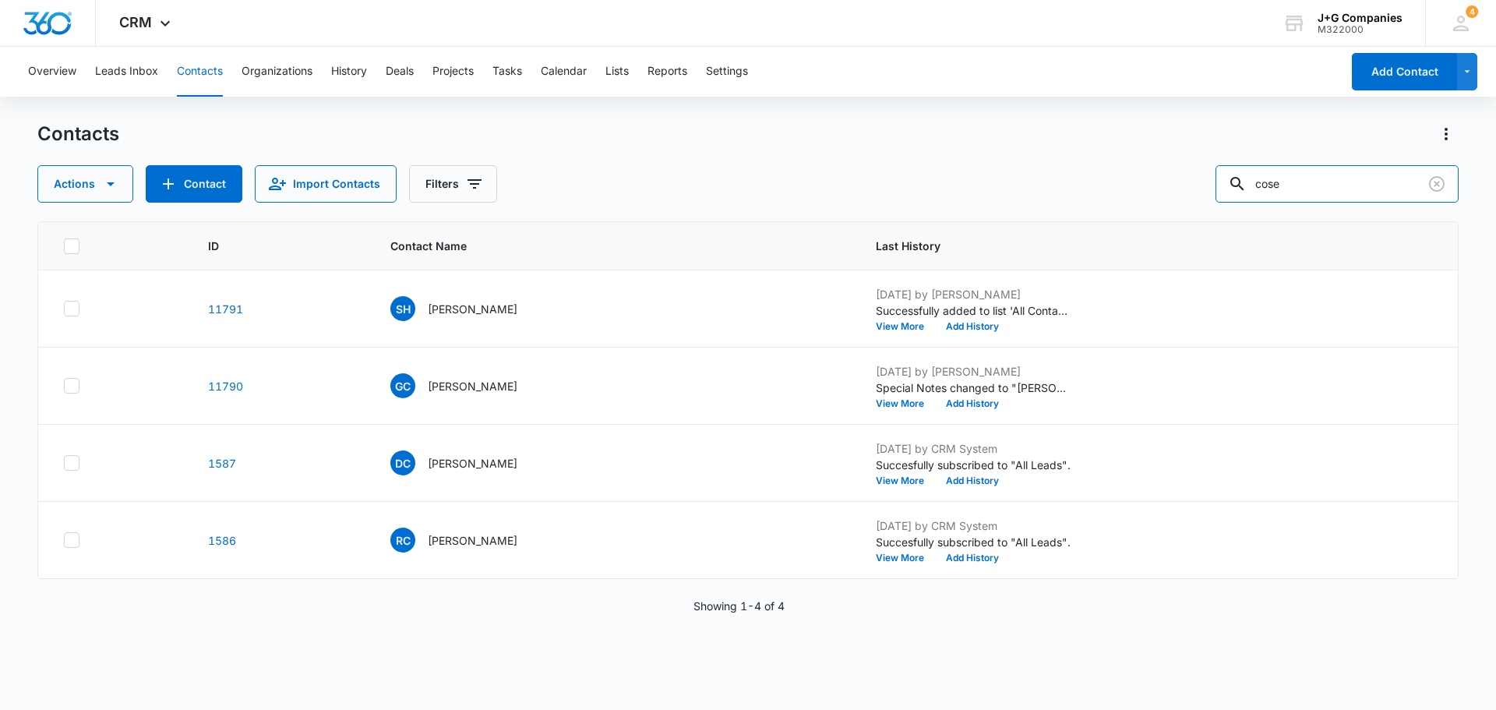
drag, startPoint x: 1315, startPoint y: 188, endPoint x: 1179, endPoint y: 164, distance: 138.5
click at [1183, 164] on div "Contacts Actions Contact Import Contacts Filters cose" at bounding box center [747, 162] width 1421 height 81
type input "[PERSON_NAME]"
click at [465, 534] on p "[PERSON_NAME]" at bounding box center [473, 540] width 90 height 16
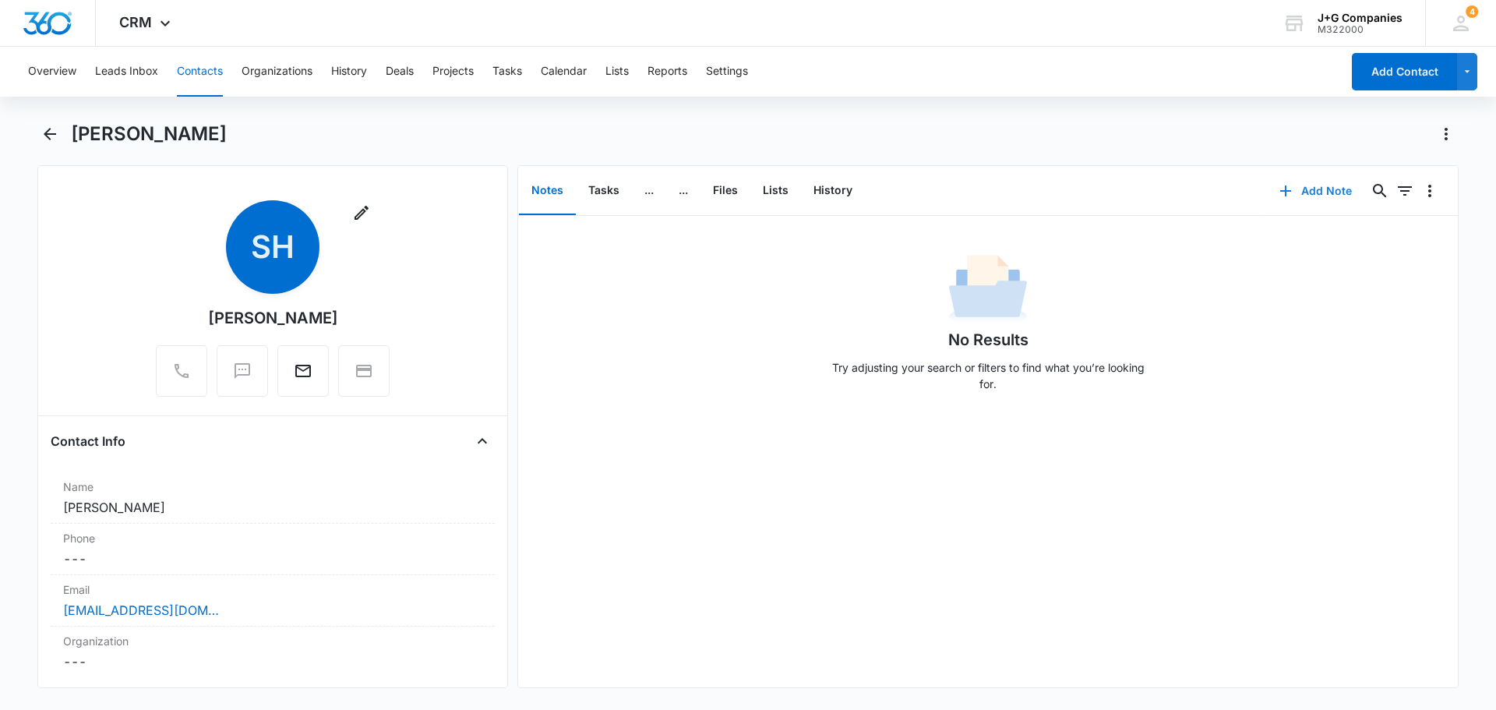
click at [1305, 182] on button "Add Note" at bounding box center [1316, 190] width 104 height 37
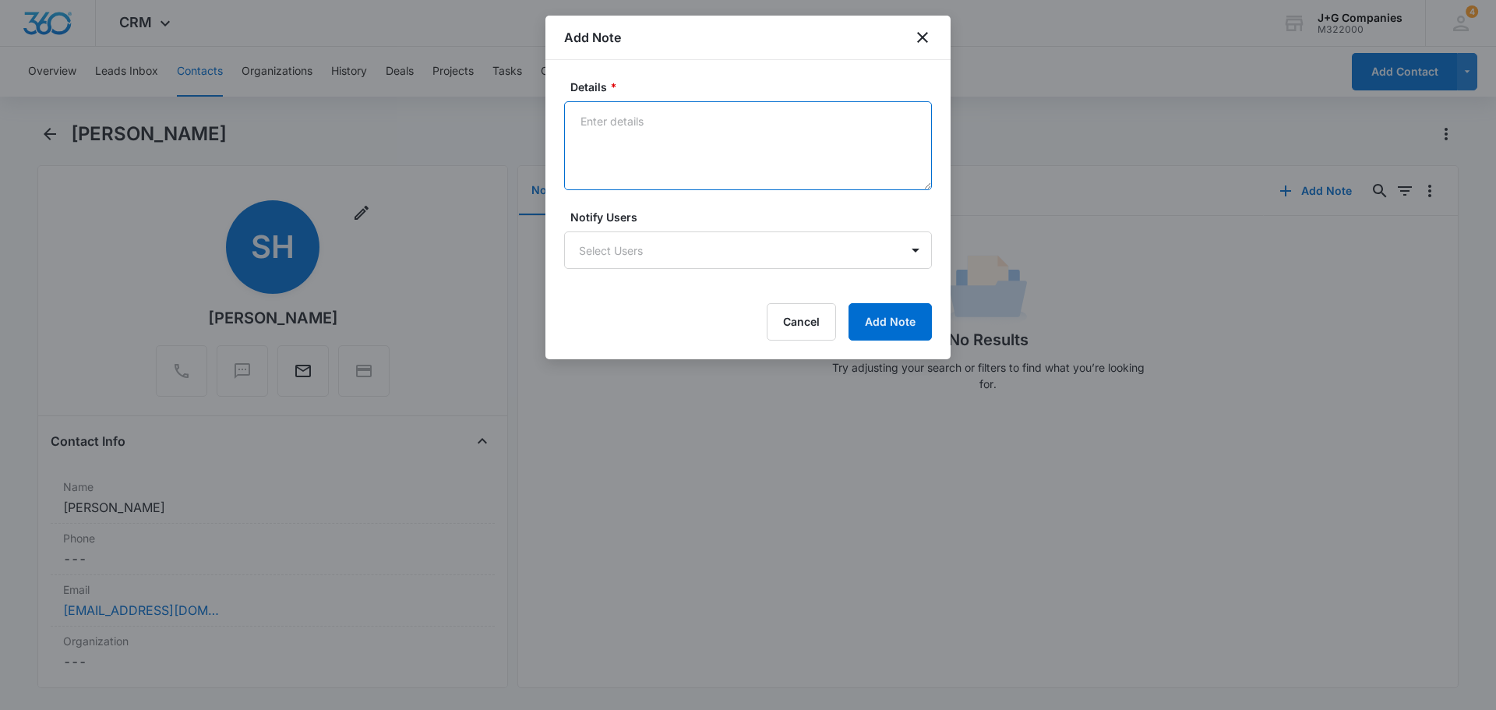
paste textarea "[PERSON_NAME], [PERSON_NAME] and [PERSON_NAME] met [PERSON_NAME] and [PERSON_NA…"
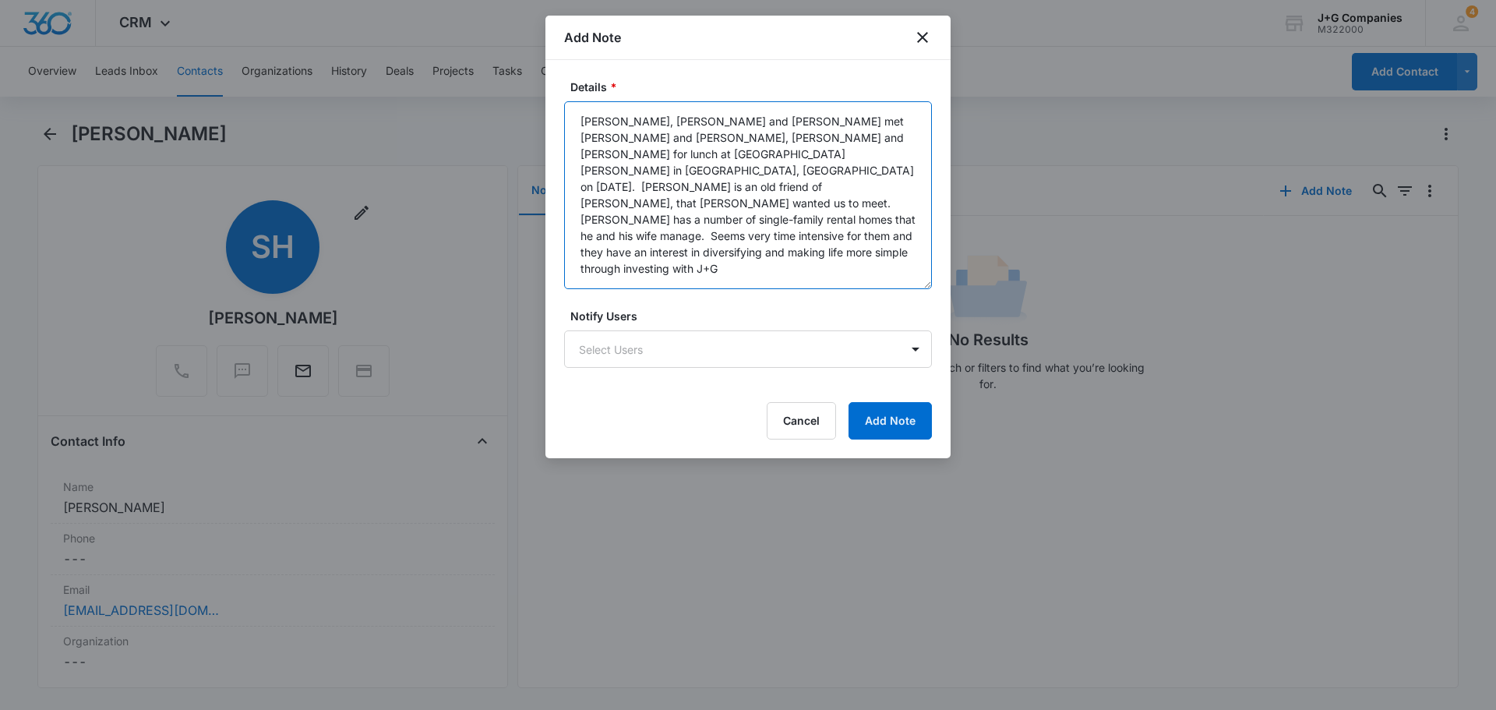
drag, startPoint x: 929, startPoint y: 283, endPoint x: 928, endPoint y: 312, distance: 29.6
click at [928, 289] on textarea "[PERSON_NAME], [PERSON_NAME] and [PERSON_NAME] met [PERSON_NAME] and [PERSON_NA…" at bounding box center [748, 195] width 368 height 188
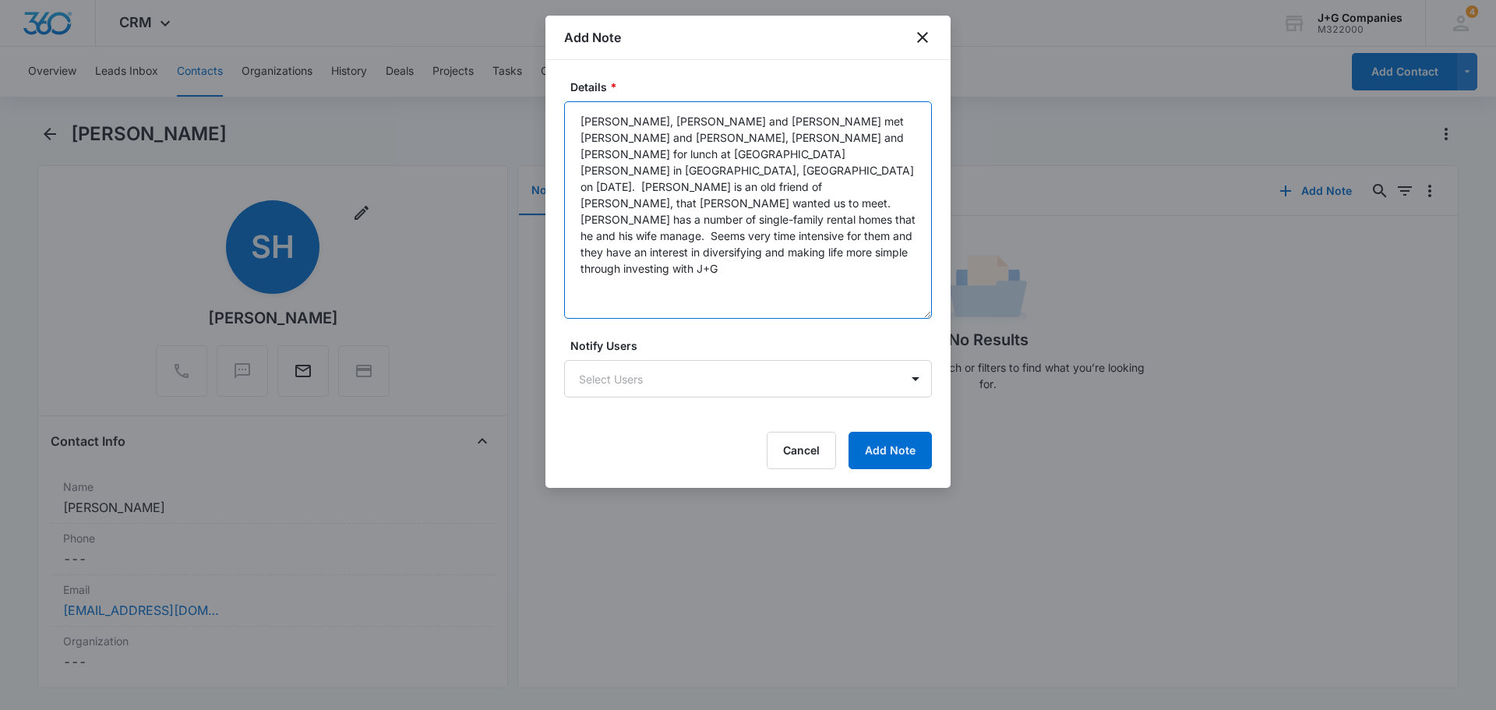
click at [696, 157] on textarea "[PERSON_NAME], [PERSON_NAME] and [PERSON_NAME] met [PERSON_NAME] and [PERSON_NA…" at bounding box center [748, 209] width 368 height 217
click at [647, 156] on textarea "[PERSON_NAME], [PERSON_NAME] and [PERSON_NAME] met [PERSON_NAME], [PERSON_NAME]…" at bounding box center [748, 209] width 368 height 217
click at [728, 160] on textarea "[PERSON_NAME], [PERSON_NAME] and [PERSON_NAME] met [PERSON_NAME], [PERSON_NAME]…" at bounding box center [748, 209] width 368 height 217
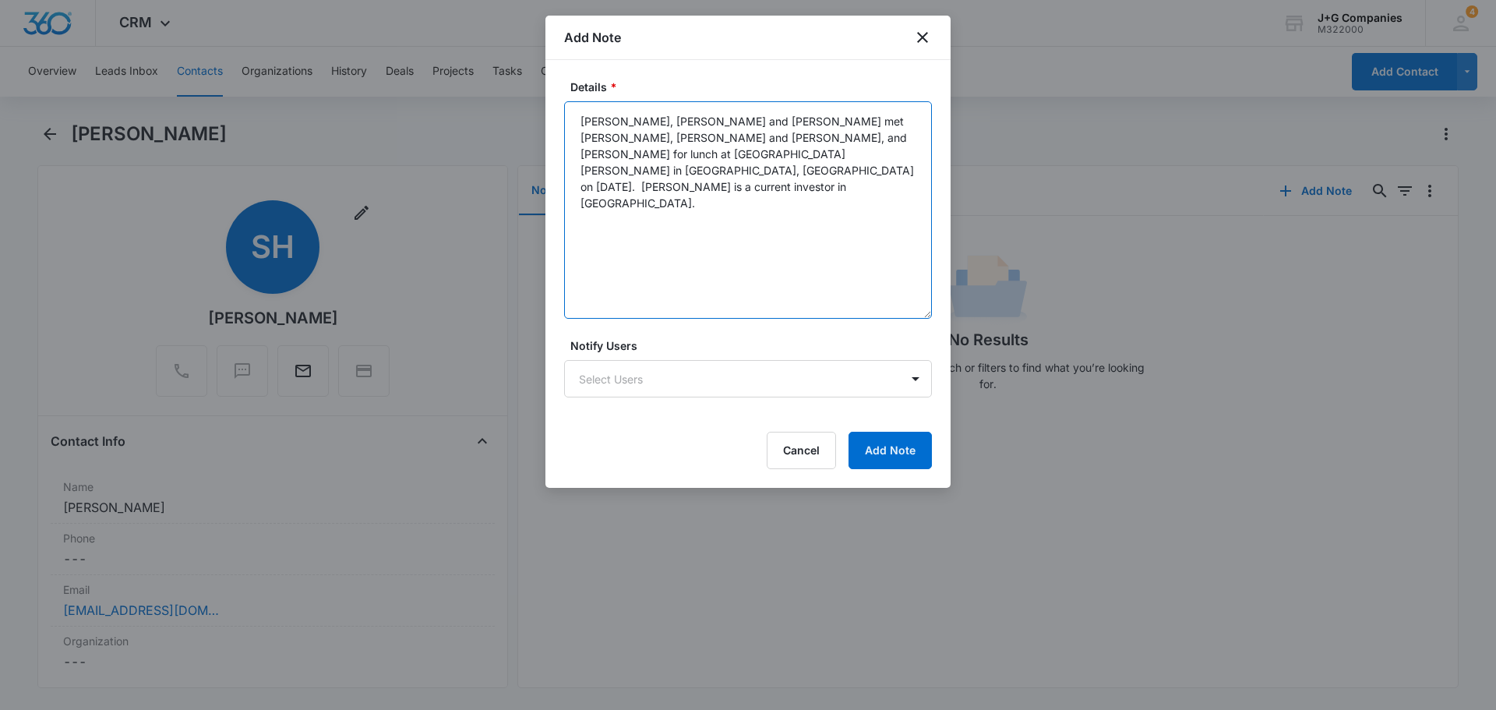
paste textarea "- [PERSON_NAME] lives in [GEOGRAPHIC_DATA] and retired after many years as a co…"
paste textarea "[PERSON_NAME] lives in [GEOGRAPHIC_DATA] and retired after many years as a corp…"
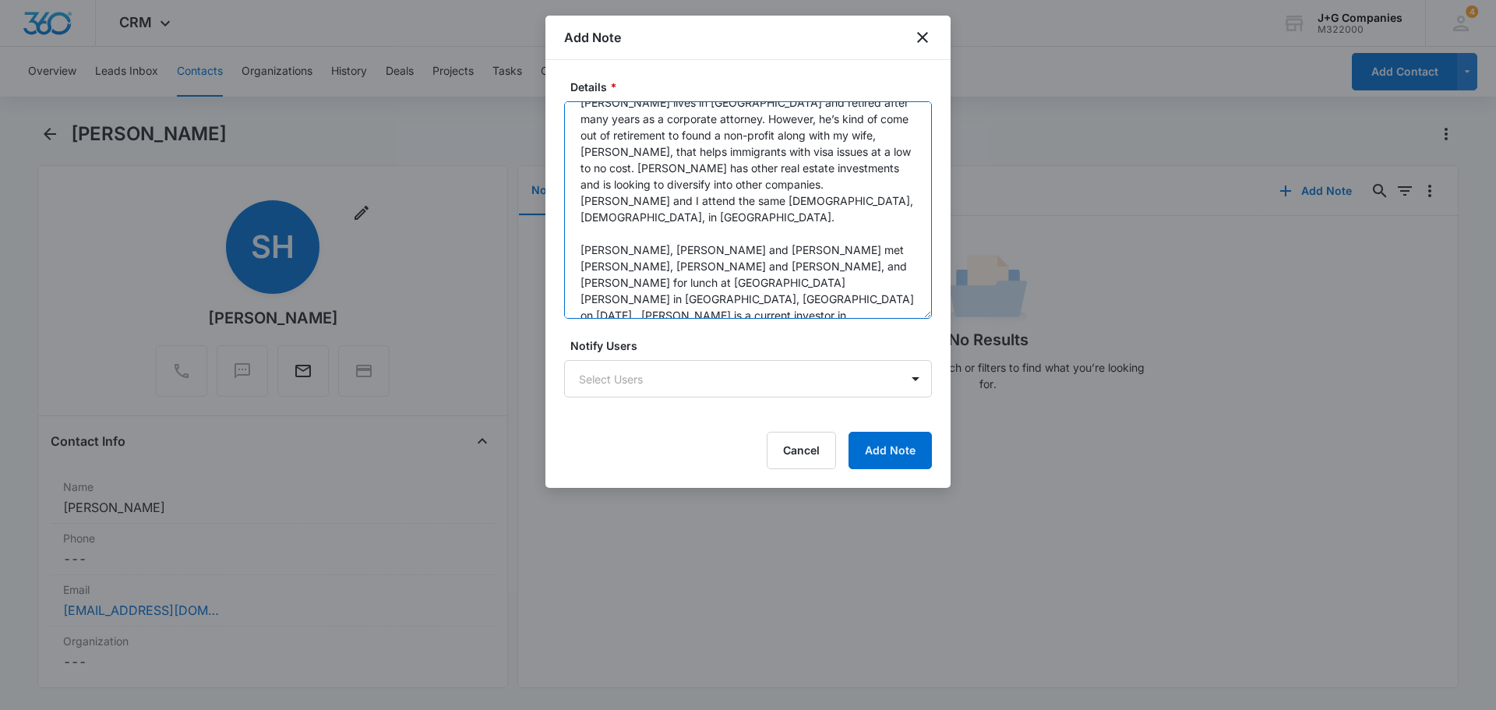
scroll to position [2, 0]
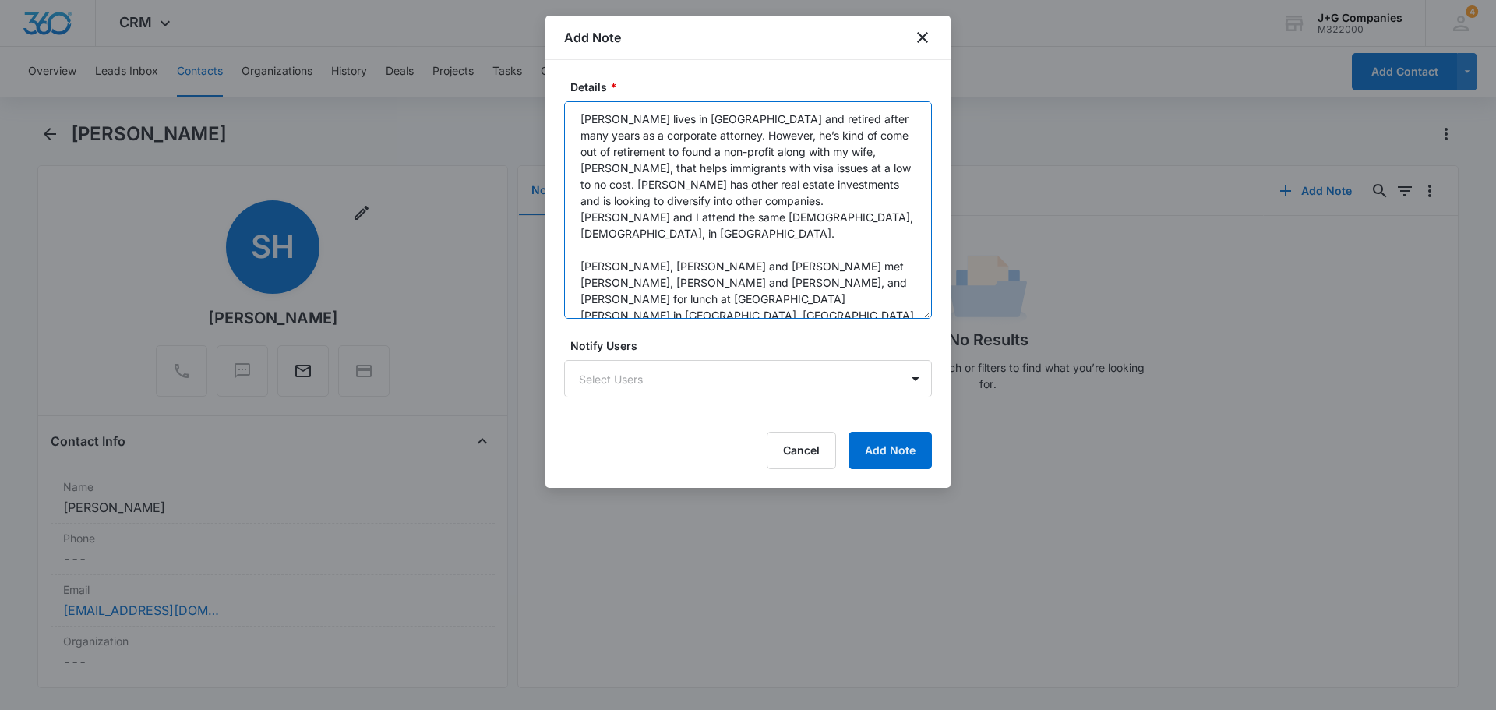
click at [709, 265] on textarea "[PERSON_NAME] lives in [GEOGRAPHIC_DATA] and retired after many years as a corp…" at bounding box center [748, 209] width 368 height 217
type textarea "[PERSON_NAME] lives in [GEOGRAPHIC_DATA] and retired after many years as a corp…"
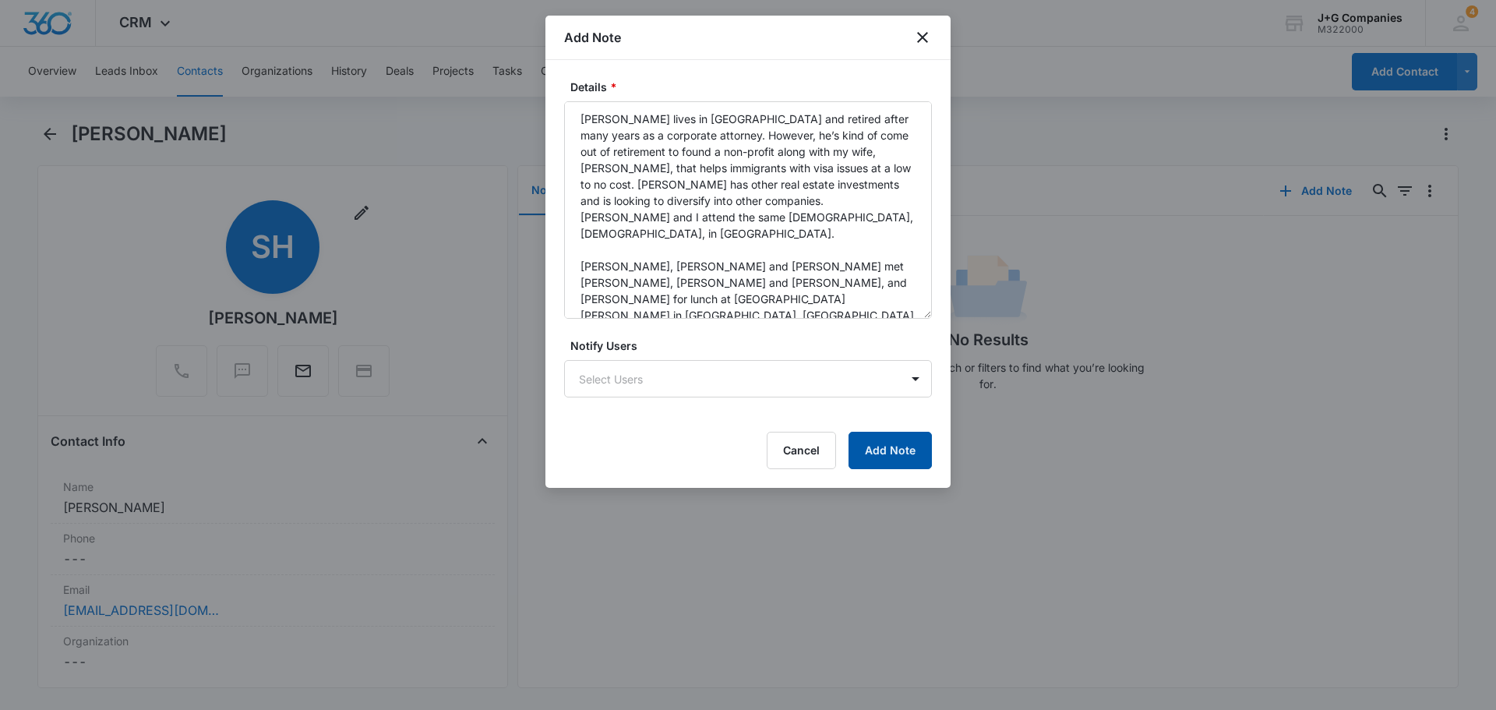
click at [897, 449] on button "Add Note" at bounding box center [889, 450] width 83 height 37
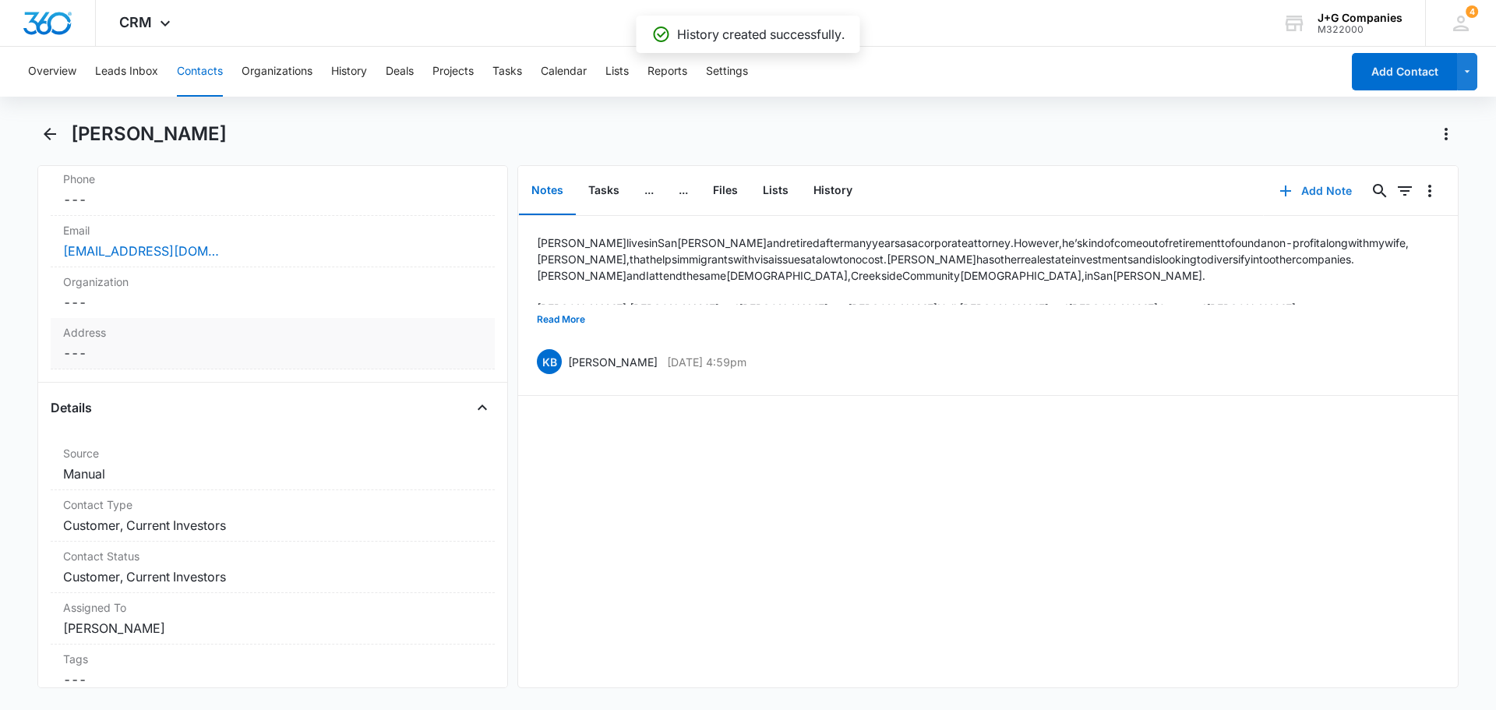
scroll to position [467, 0]
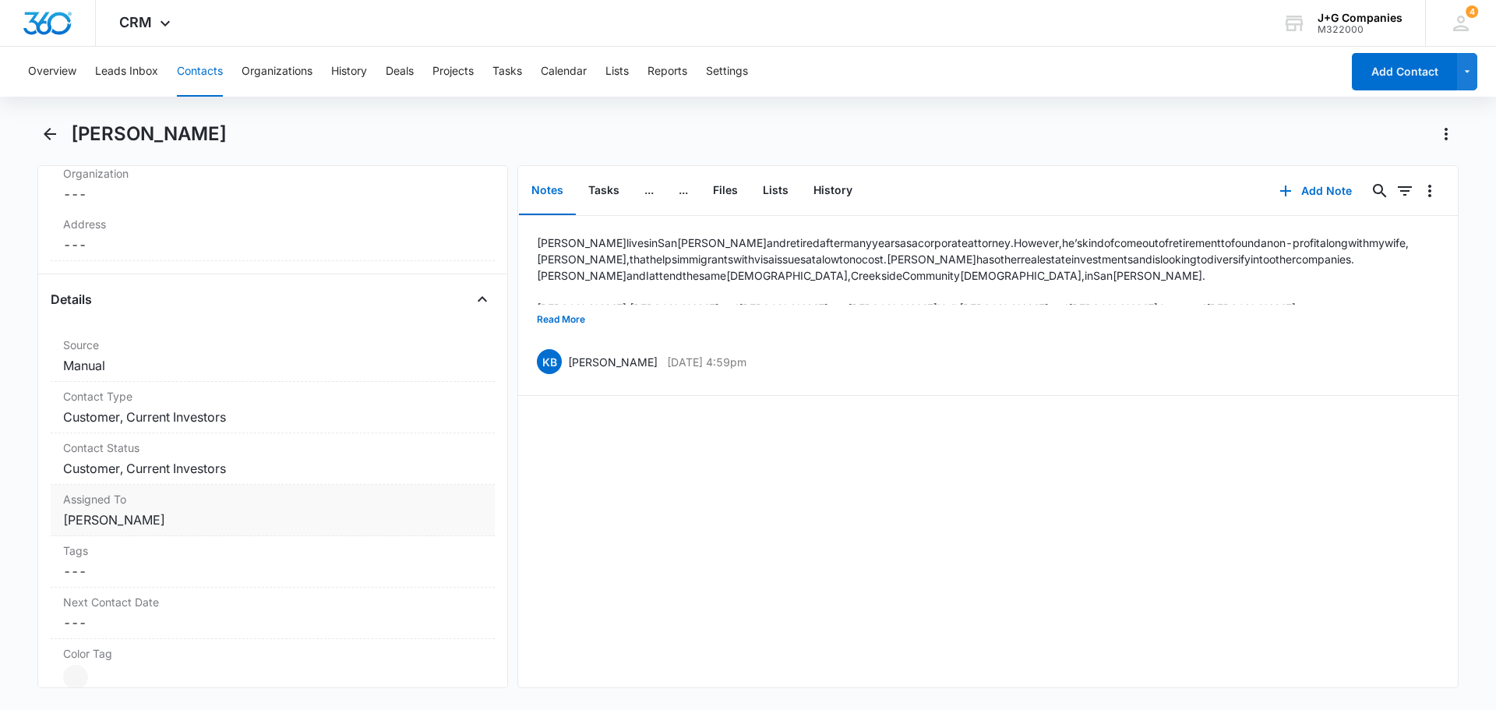
click at [230, 508] on div "Assigned To Cancel Save Changes [PERSON_NAME]" at bounding box center [273, 510] width 444 height 51
click at [164, 532] on icon "Remove Jerry Goodreau" at bounding box center [167, 532] width 9 height 9
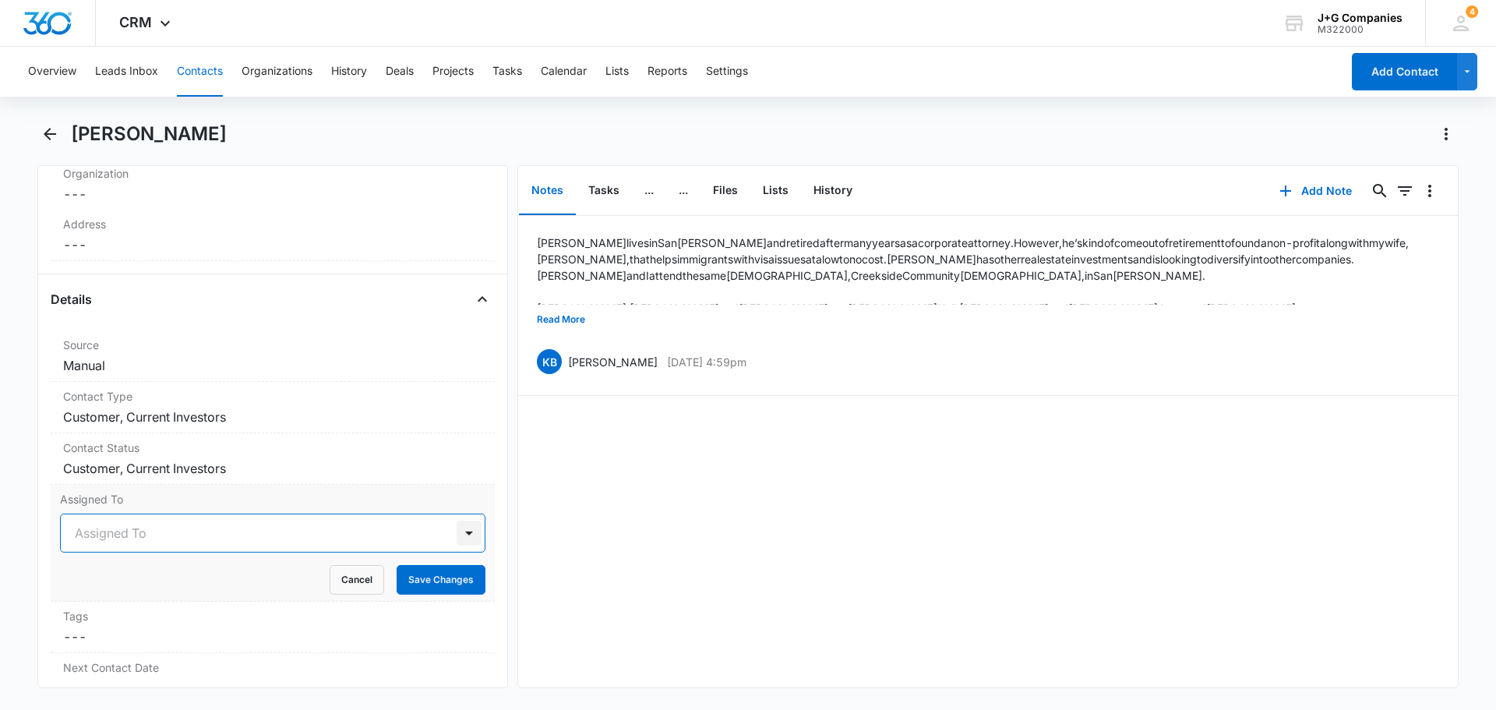
click at [459, 531] on div at bounding box center [469, 532] width 25 height 25
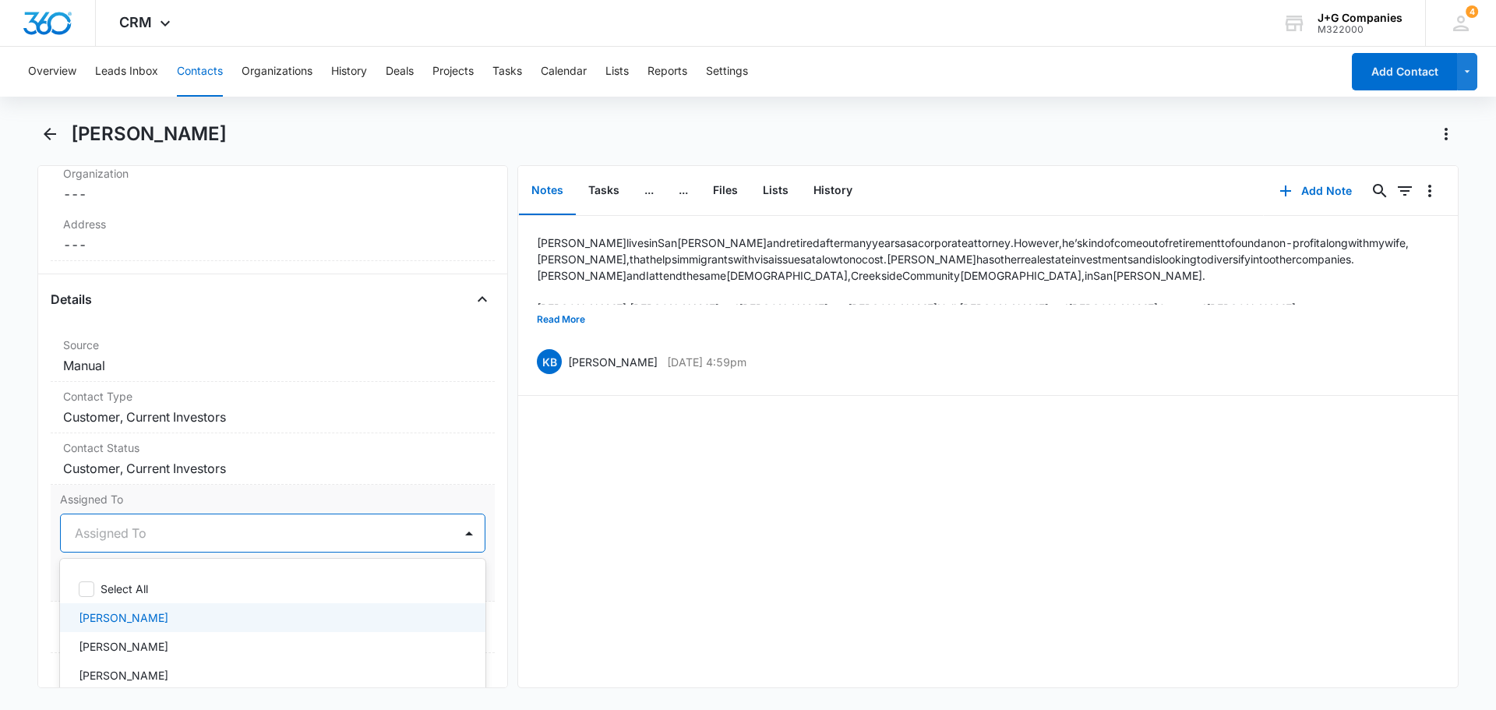
scroll to position [5, 0]
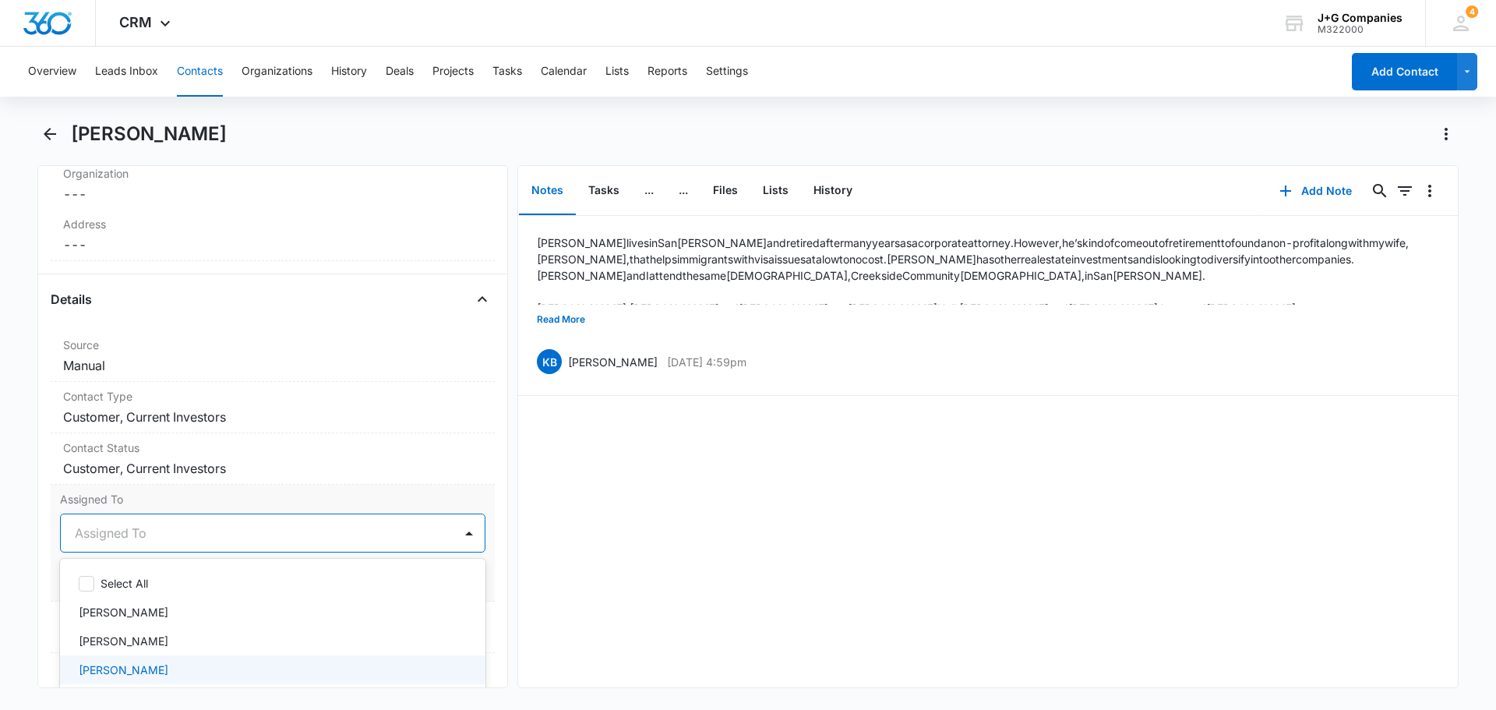
click at [114, 669] on p "[PERSON_NAME]" at bounding box center [124, 669] width 90 height 16
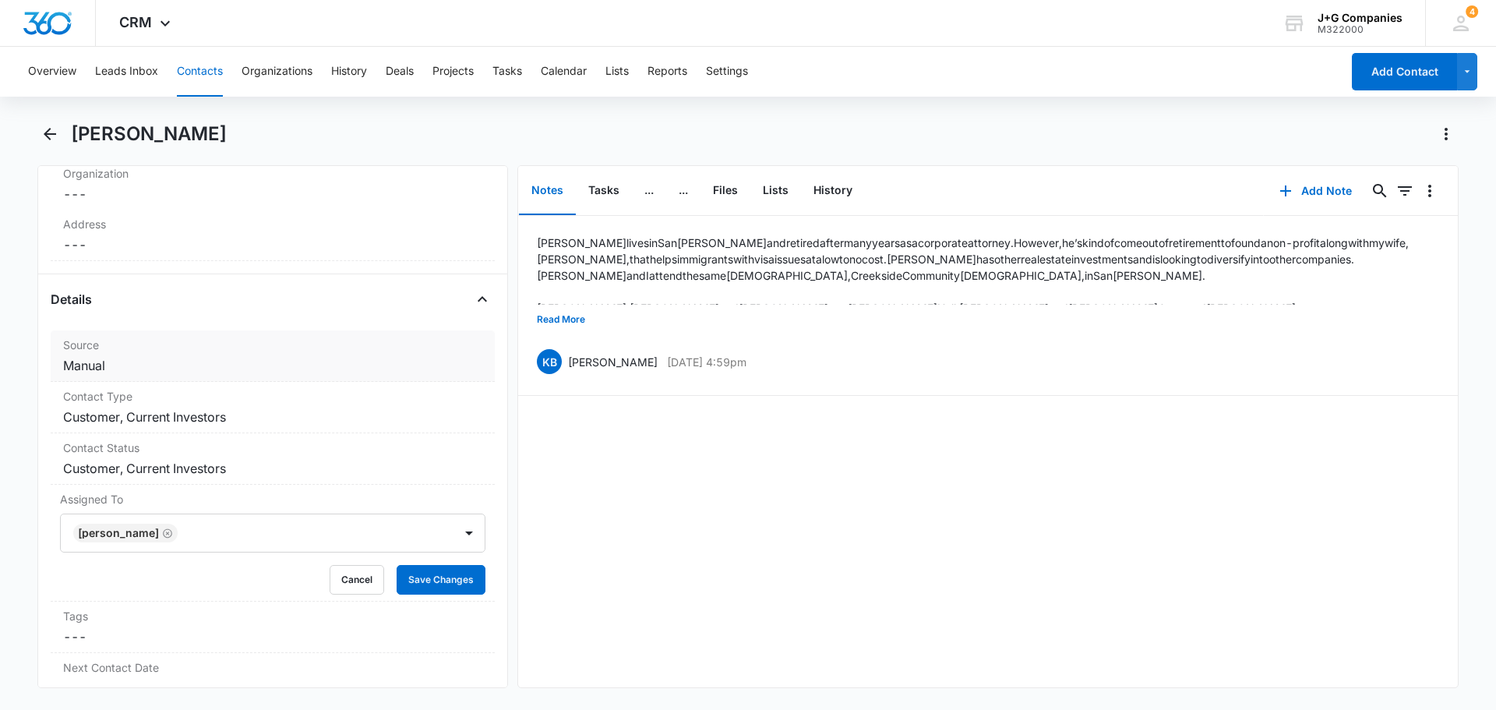
click at [307, 353] on div "Source Cancel Save Changes Manual" at bounding box center [273, 355] width 444 height 51
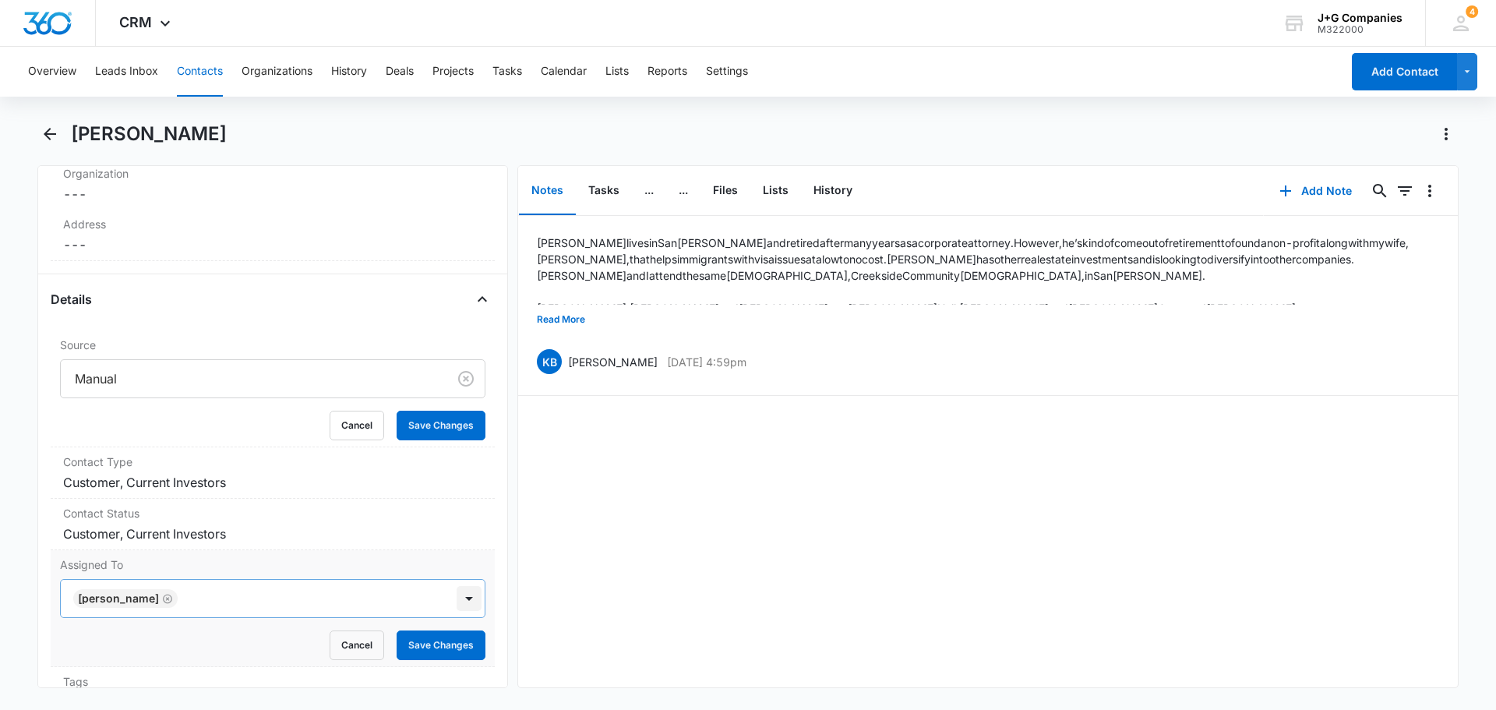
click at [457, 608] on div at bounding box center [469, 598] width 25 height 25
click at [429, 423] on button "Save Changes" at bounding box center [441, 426] width 89 height 30
drag, startPoint x: 435, startPoint y: 639, endPoint x: 555, endPoint y: 626, distance: 119.9
click at [435, 638] on button "Save Changes" at bounding box center [441, 645] width 89 height 30
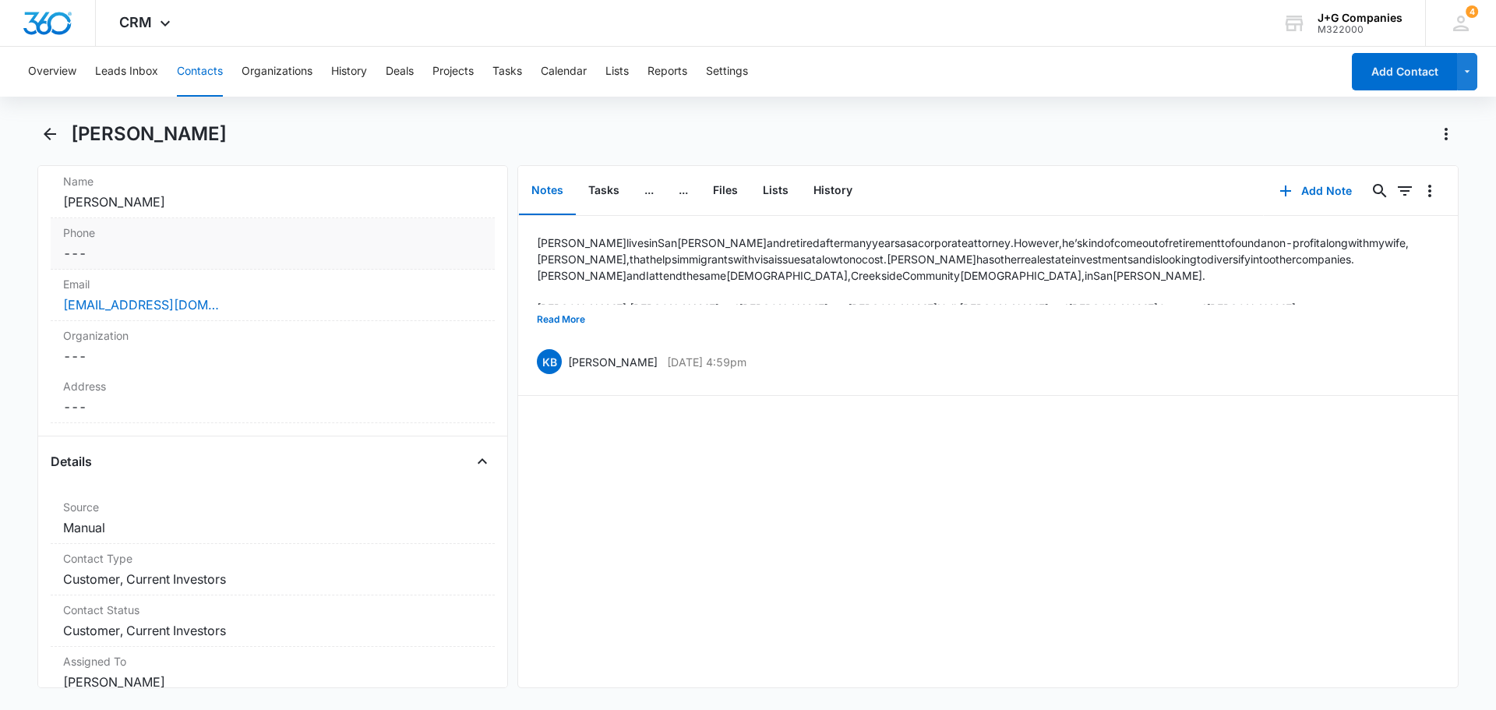
scroll to position [312, 0]
click at [254, 519] on dd "Cancel Save Changes Manual" at bounding box center [272, 521] width 419 height 19
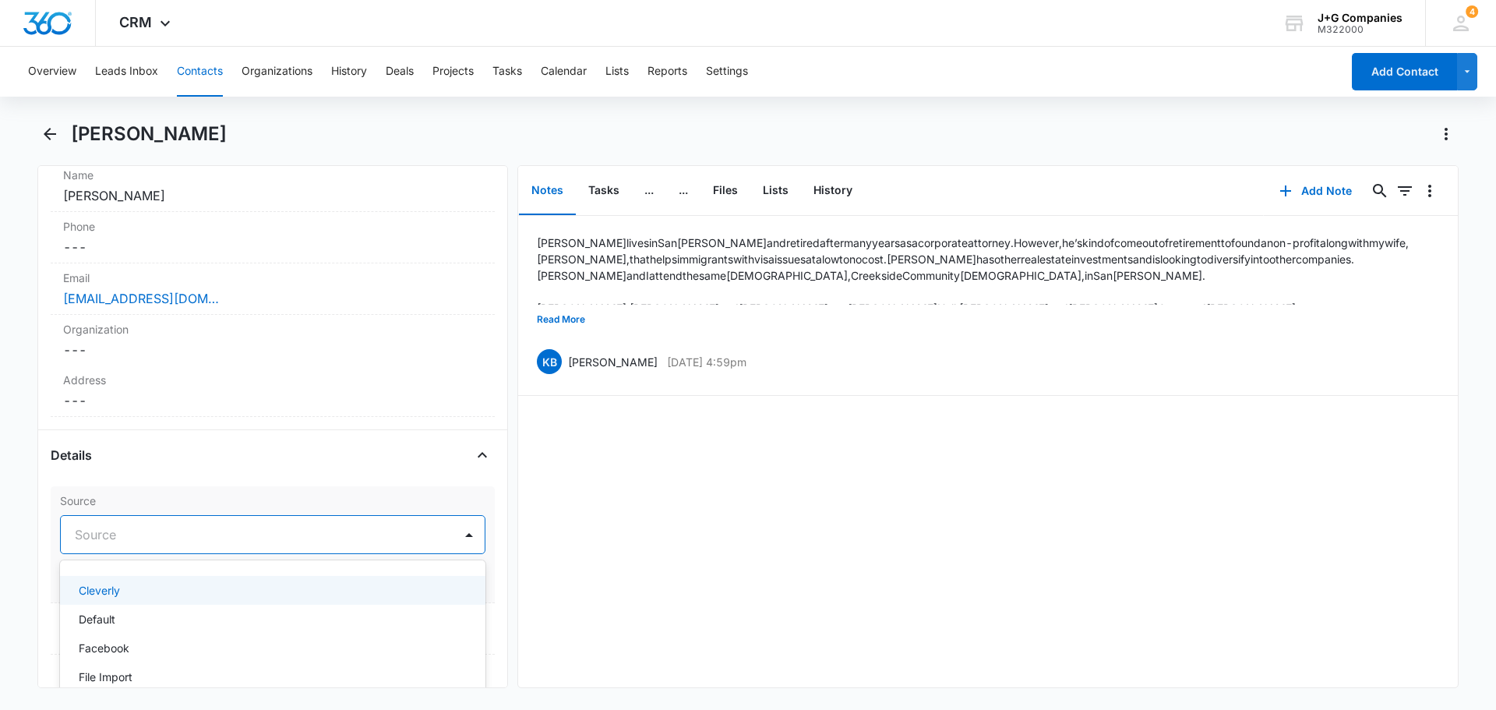
click at [381, 520] on div "Source" at bounding box center [257, 534] width 393 height 37
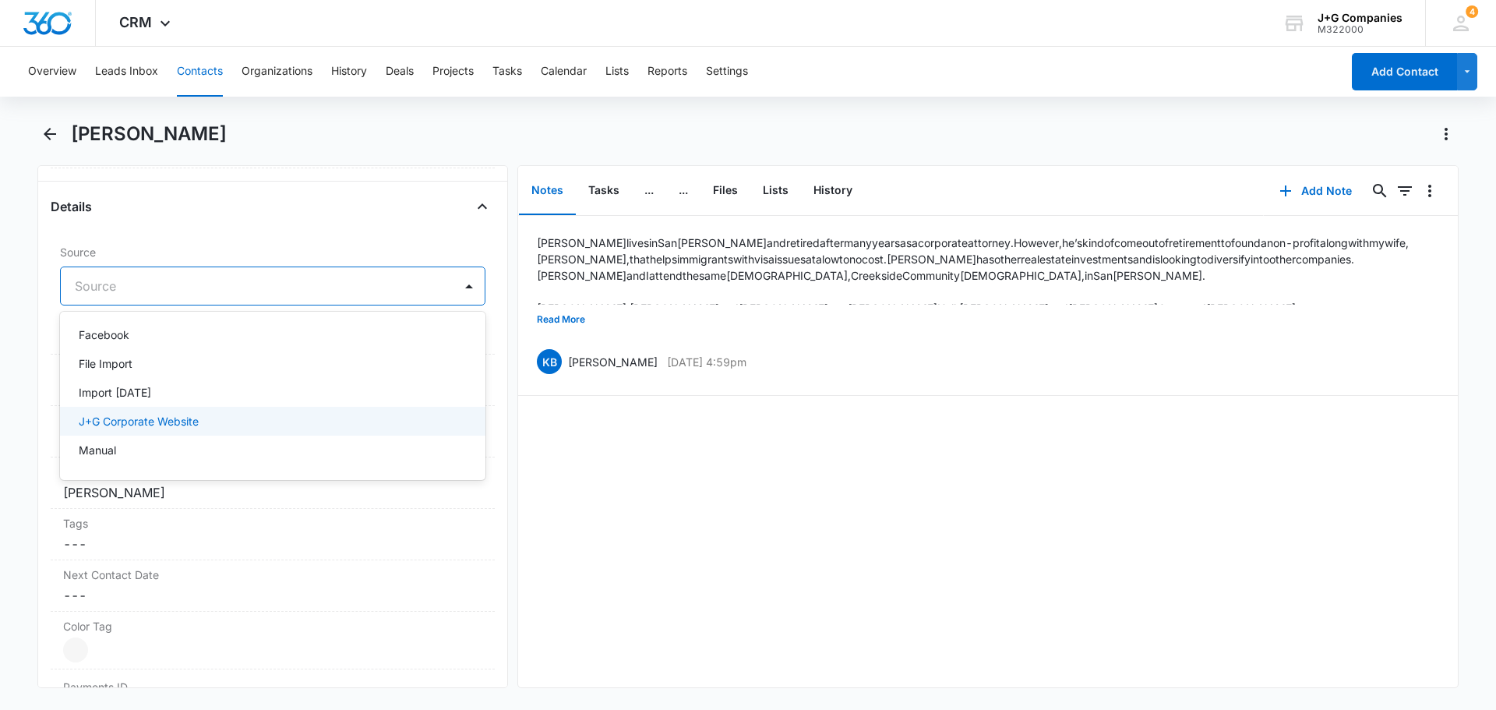
scroll to position [577, 0]
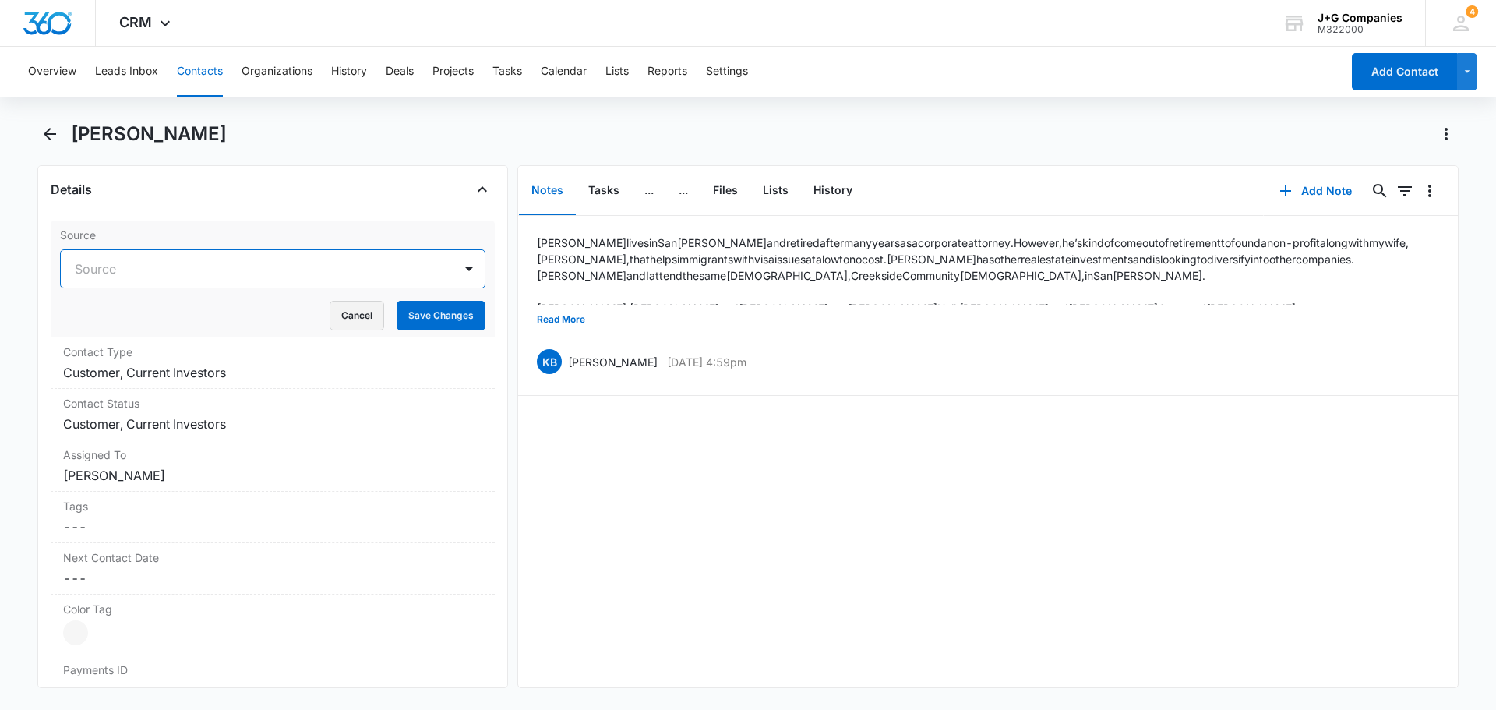
click at [345, 312] on button "Cancel" at bounding box center [357, 316] width 55 height 30
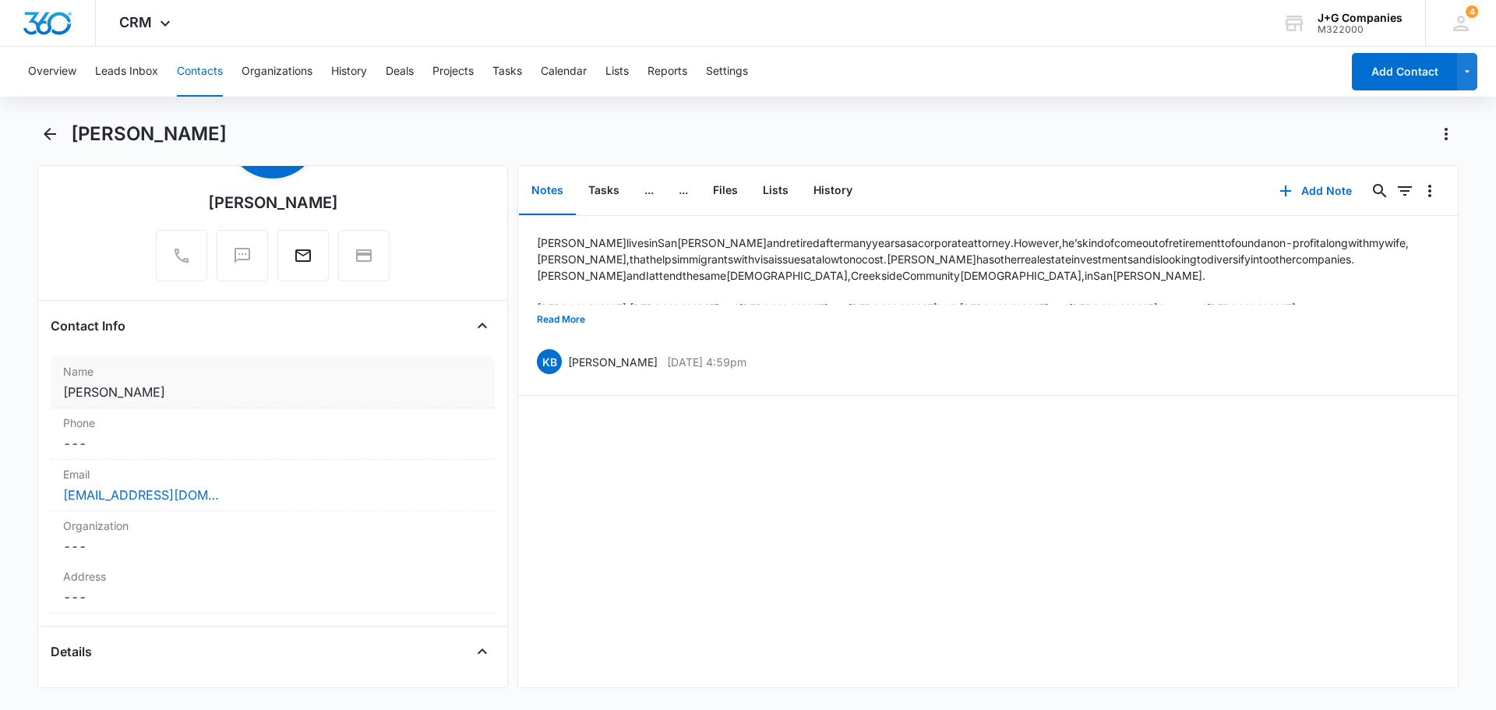
scroll to position [156, 0]
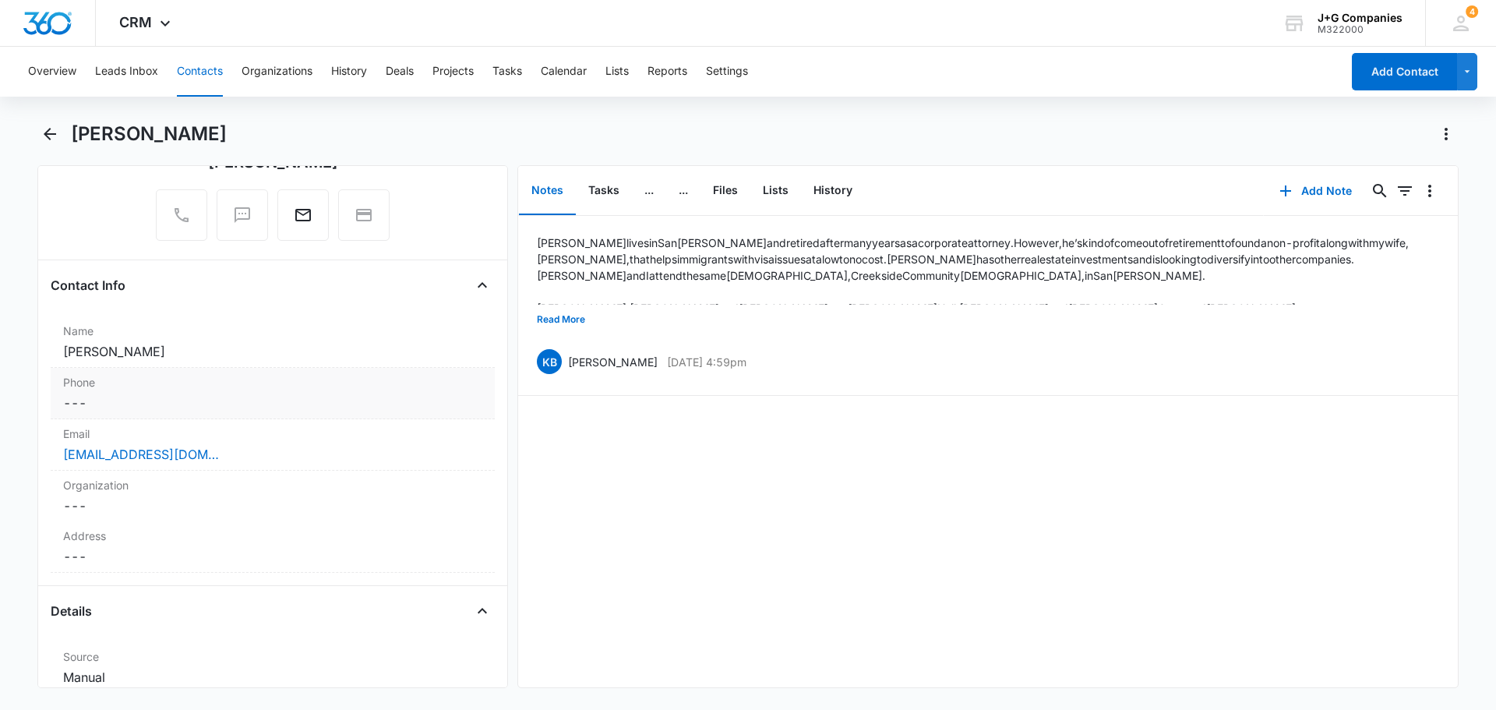
click at [155, 390] on div "Phone Cancel Save Changes ---" at bounding box center [273, 393] width 444 height 51
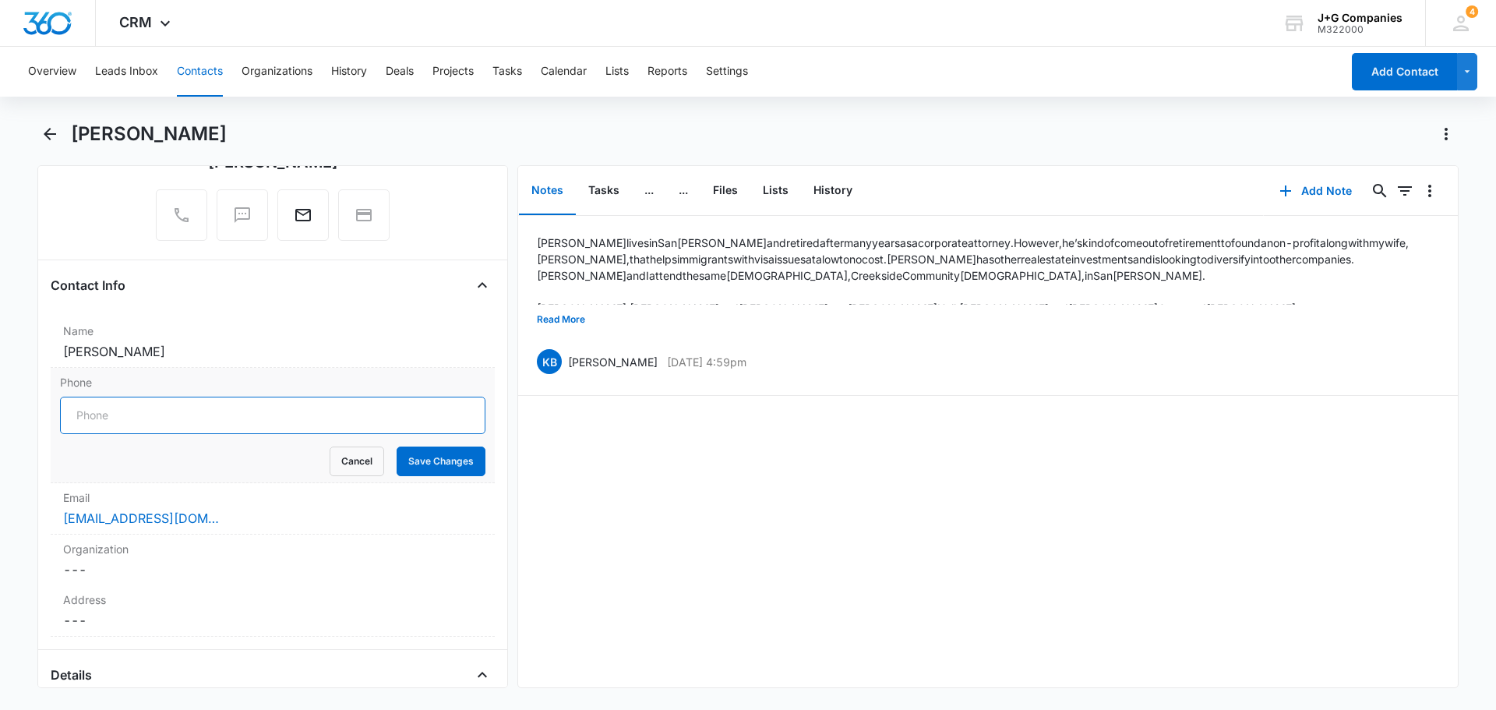
click at [124, 411] on input "Phone" at bounding box center [272, 415] width 425 height 37
paste input "[PHONE_NUMBER]"
type input "[PHONE_NUMBER]"
click at [435, 467] on button "Save Changes" at bounding box center [441, 461] width 89 height 30
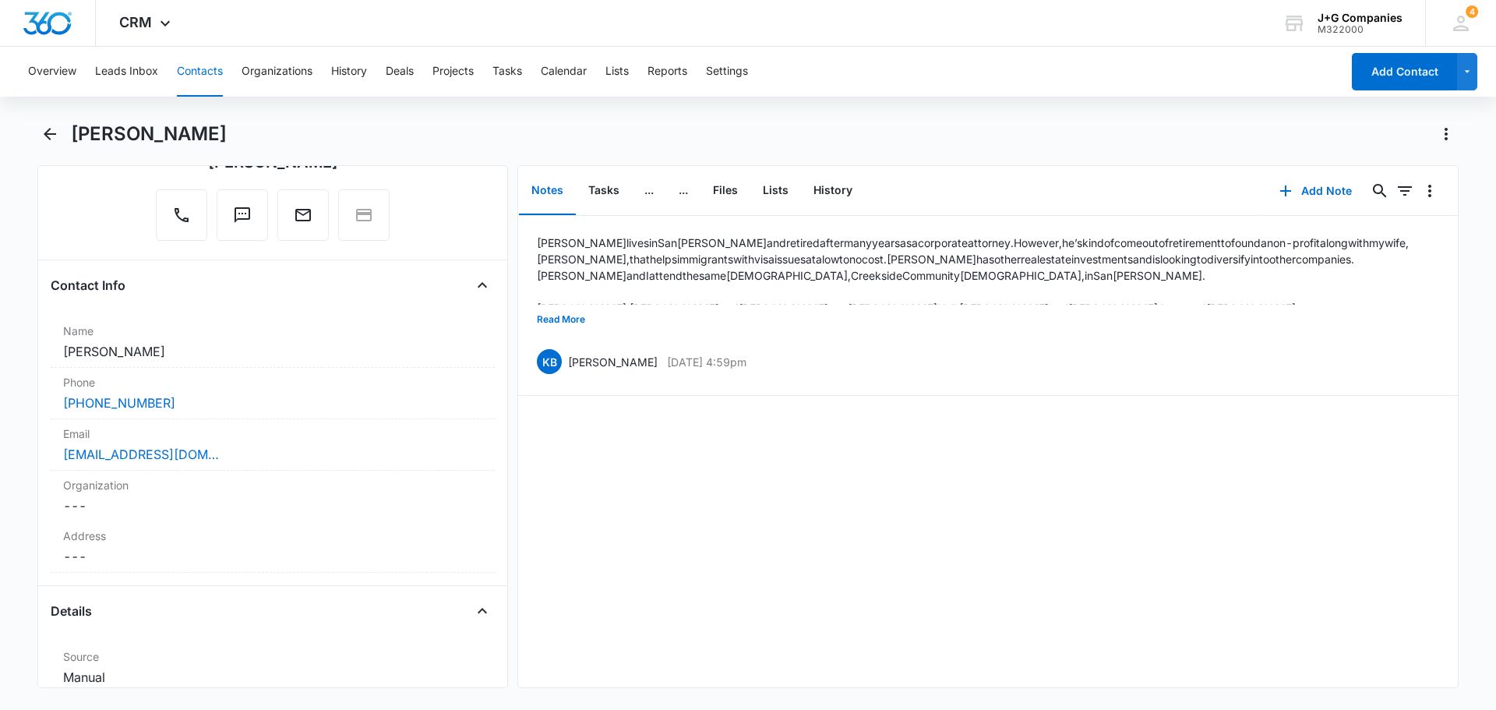
click at [191, 53] on button "Contacts" at bounding box center [200, 72] width 46 height 50
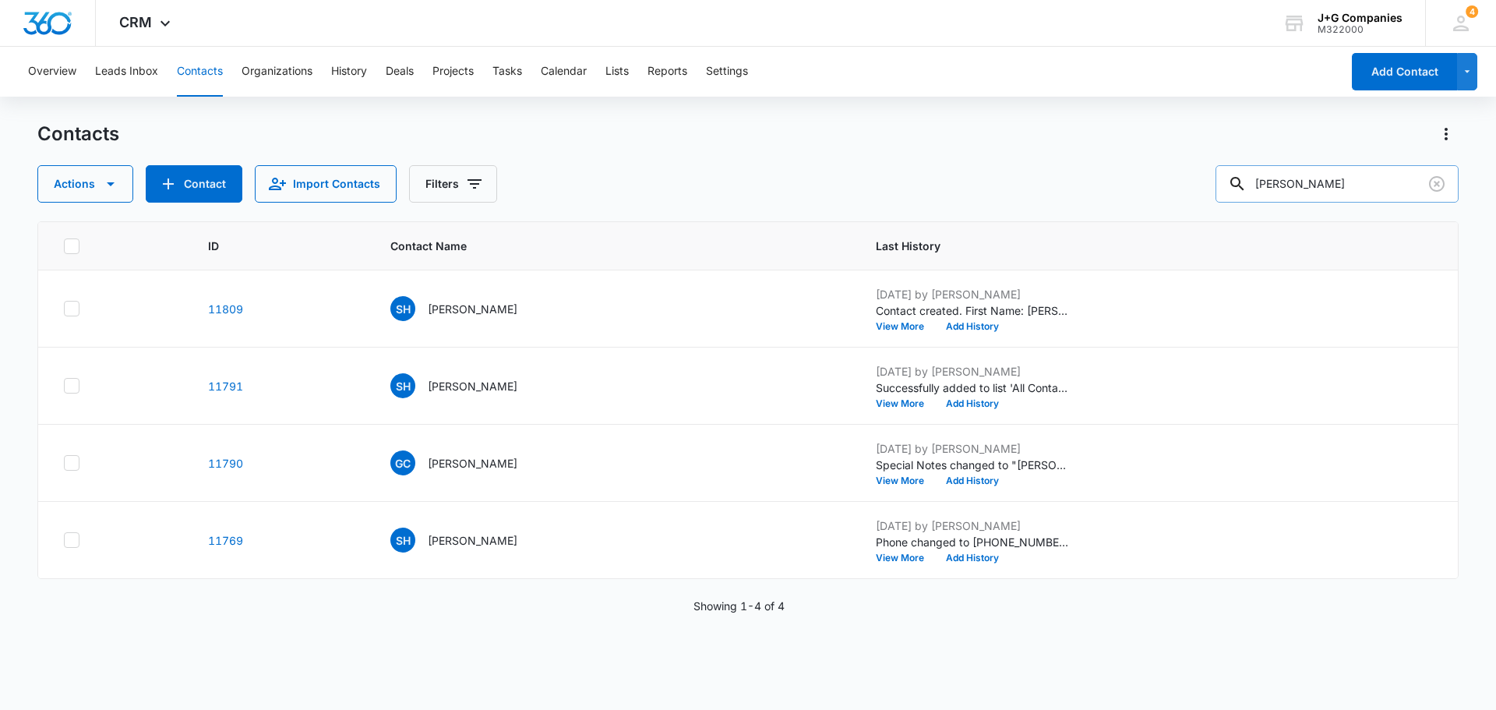
click at [1351, 178] on input "[PERSON_NAME]" at bounding box center [1336, 183] width 243 height 37
click at [471, 304] on p "[PERSON_NAME]" at bounding box center [473, 309] width 90 height 16
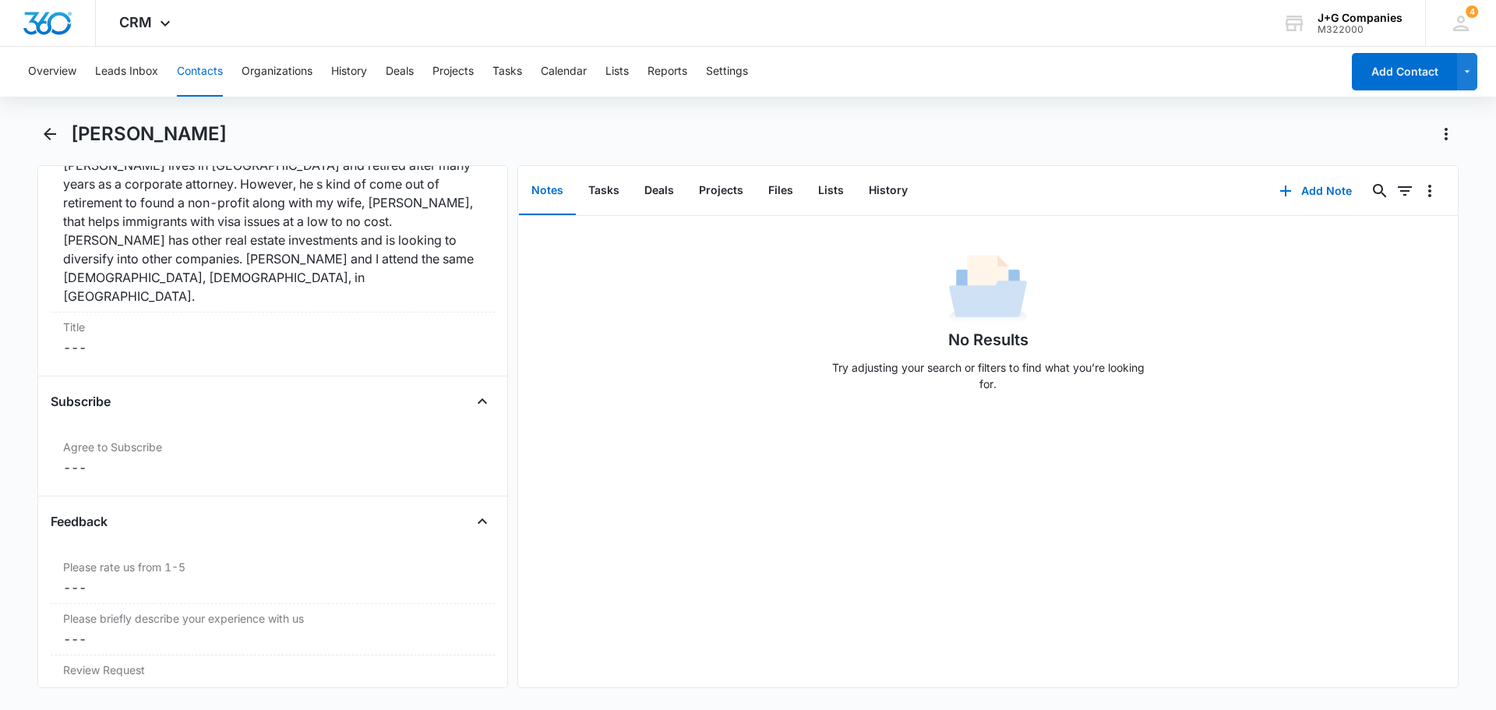
scroll to position [1712, 0]
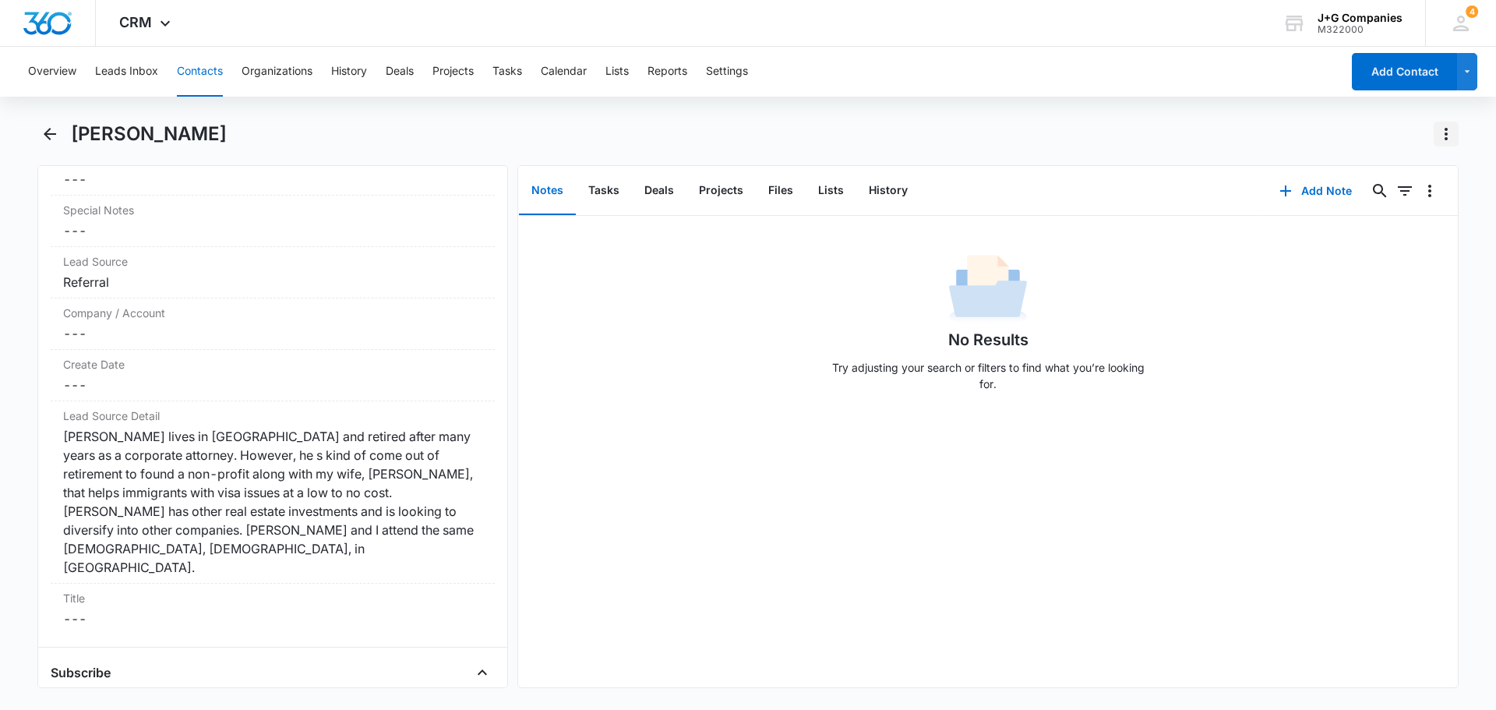
click at [1453, 132] on icon "Actions" at bounding box center [1446, 134] width 19 height 19
click at [1371, 223] on div "Delete" at bounding box center [1386, 224] width 69 height 11
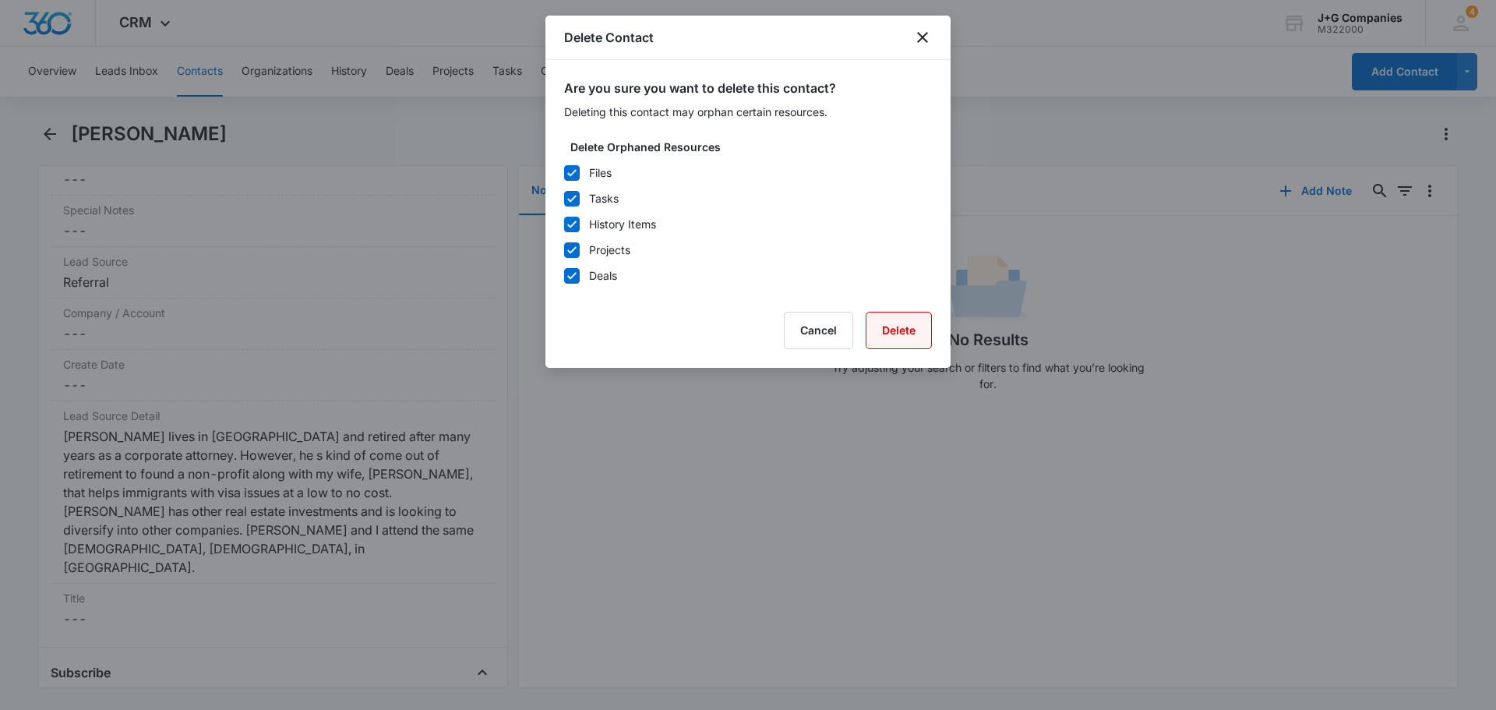
click at [900, 321] on button "Delete" at bounding box center [898, 330] width 66 height 37
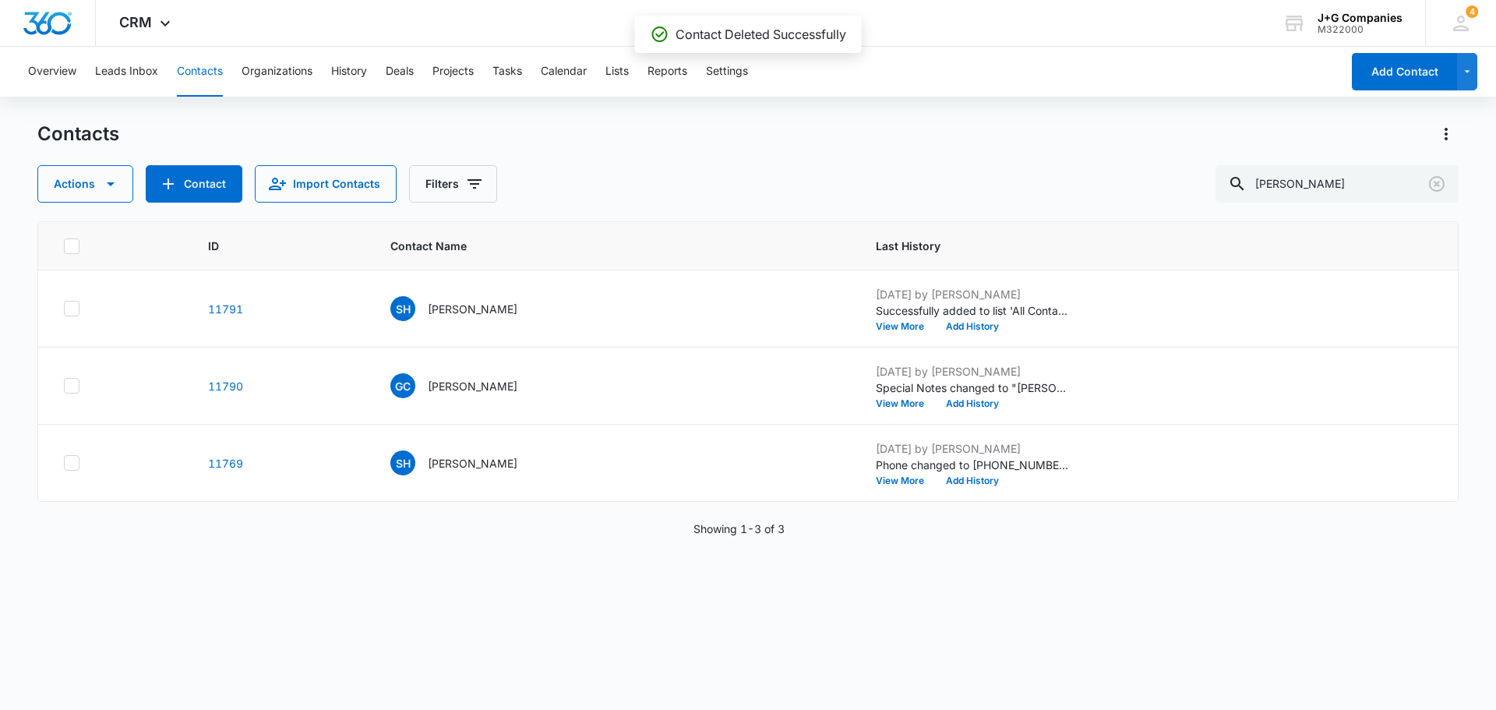
click at [199, 73] on button "Contacts" at bounding box center [200, 72] width 46 height 50
click at [483, 308] on p "[PERSON_NAME]" at bounding box center [473, 309] width 90 height 16
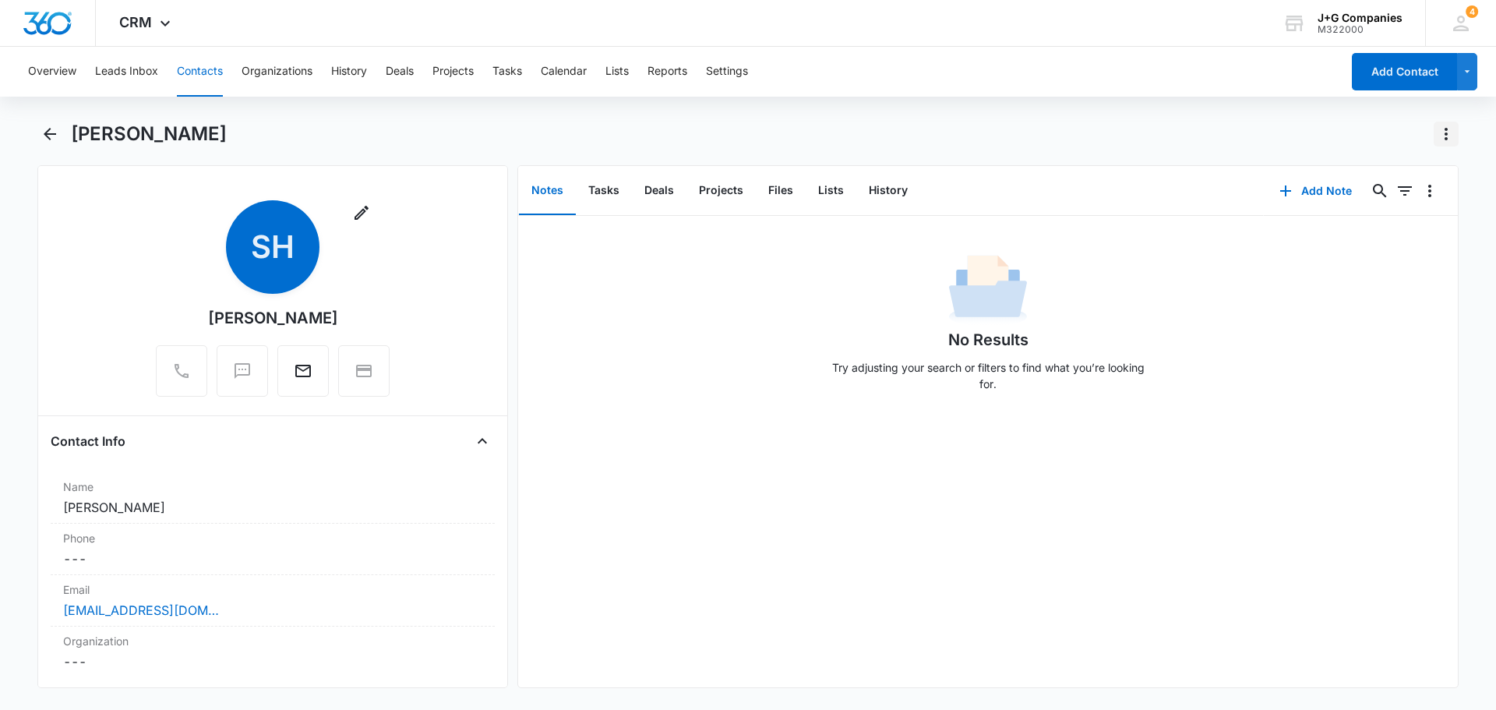
click at [1449, 129] on icon "Actions" at bounding box center [1446, 134] width 19 height 19
click at [1370, 221] on div "Delete" at bounding box center [1386, 224] width 69 height 11
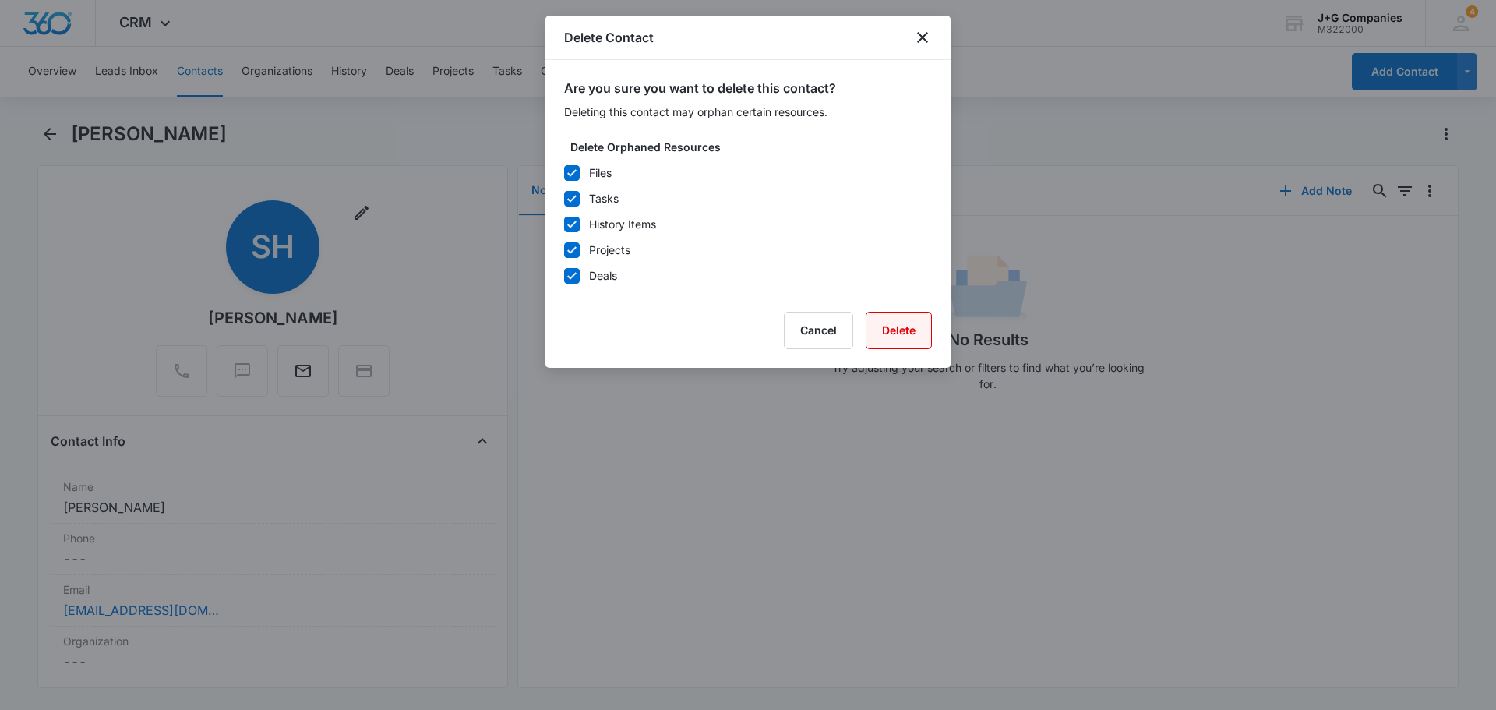
click at [896, 319] on button "Delete" at bounding box center [898, 330] width 66 height 37
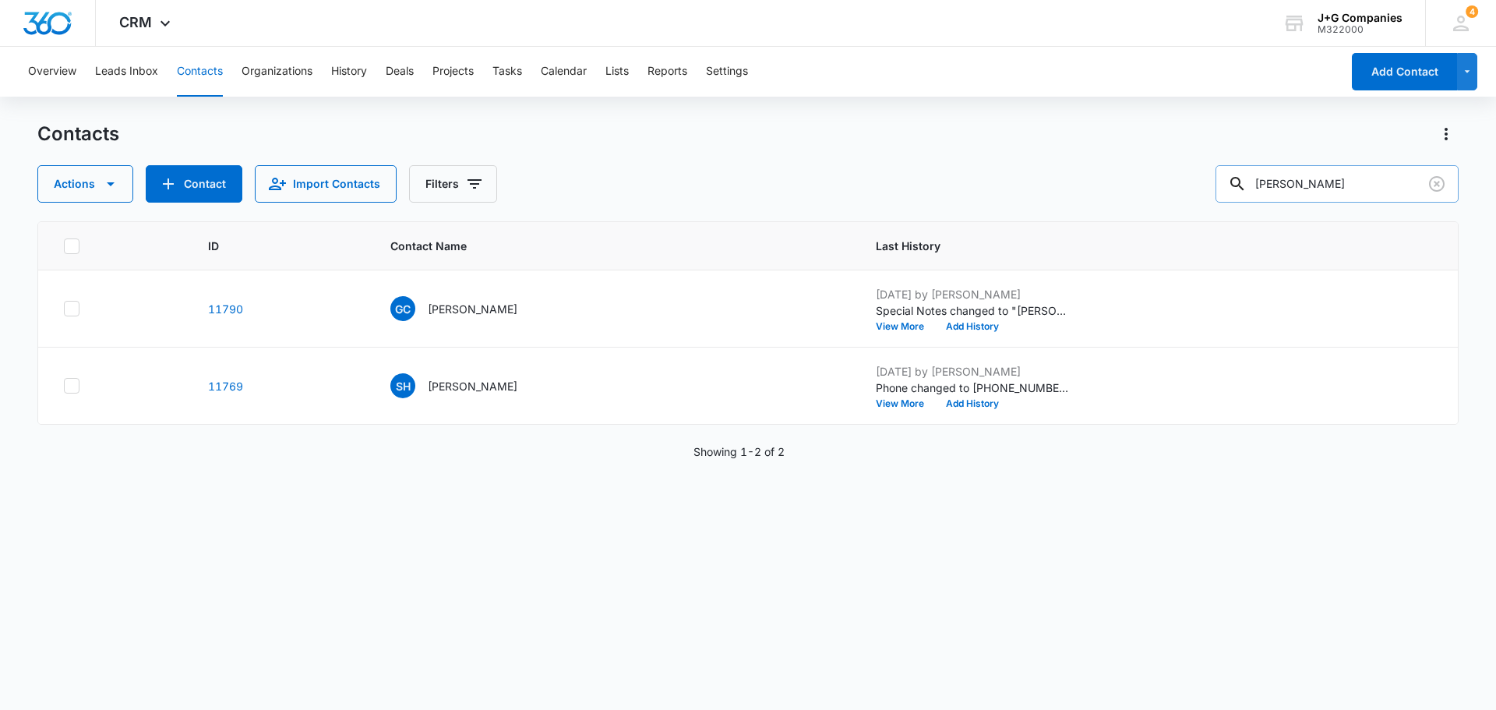
click at [1345, 186] on input "[PERSON_NAME]" at bounding box center [1336, 183] width 243 height 37
click at [466, 386] on p "[PERSON_NAME]" at bounding box center [473, 386] width 90 height 16
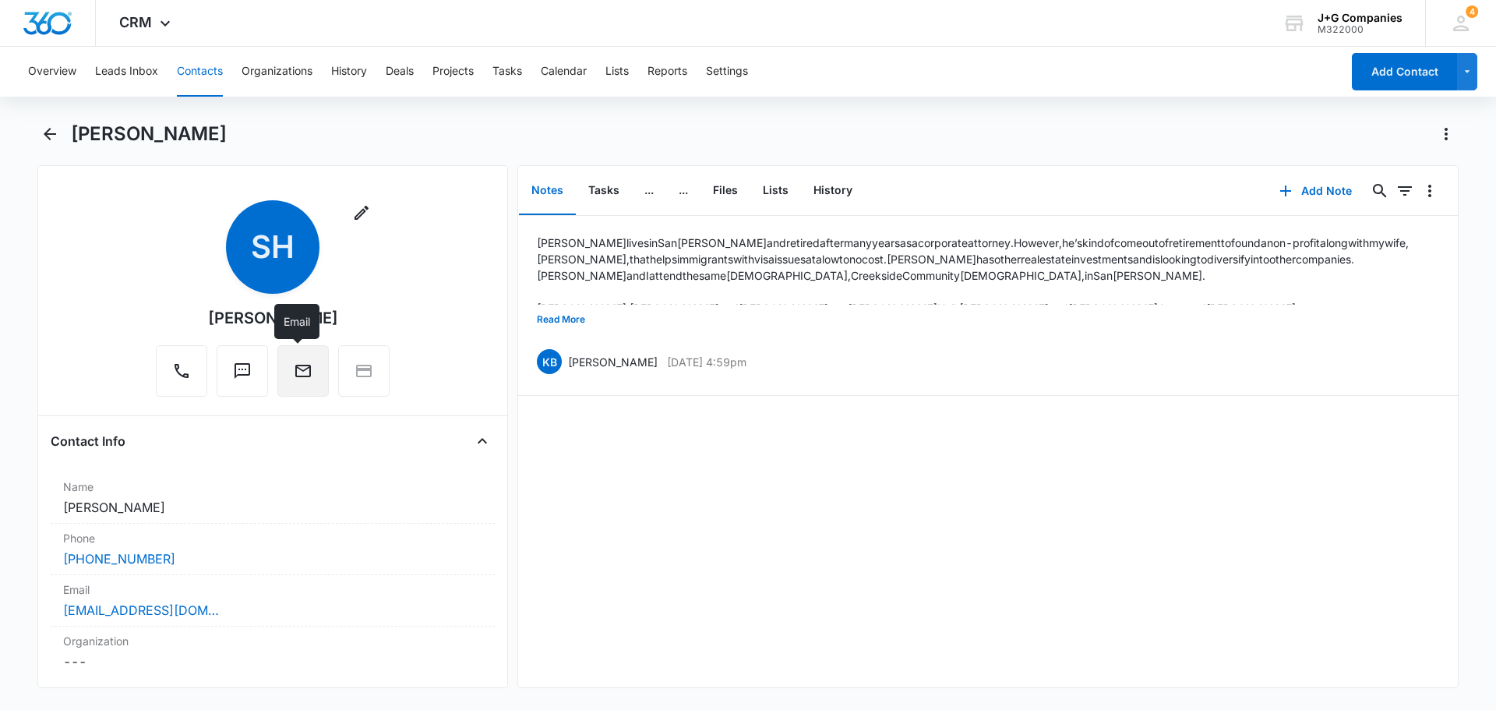
click at [306, 365] on icon "Email" at bounding box center [303, 370] width 19 height 19
click at [201, 65] on button "Contacts" at bounding box center [200, 72] width 46 height 50
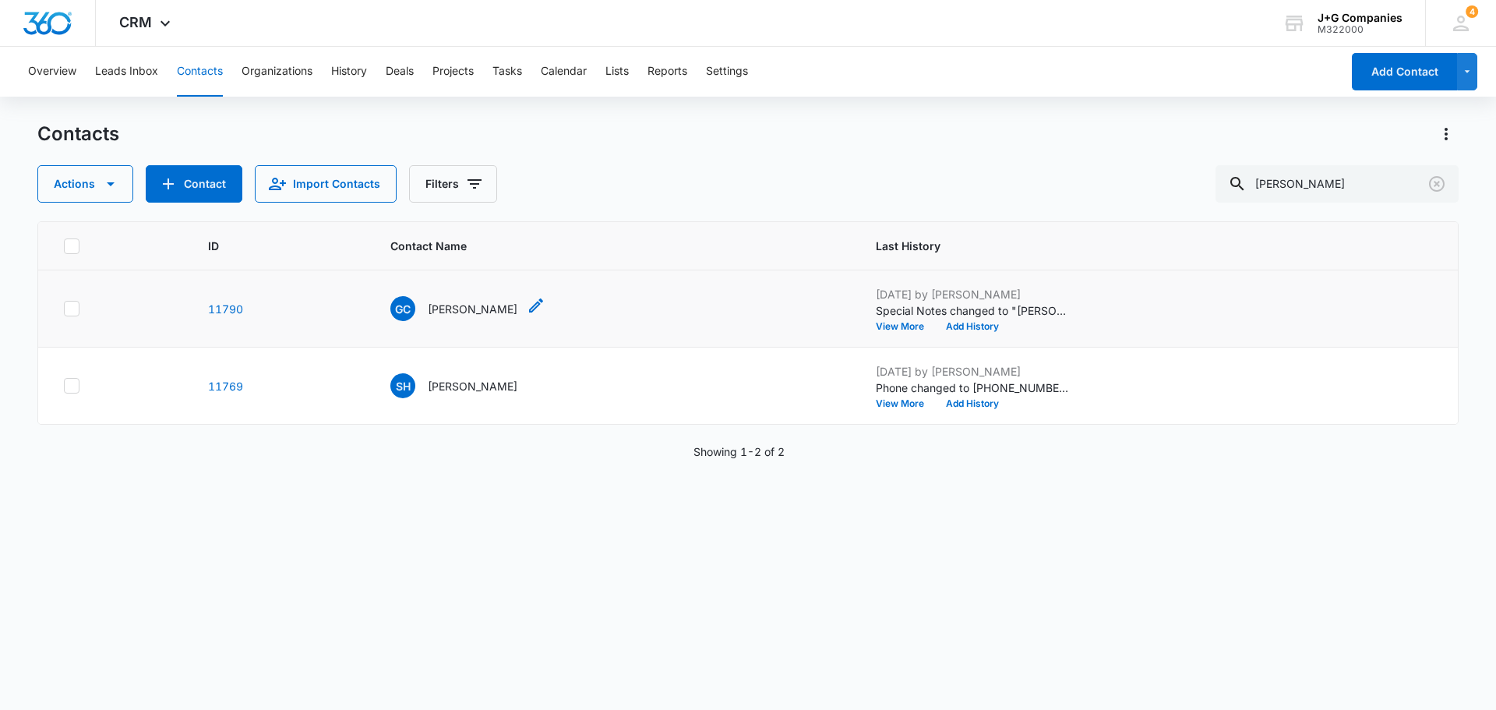
click at [461, 304] on p "[PERSON_NAME]" at bounding box center [473, 309] width 90 height 16
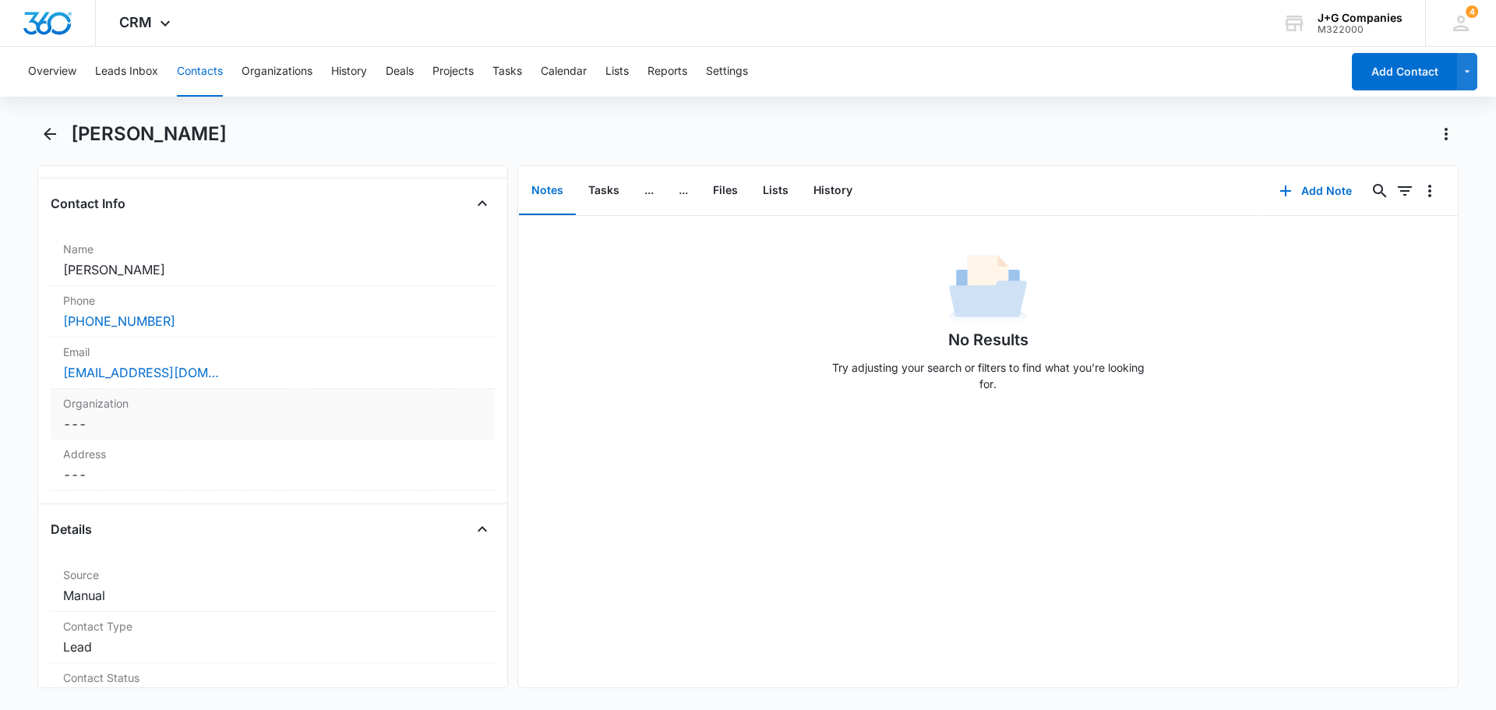
scroll to position [78, 0]
